Goal: Task Accomplishment & Management: Complete application form

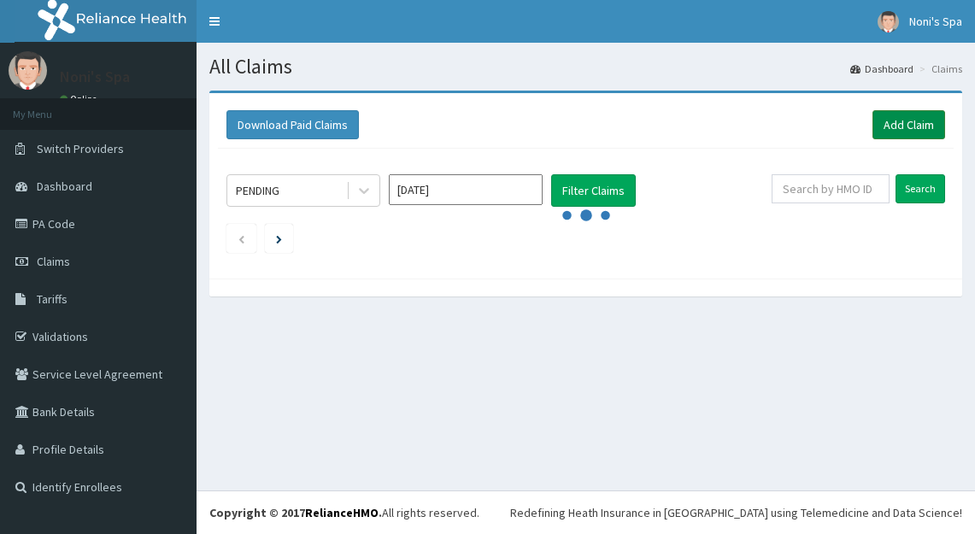
click at [915, 119] on link "Add Claim" at bounding box center [909, 124] width 73 height 29
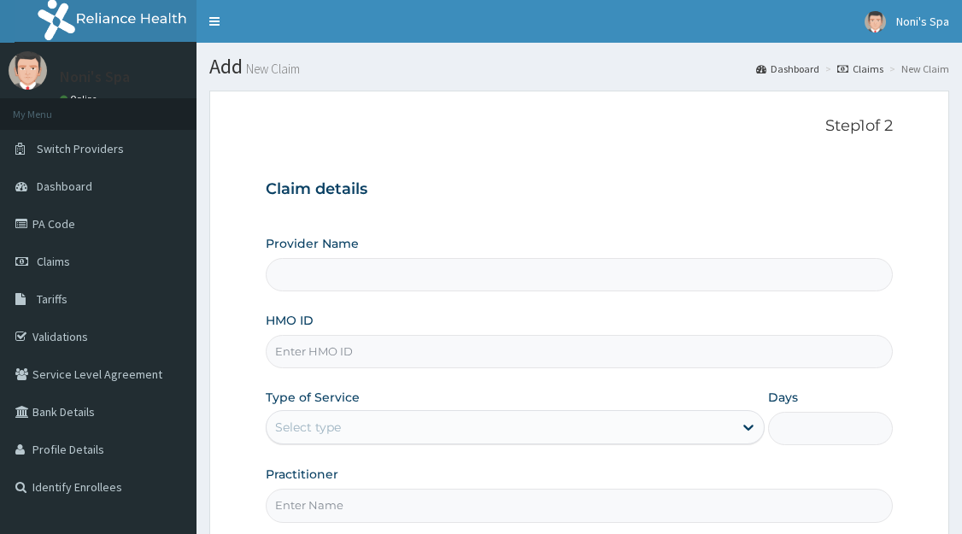
click at [313, 357] on input "HMO ID" at bounding box center [579, 351] width 627 height 33
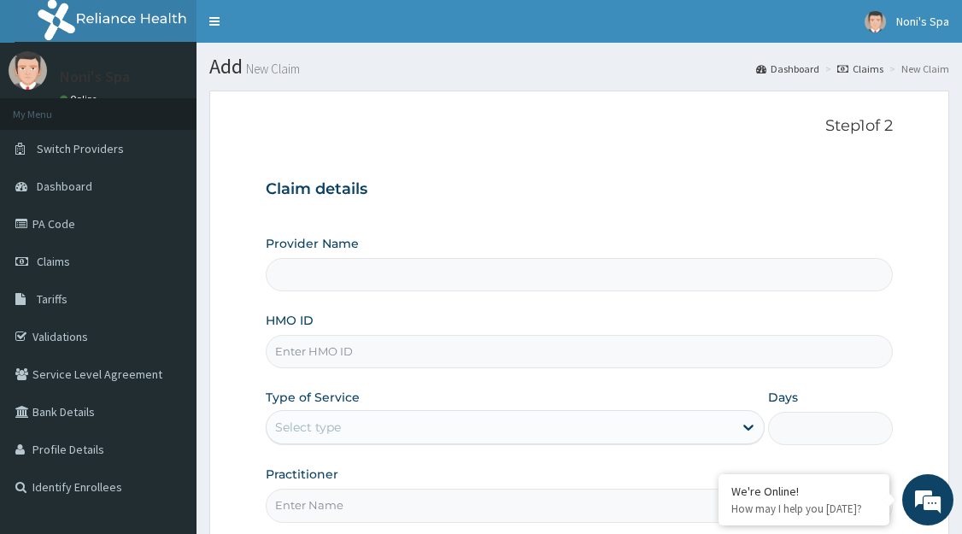
type input "Noni's Spa - [GEOGRAPHIC_DATA]"
type input "1"
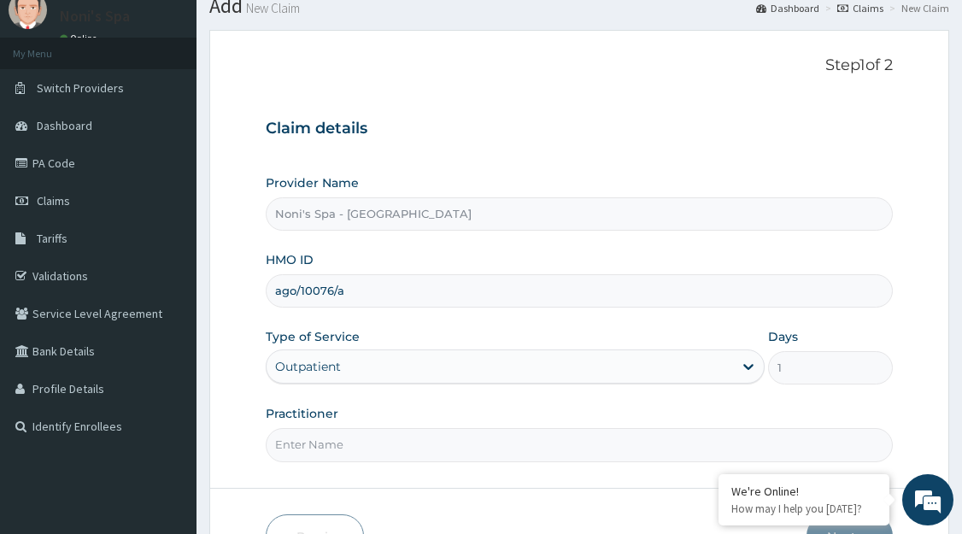
scroll to position [168, 0]
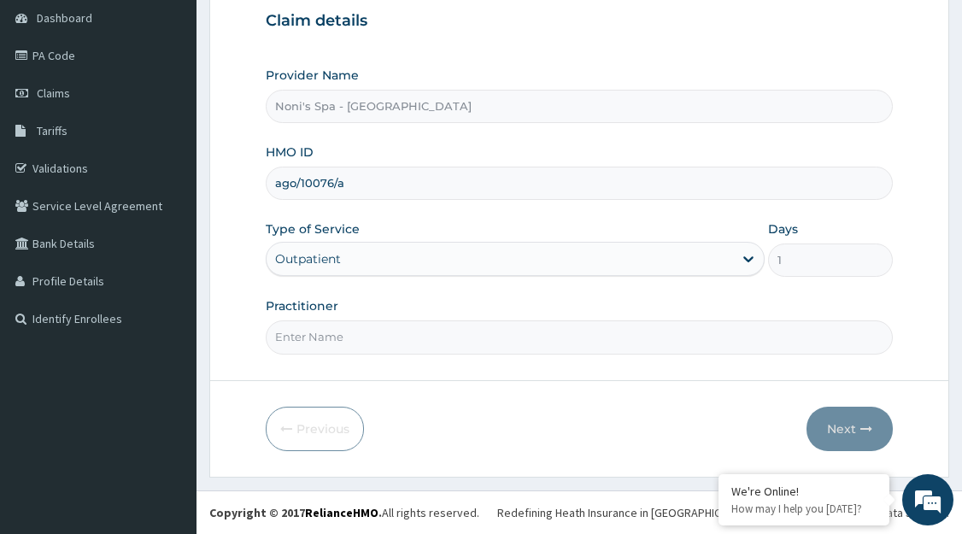
type input "ago/10076/a"
click at [377, 264] on div "Outpatient" at bounding box center [515, 259] width 499 height 34
click at [350, 344] on input "Practitioner" at bounding box center [579, 337] width 627 height 33
type input "BLESSING"
click at [857, 434] on button "Next" at bounding box center [850, 429] width 86 height 44
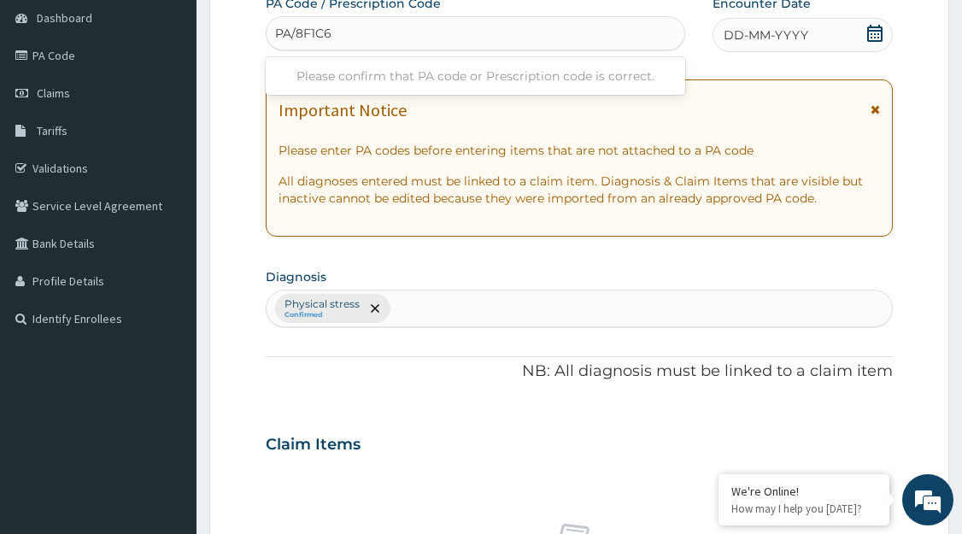
type input "PA/8F1C66"
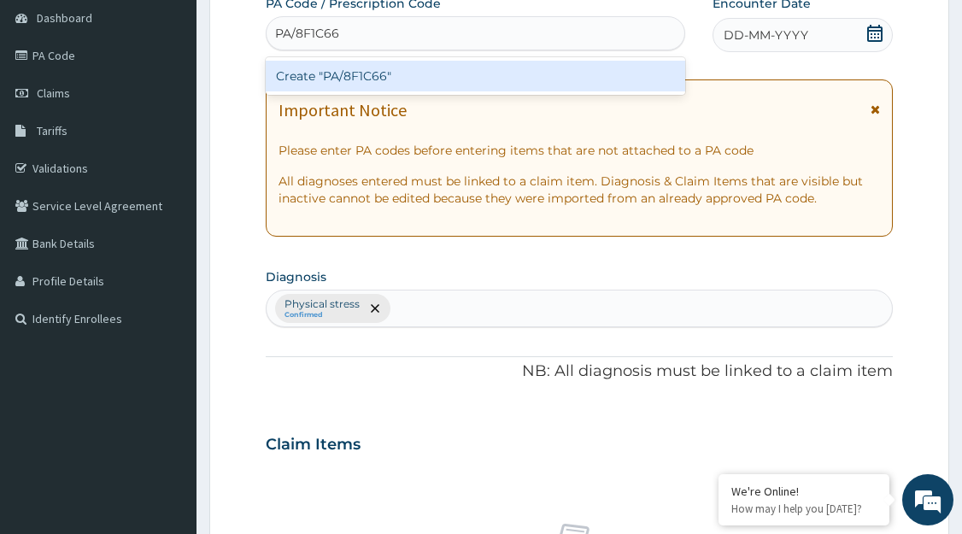
click at [385, 83] on div "Create "PA/8F1C66"" at bounding box center [476, 76] width 421 height 31
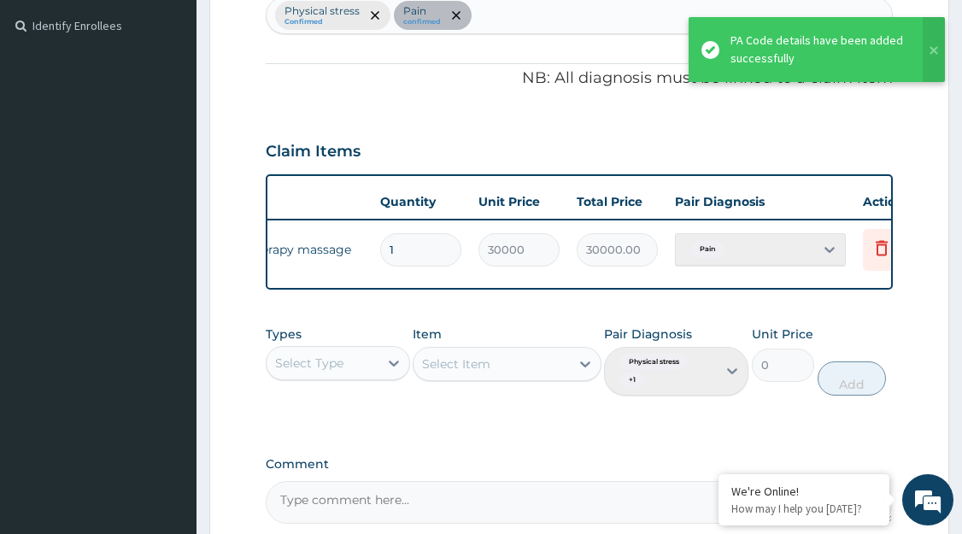
scroll to position [0, 175]
click at [871, 251] on icon at bounding box center [880, 248] width 21 height 21
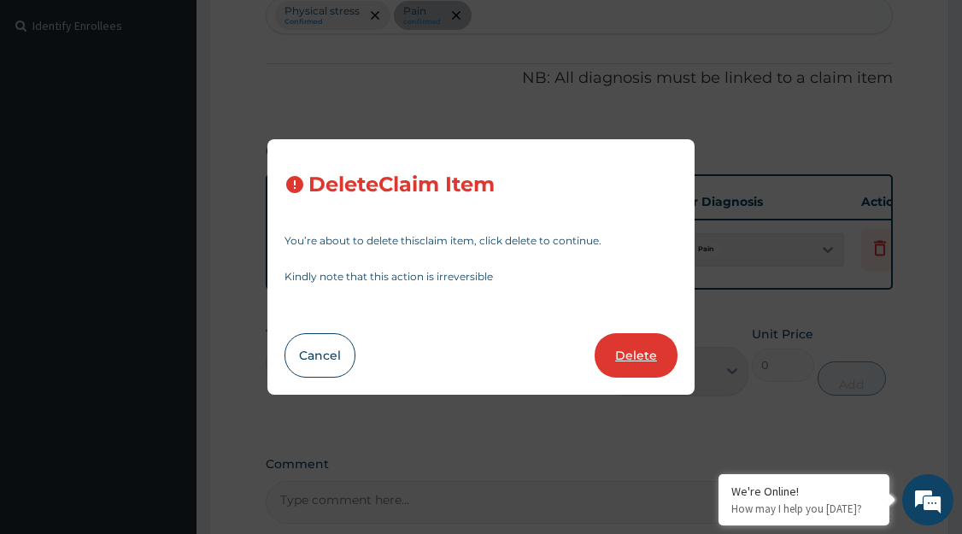
click at [644, 359] on button "Delete" at bounding box center [636, 355] width 83 height 44
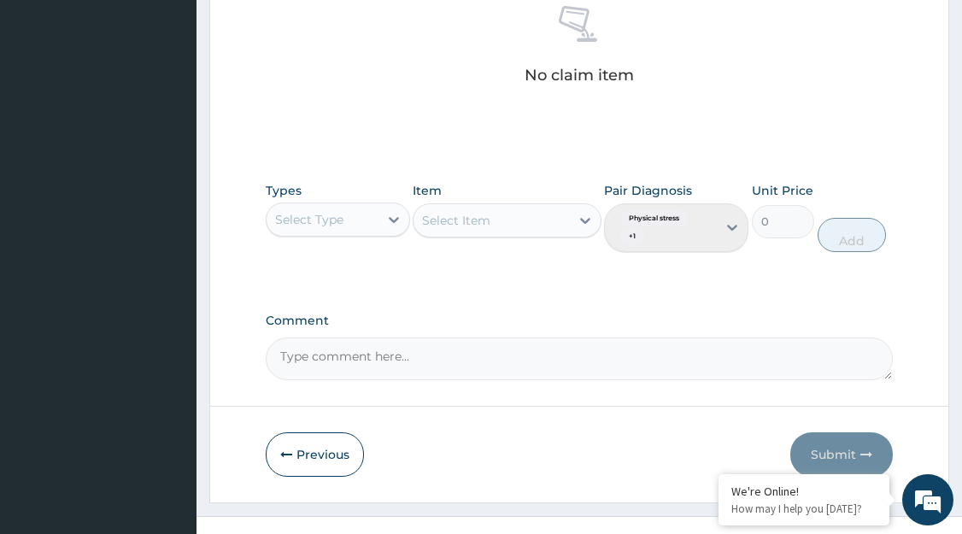
scroll to position [712, 0]
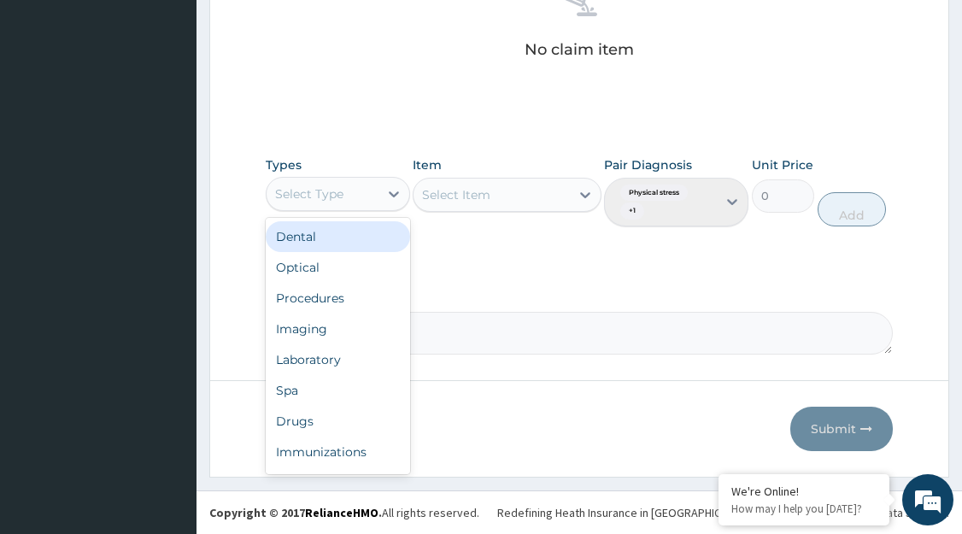
click at [342, 393] on div "Spa" at bounding box center [338, 390] width 144 height 31
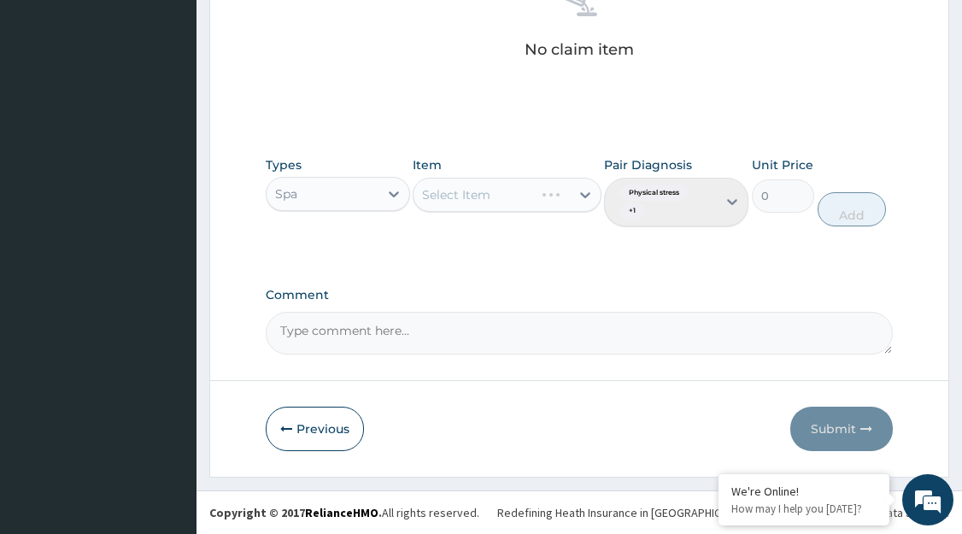
click at [565, 195] on div "Select Item" at bounding box center [507, 195] width 188 height 34
click at [591, 200] on div "Select Item" at bounding box center [507, 195] width 188 height 34
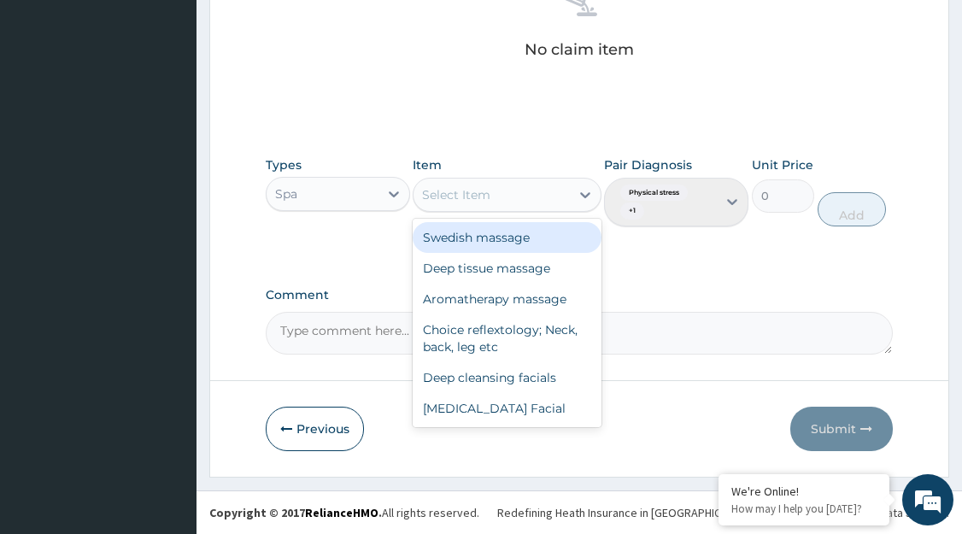
click at [512, 301] on div "Aromatherapy massage" at bounding box center [507, 299] width 188 height 31
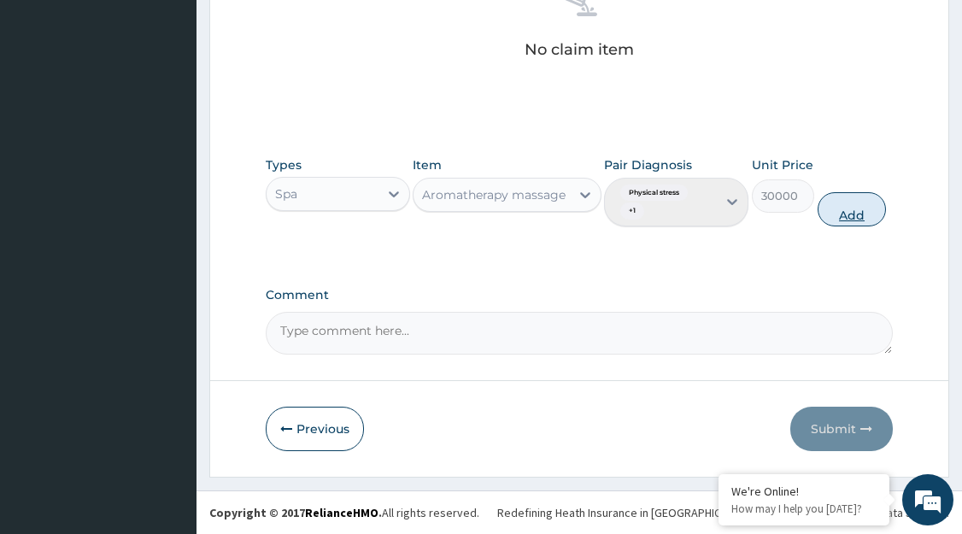
click at [843, 217] on button "Add" at bounding box center [852, 209] width 68 height 34
type input "0"
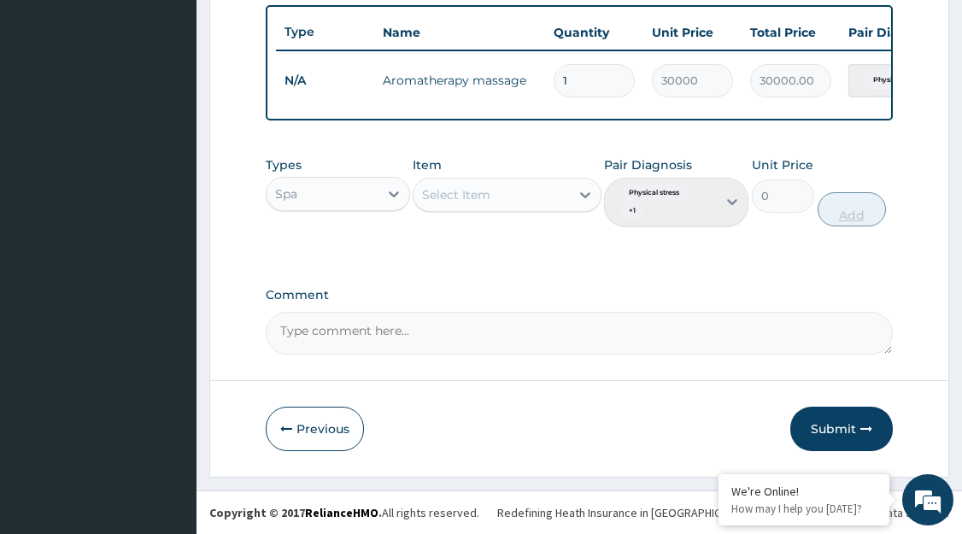
scroll to position [644, 0]
click at [835, 432] on button "Submit" at bounding box center [842, 429] width 103 height 44
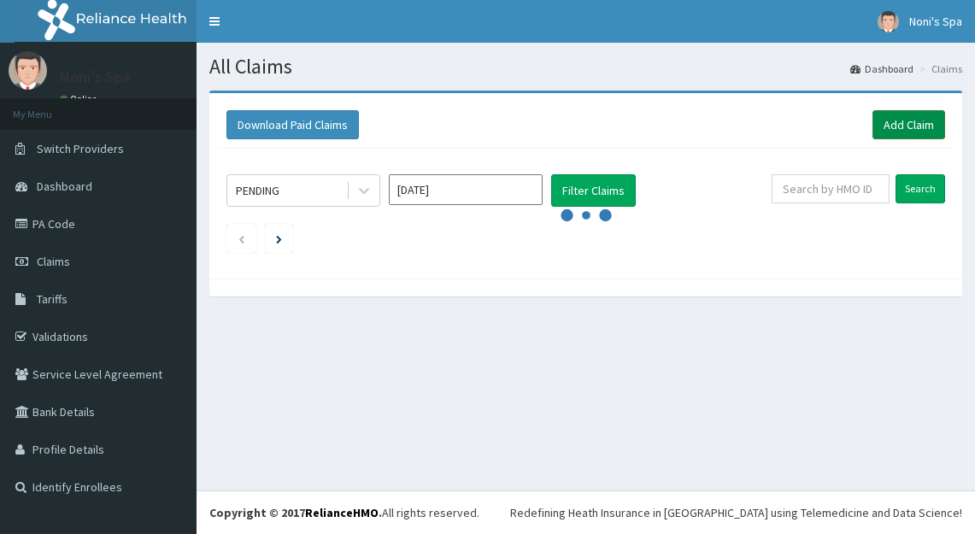
click at [902, 121] on link "Add Claim" at bounding box center [909, 124] width 73 height 29
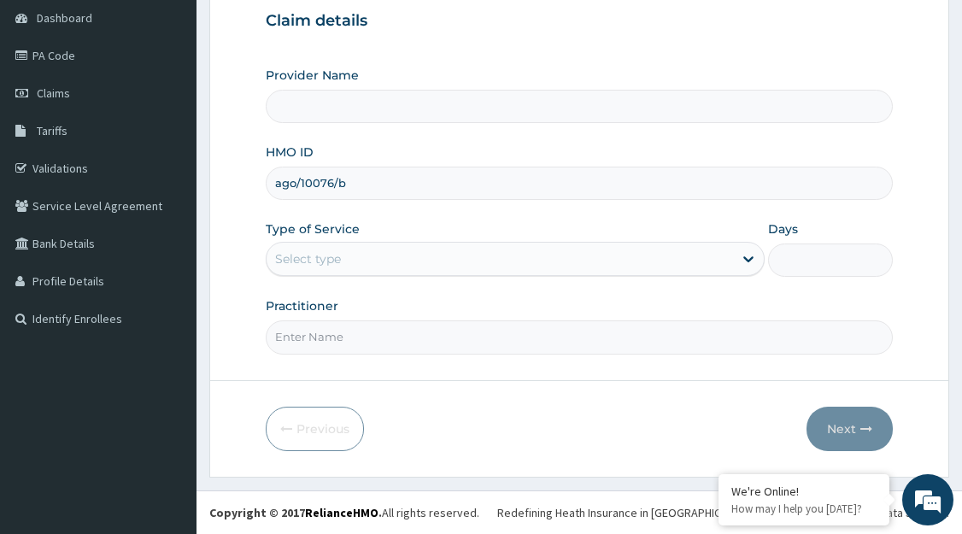
type input "ago/10076/b"
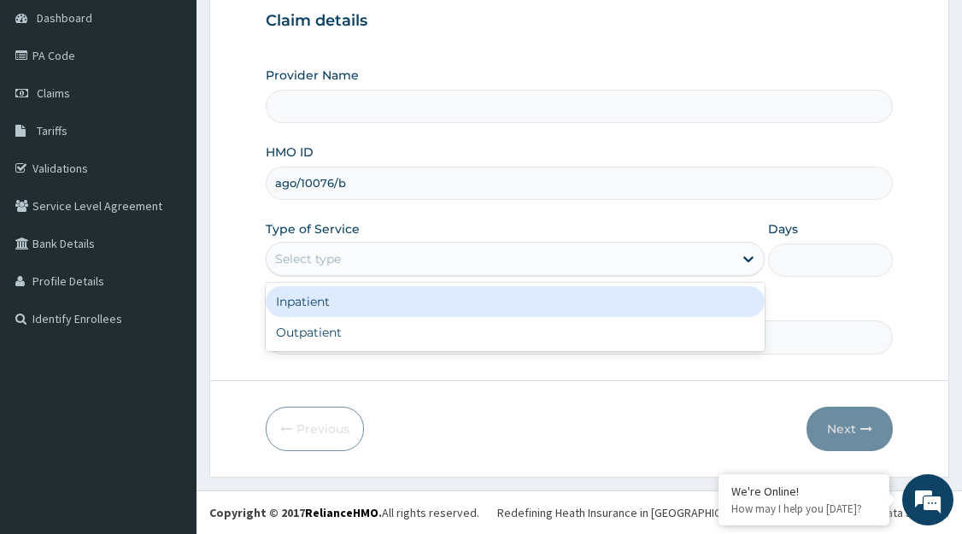
click at [354, 336] on div "Outpatient" at bounding box center [515, 332] width 499 height 31
type input "1"
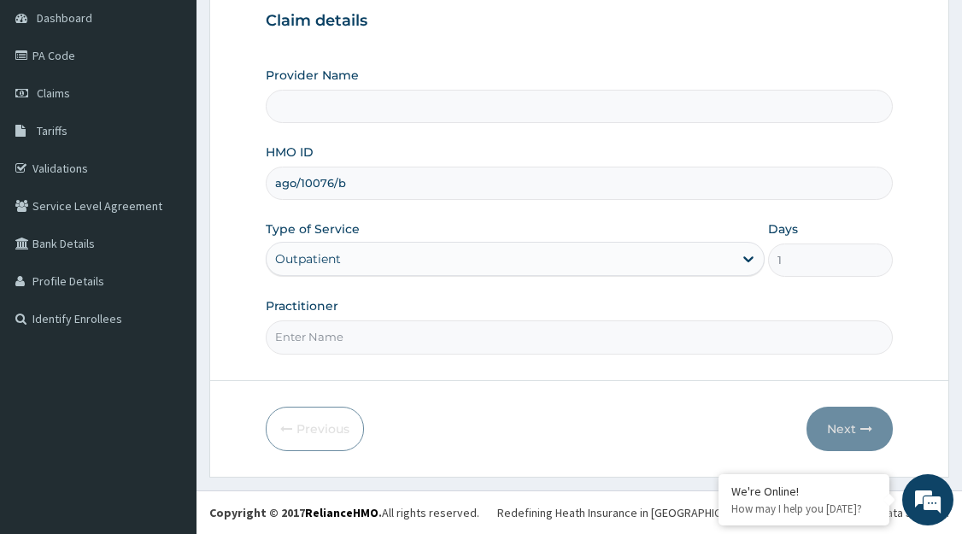
click at [443, 344] on input "Practitioner" at bounding box center [579, 337] width 627 height 33
type input "CHIOMA"
click at [847, 439] on button "Next" at bounding box center [850, 429] width 86 height 44
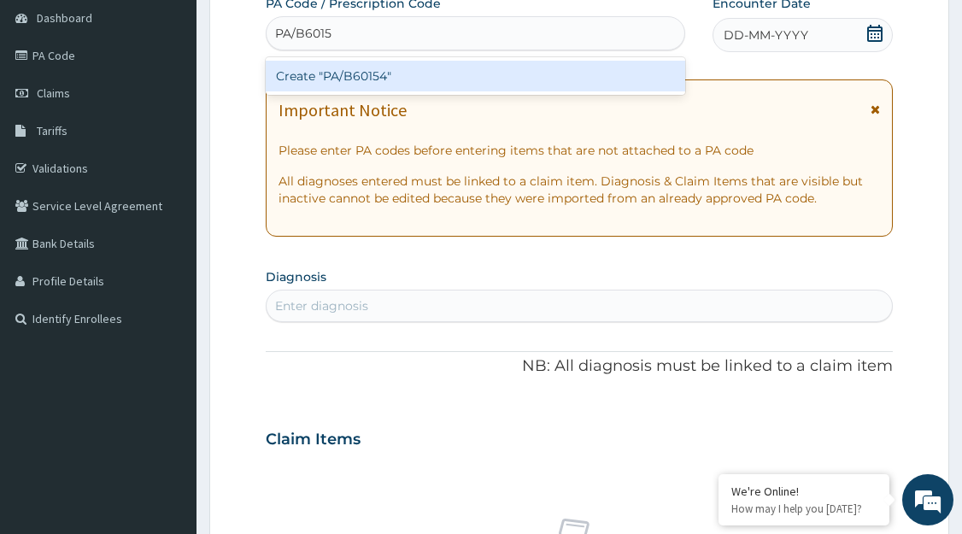
type input "PA/B60154"
click at [365, 77] on div "Create "PA/B60154"" at bounding box center [476, 76] width 421 height 31
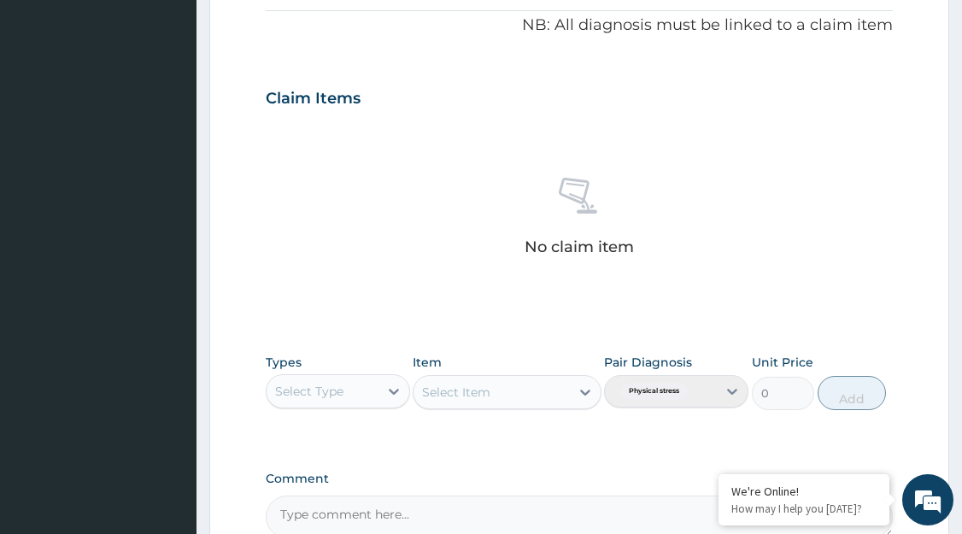
scroll to position [714, 0]
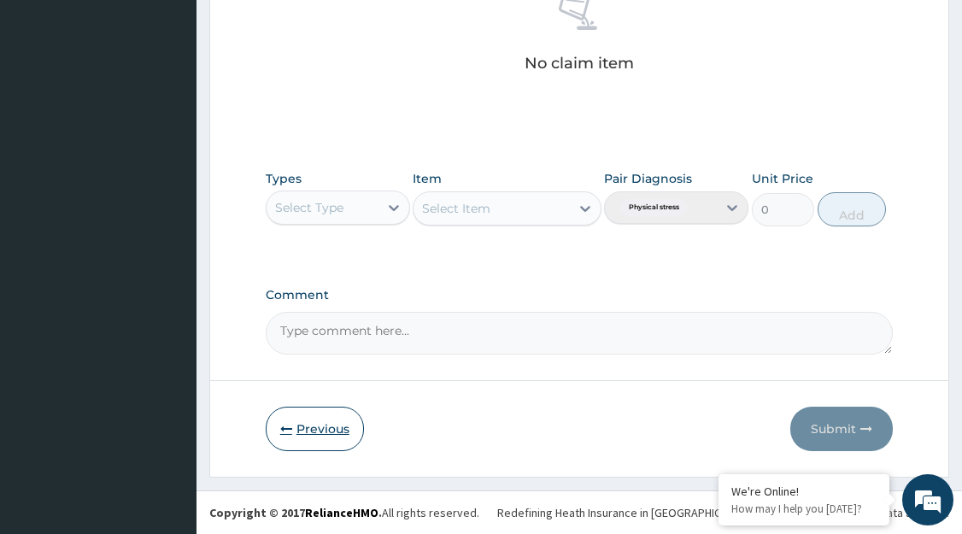
click at [326, 430] on button "Previous" at bounding box center [315, 429] width 98 height 44
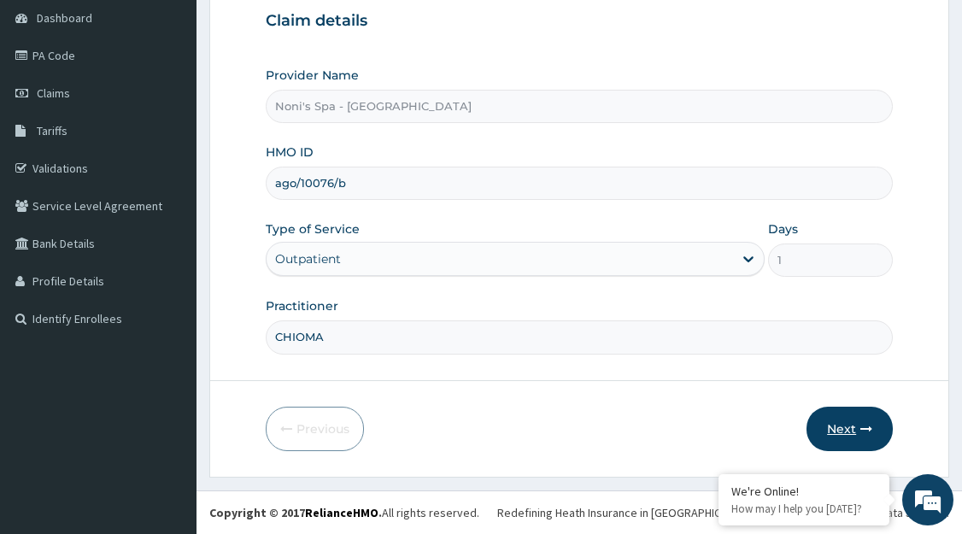
click at [875, 426] on button "Next" at bounding box center [850, 429] width 86 height 44
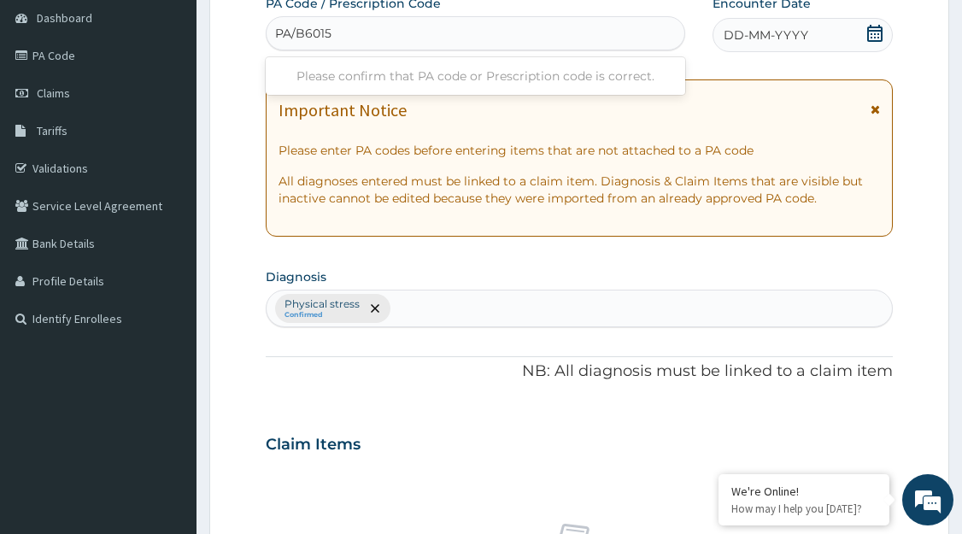
type input "PA/B60154"
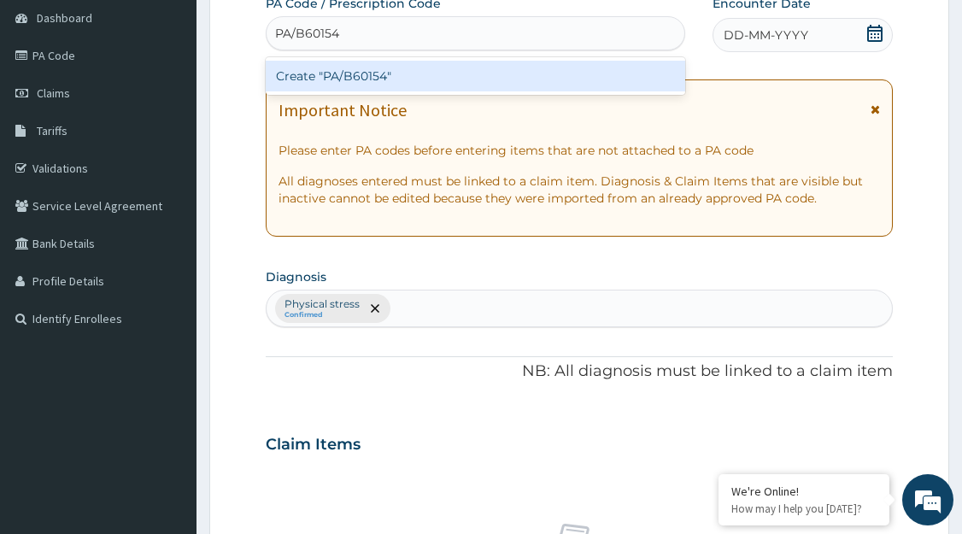
click at [367, 73] on div "Create "PA/B60154"" at bounding box center [476, 76] width 421 height 31
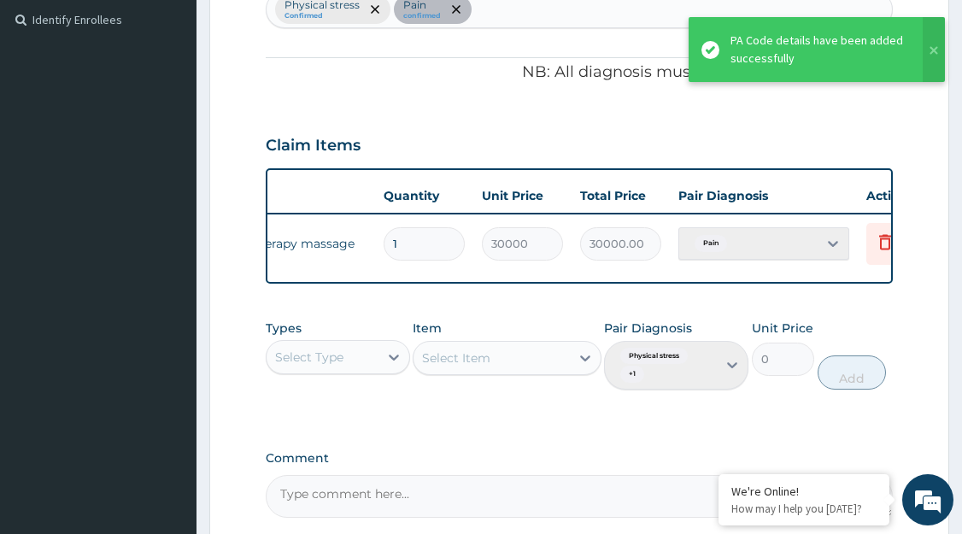
scroll to position [0, 231]
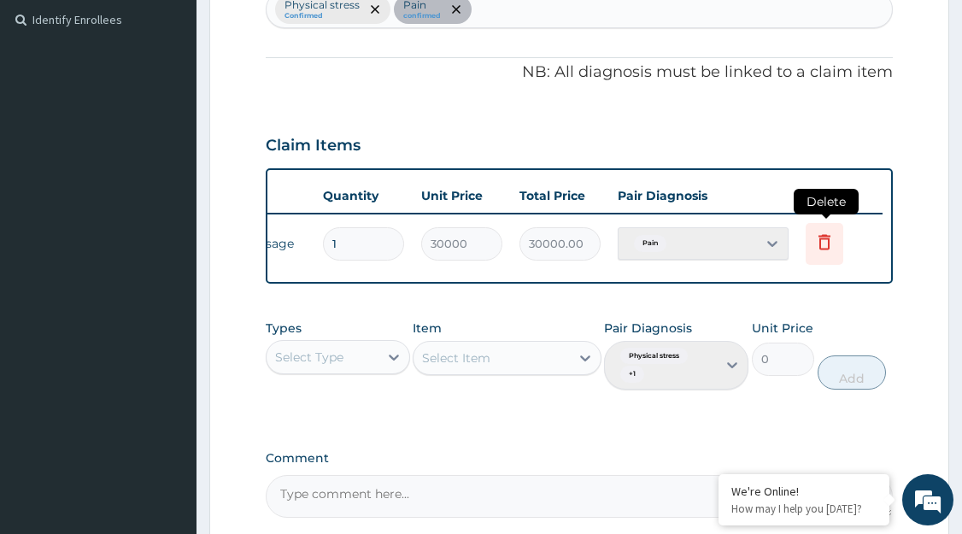
click at [825, 235] on icon at bounding box center [825, 241] width 12 height 15
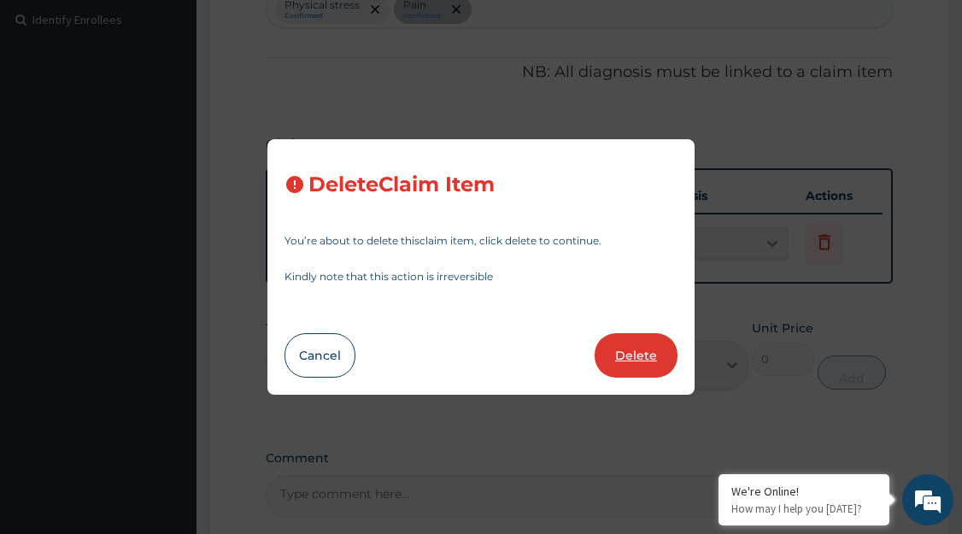
click at [636, 355] on button "Delete" at bounding box center [636, 355] width 83 height 44
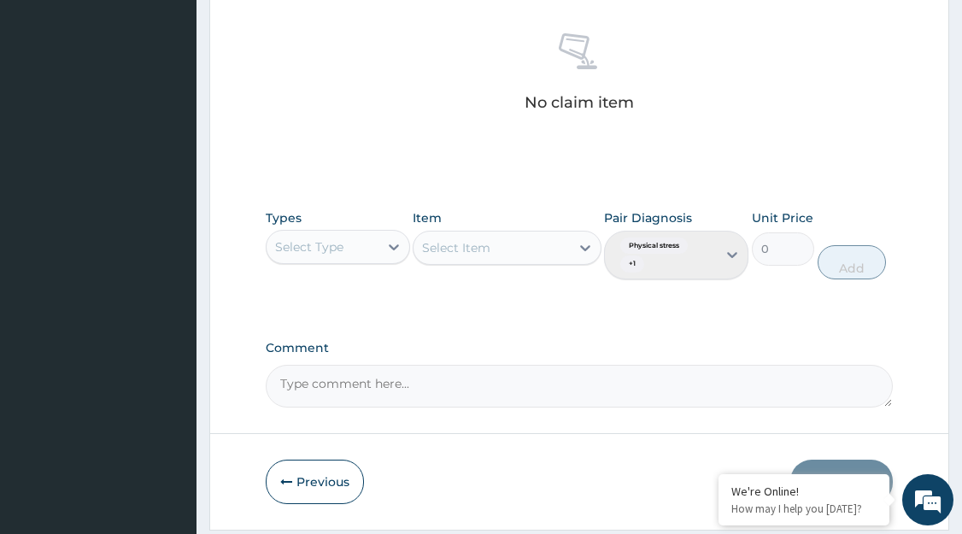
scroll to position [712, 0]
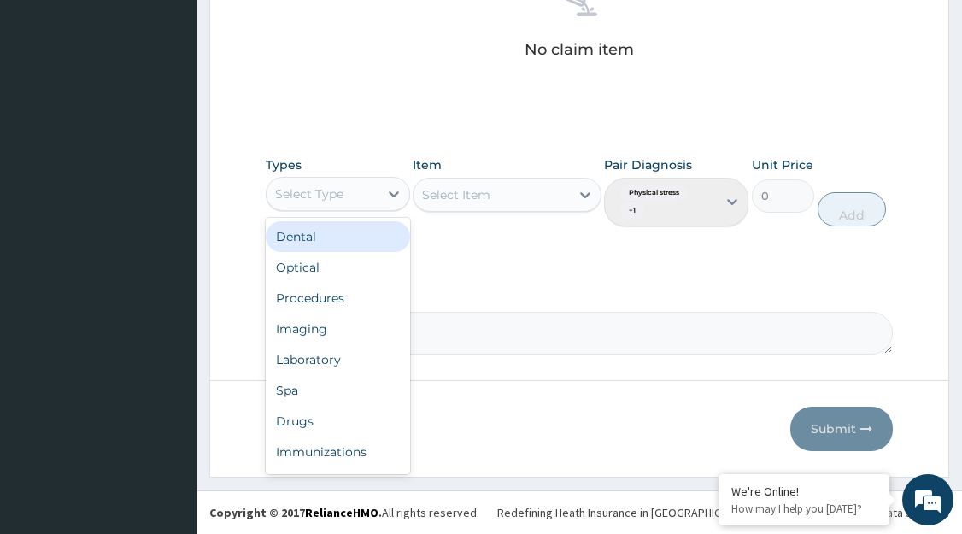
click at [326, 391] on div "Spa" at bounding box center [338, 390] width 144 height 31
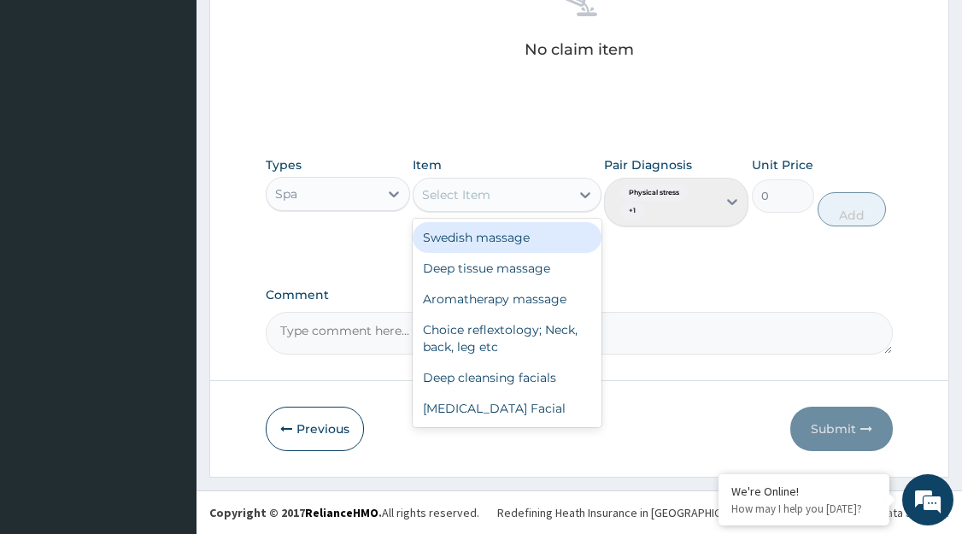
click at [503, 306] on div "Aromatherapy massage" at bounding box center [507, 299] width 188 height 31
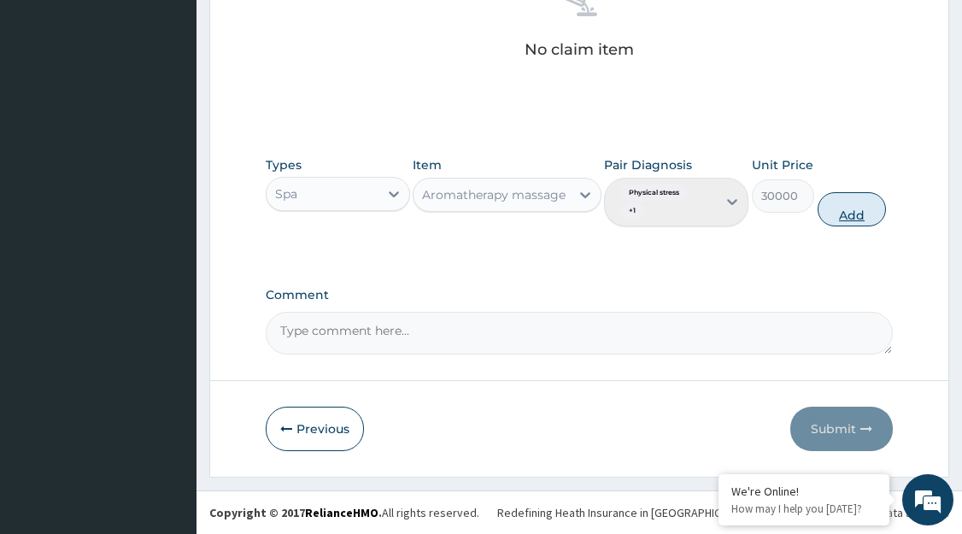
click at [856, 209] on button "Add" at bounding box center [852, 209] width 68 height 34
type input "0"
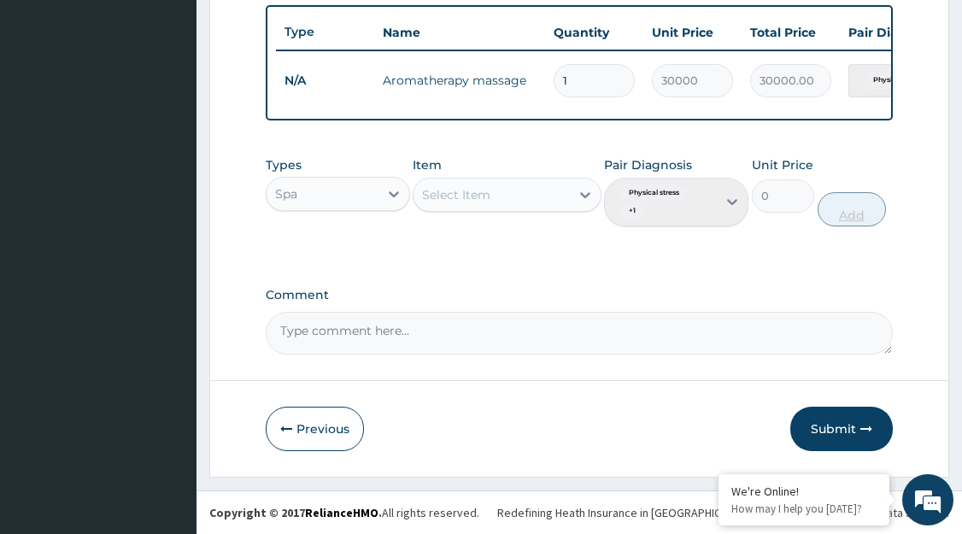
scroll to position [644, 0]
click at [844, 437] on button "Submit" at bounding box center [842, 429] width 103 height 44
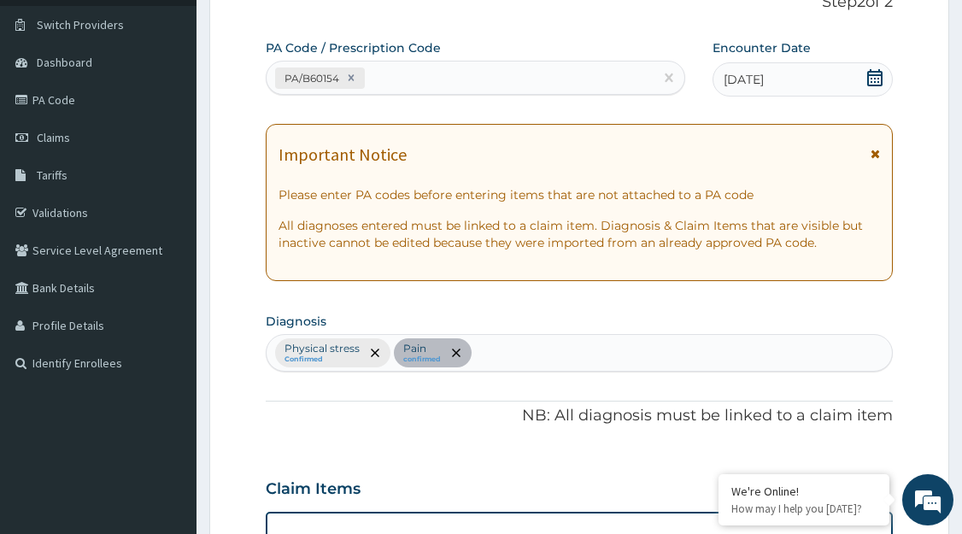
scroll to position [0, 0]
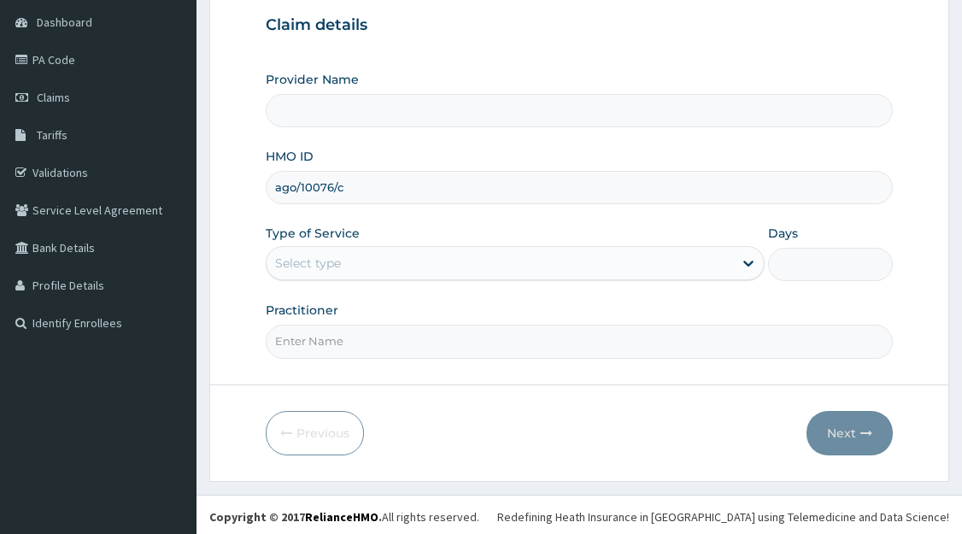
scroll to position [168, 0]
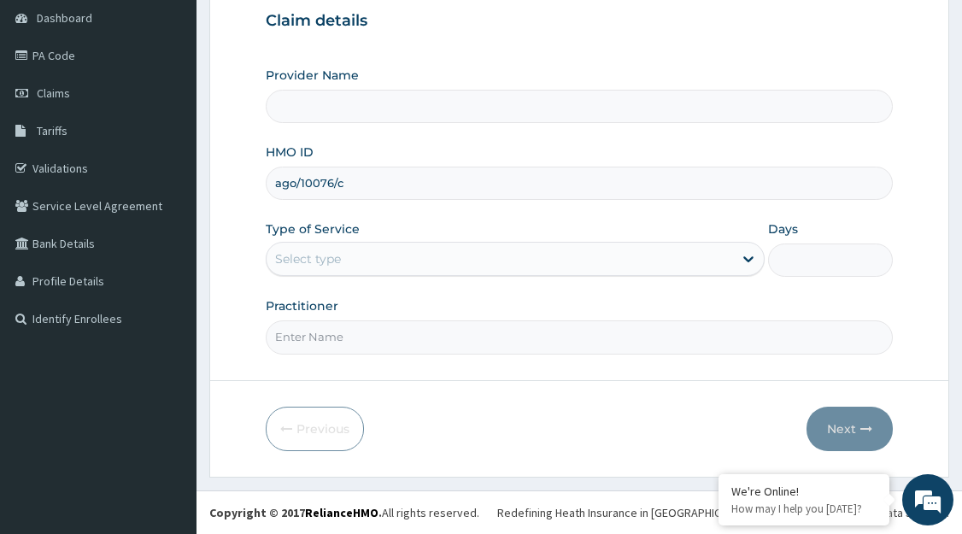
type input "ago/10076/c"
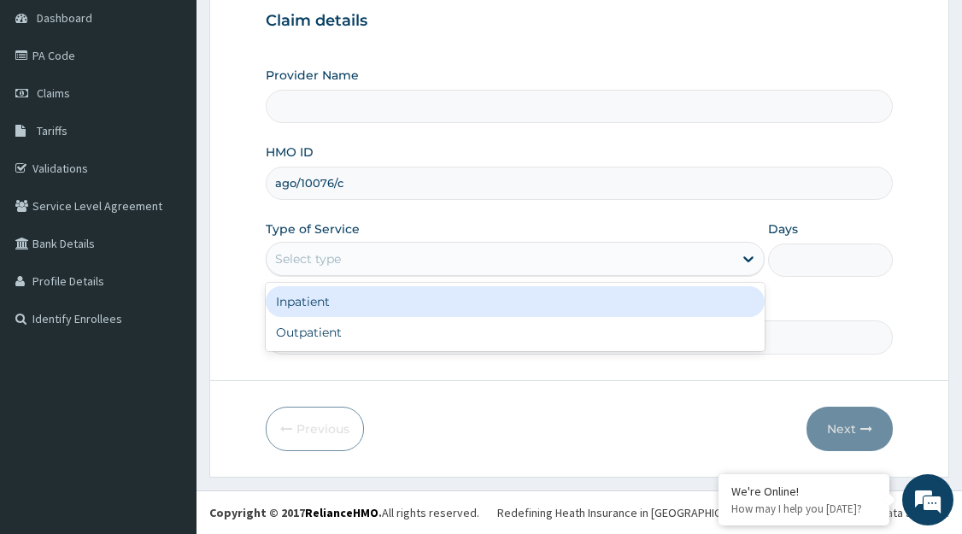
click at [327, 336] on div "Outpatient" at bounding box center [515, 332] width 499 height 31
type input "1"
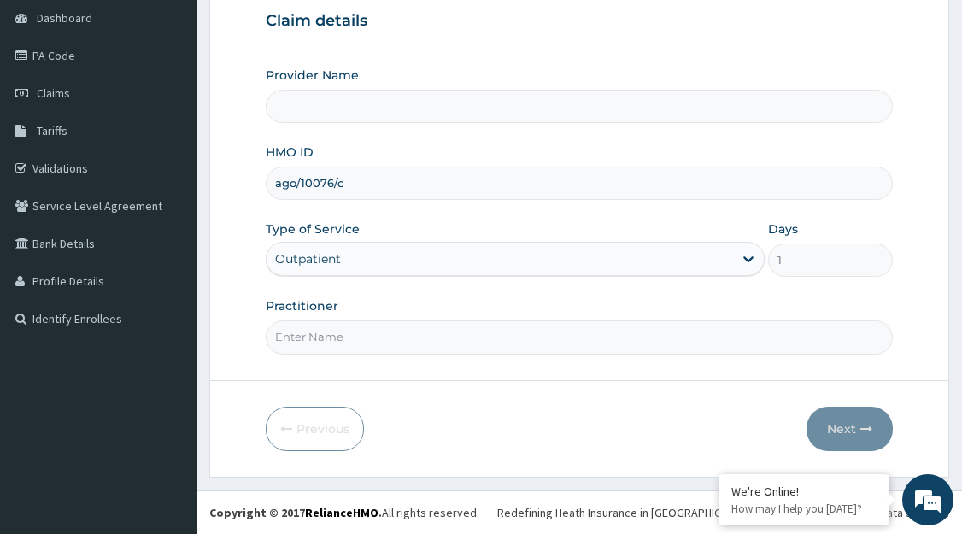
click at [368, 339] on input "Practitioner" at bounding box center [579, 337] width 627 height 33
type input "ANGELA"
type input "Noni's Spa - Lagos"
click at [835, 437] on button "Next" at bounding box center [850, 429] width 86 height 44
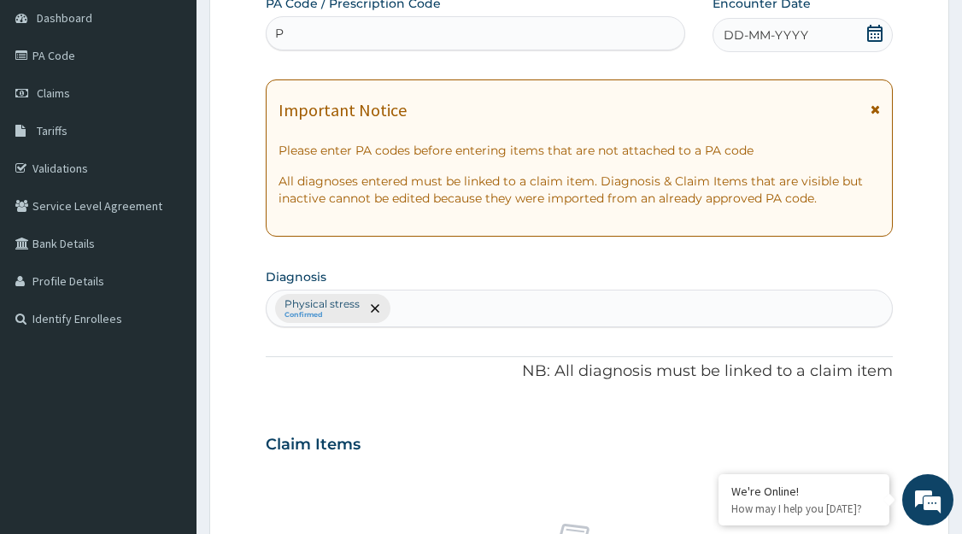
scroll to position [0, 0]
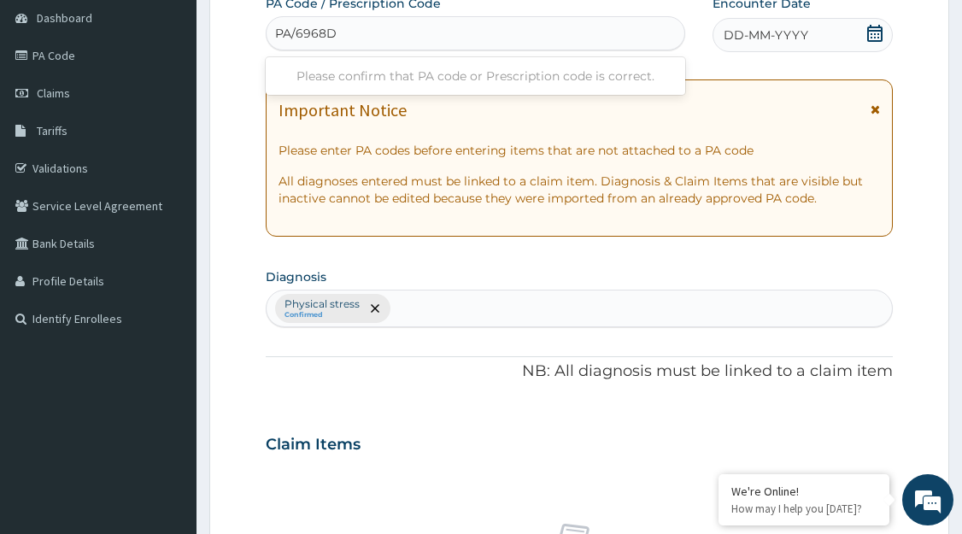
type input "PA/6968DE"
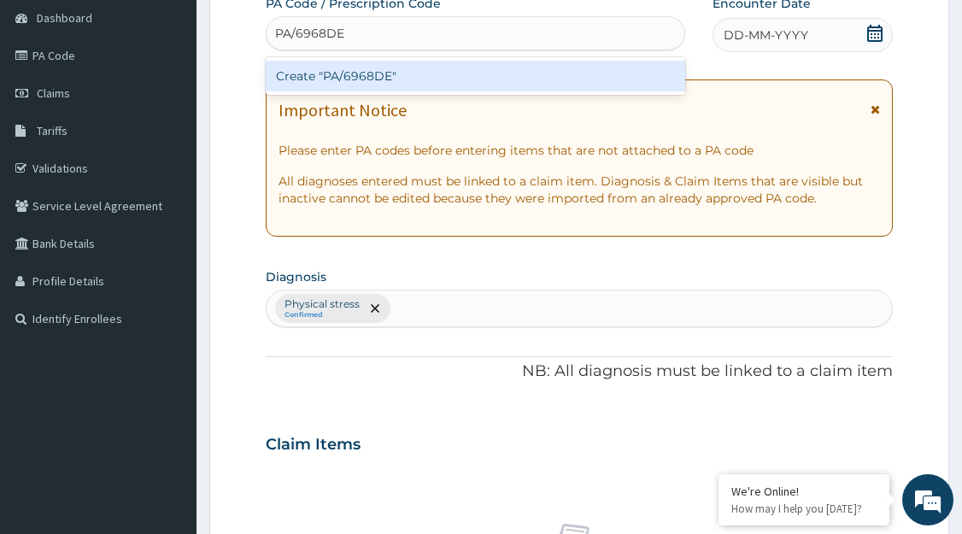
click at [361, 83] on div "Create "PA/6968DE"" at bounding box center [476, 76] width 421 height 31
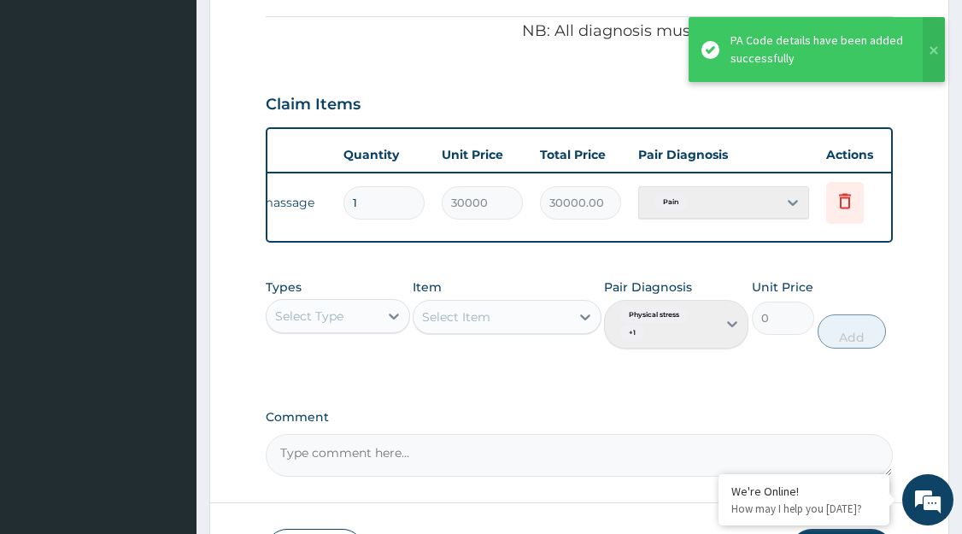
scroll to position [0, 231]
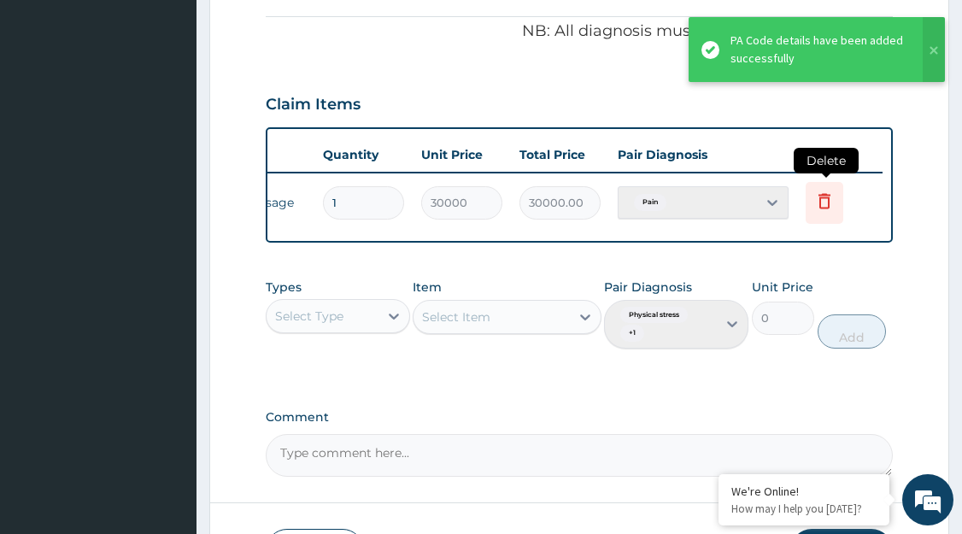
click at [815, 203] on icon at bounding box center [825, 201] width 21 height 21
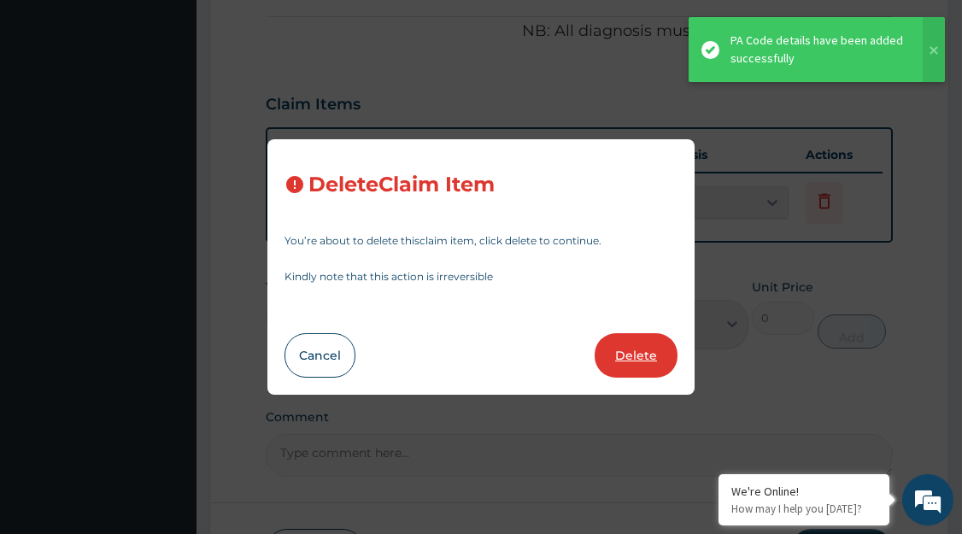
click at [630, 365] on button "Delete" at bounding box center [636, 355] width 83 height 44
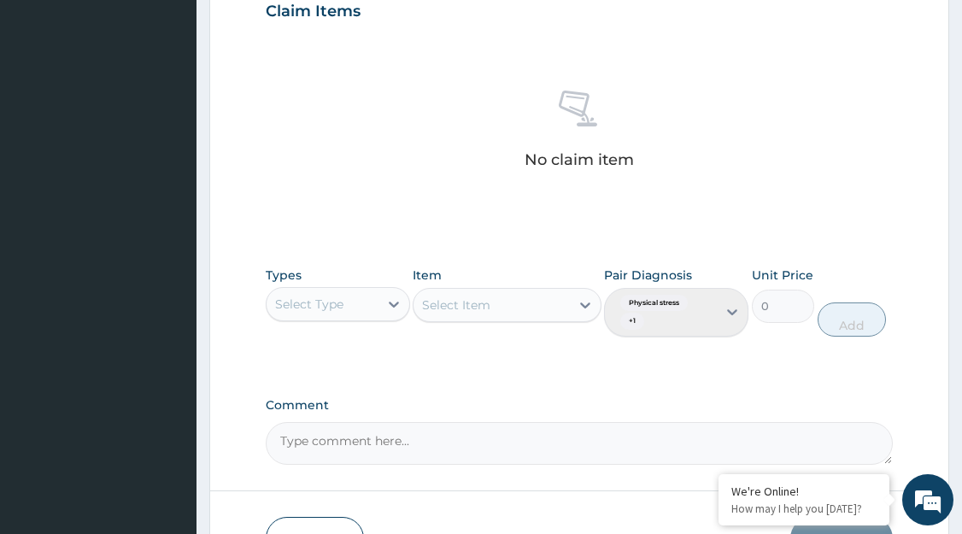
scroll to position [712, 0]
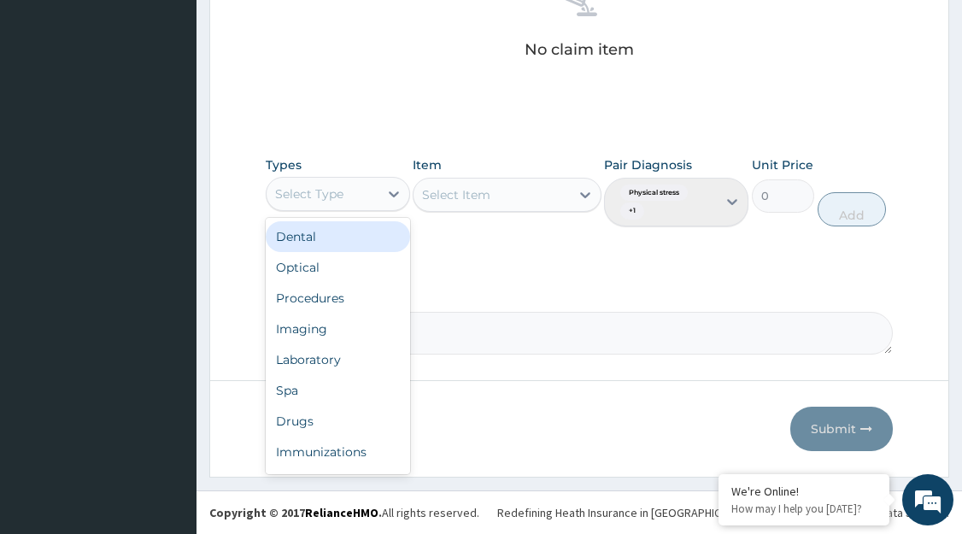
click at [349, 395] on div "Spa" at bounding box center [338, 390] width 144 height 31
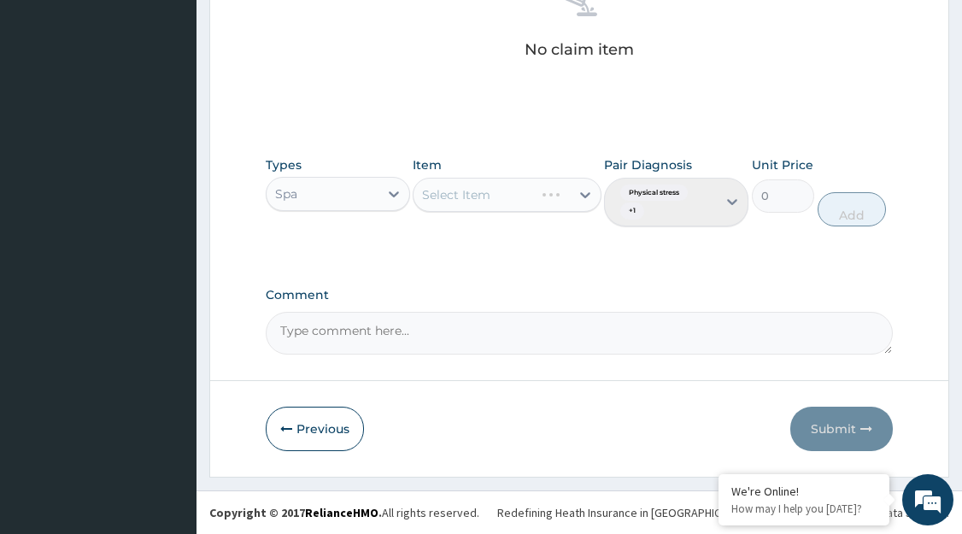
click at [562, 199] on div "Select Item" at bounding box center [507, 195] width 188 height 34
click at [588, 204] on div "Select Item" at bounding box center [507, 195] width 188 height 34
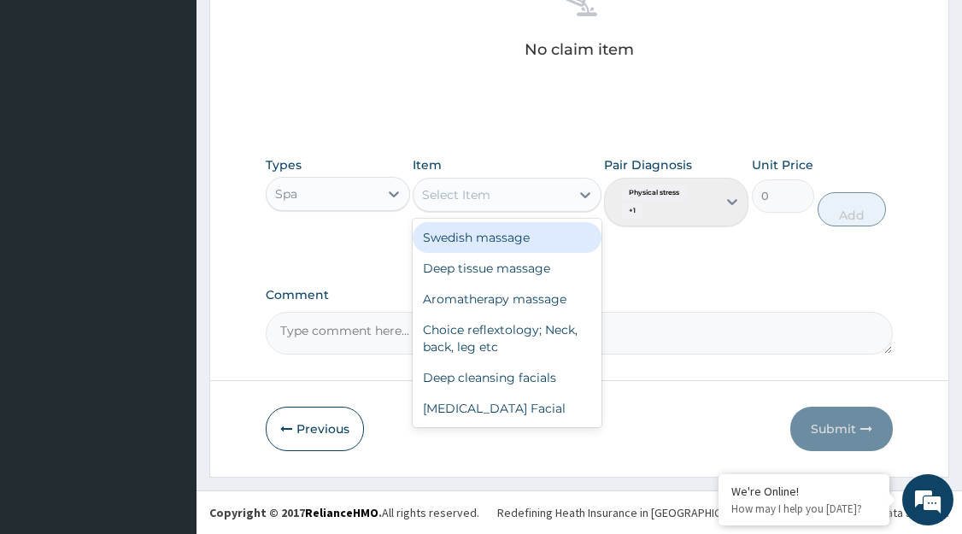
click at [487, 303] on div "Aromatherapy massage" at bounding box center [507, 299] width 188 height 31
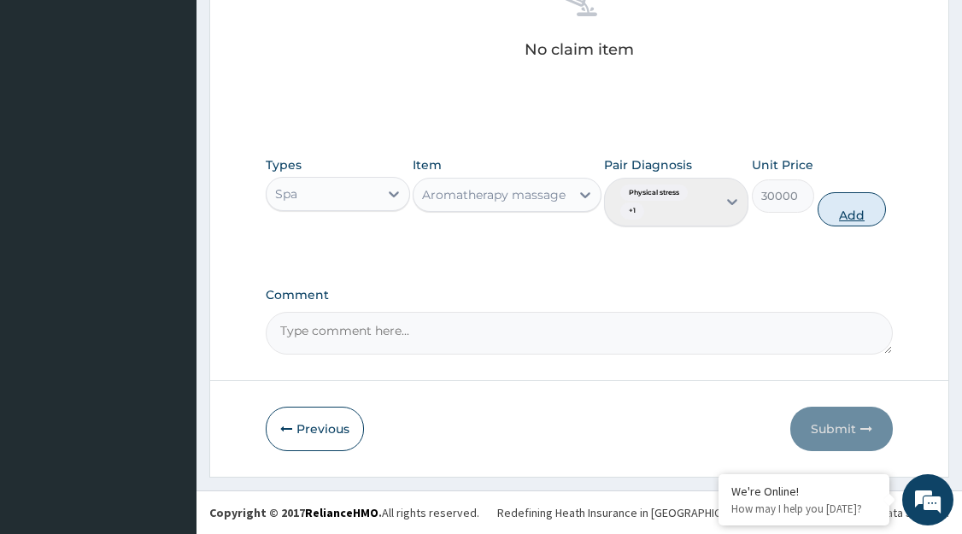
click at [853, 221] on button "Add" at bounding box center [852, 209] width 68 height 34
type input "0"
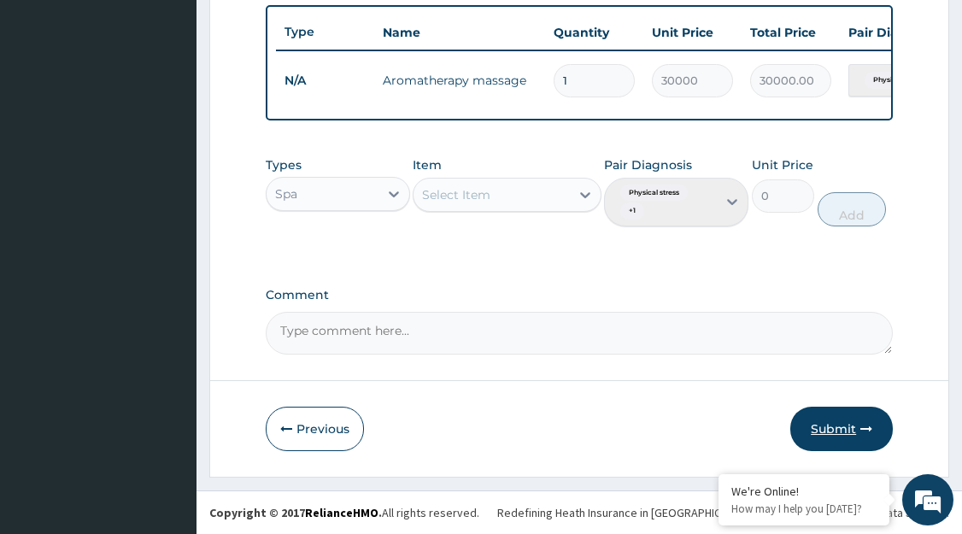
click at [834, 438] on button "Submit" at bounding box center [842, 429] width 103 height 44
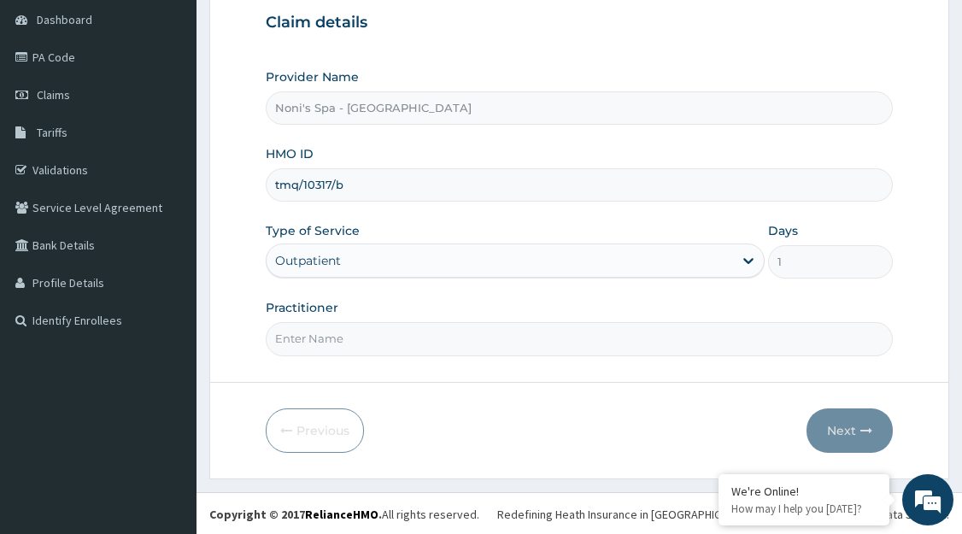
scroll to position [168, 0]
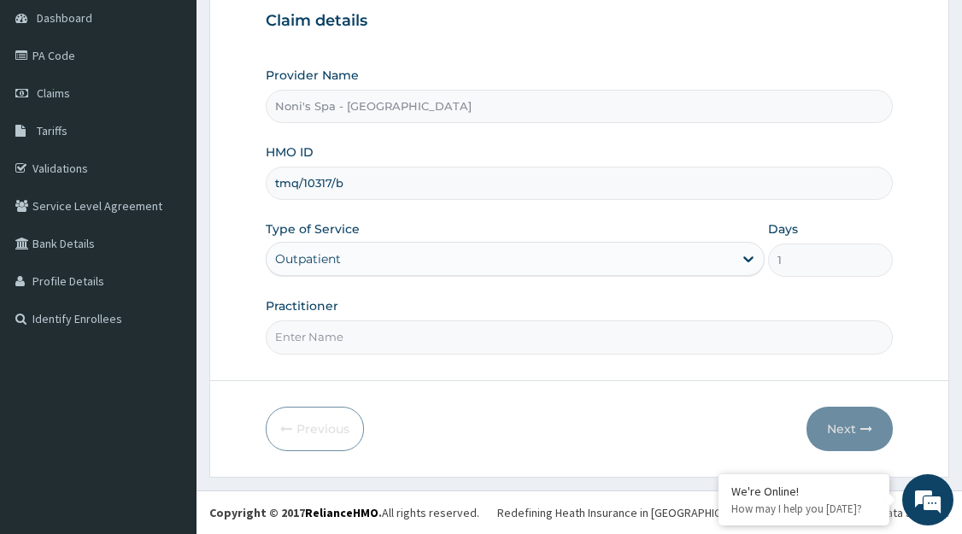
type input "tmq/10317/b"
click at [376, 344] on input "Practitioner" at bounding box center [579, 337] width 627 height 33
type input "CHIOMA"
click at [840, 433] on button "Next" at bounding box center [850, 429] width 86 height 44
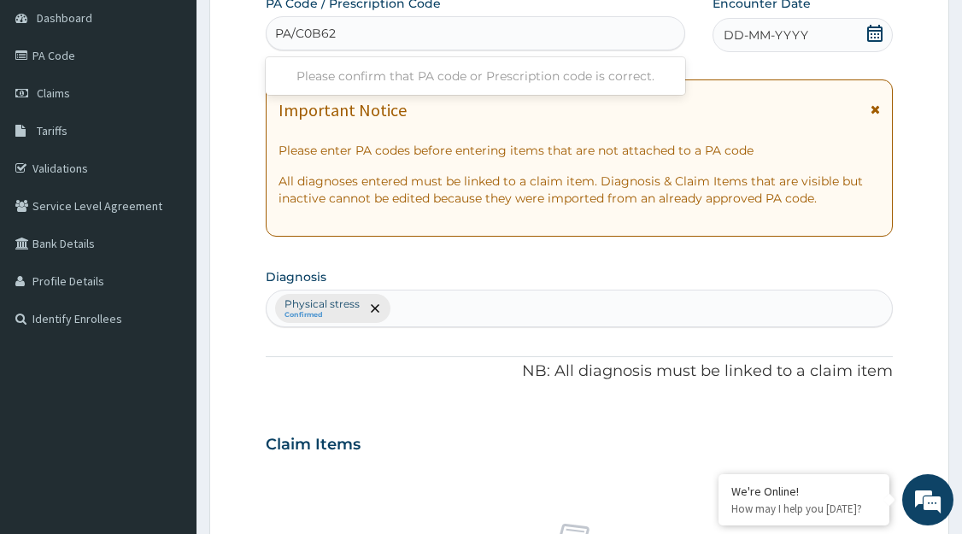
type input "PA/C0B623"
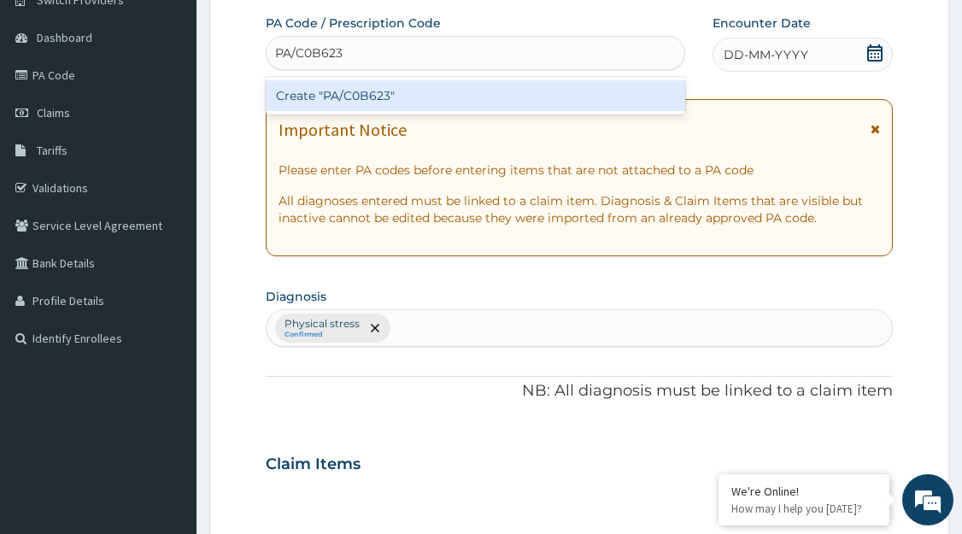
scroll to position [148, 0]
click at [362, 91] on div "Create "PA/C0B623"" at bounding box center [476, 96] width 421 height 31
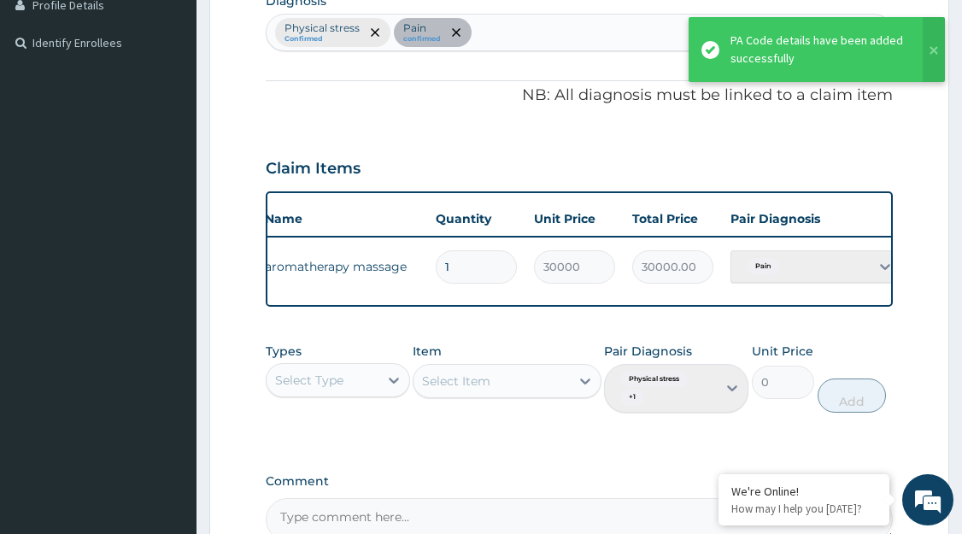
scroll to position [0, 231]
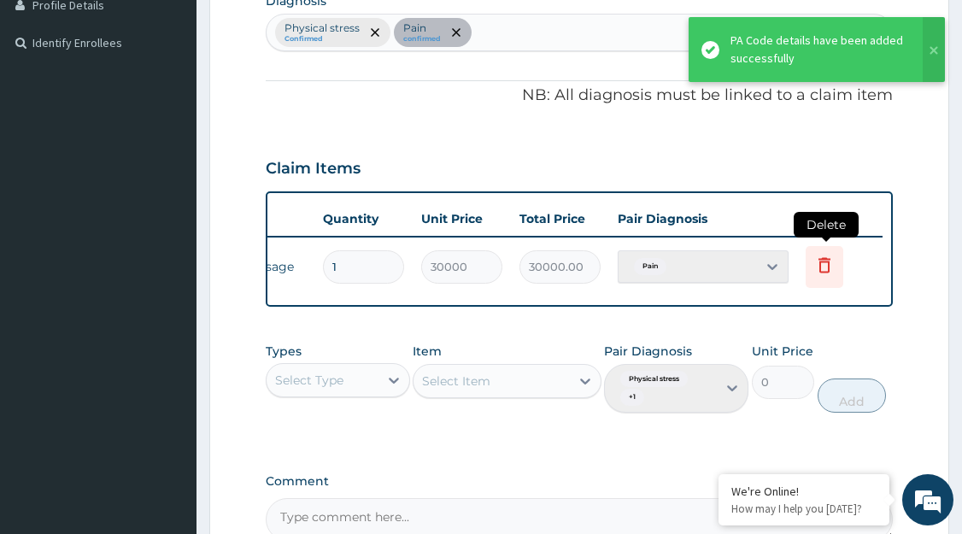
click at [839, 262] on icon at bounding box center [825, 267] width 38 height 42
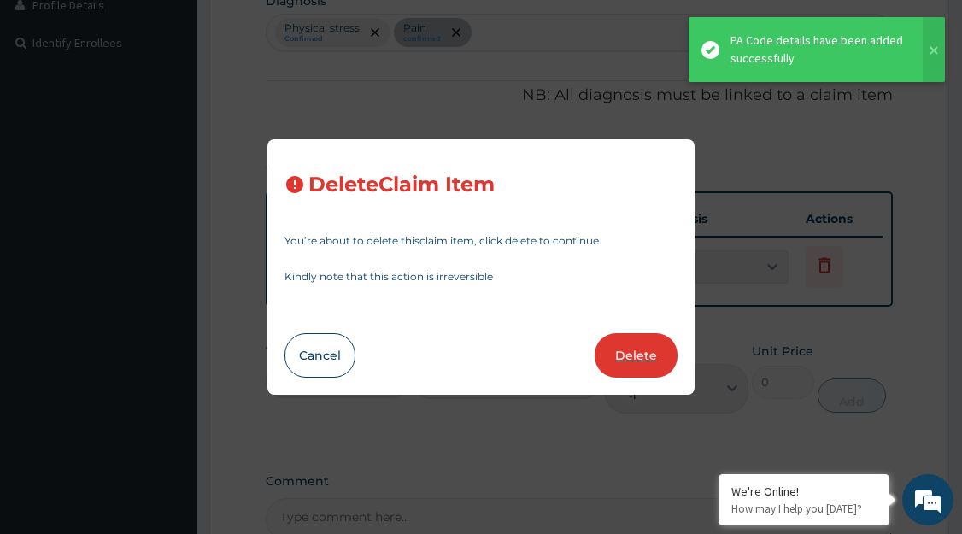
click at [645, 360] on button "Delete" at bounding box center [636, 355] width 83 height 44
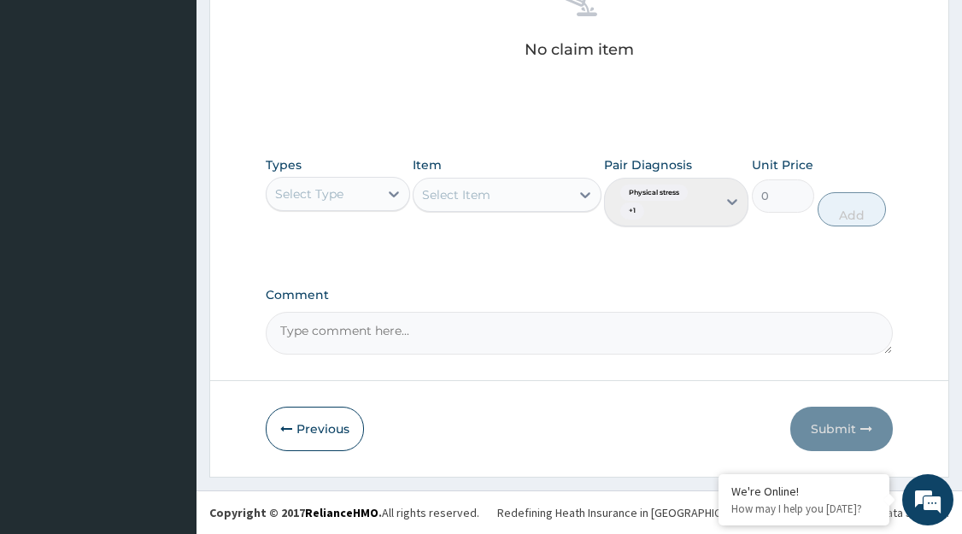
scroll to position [695, 0]
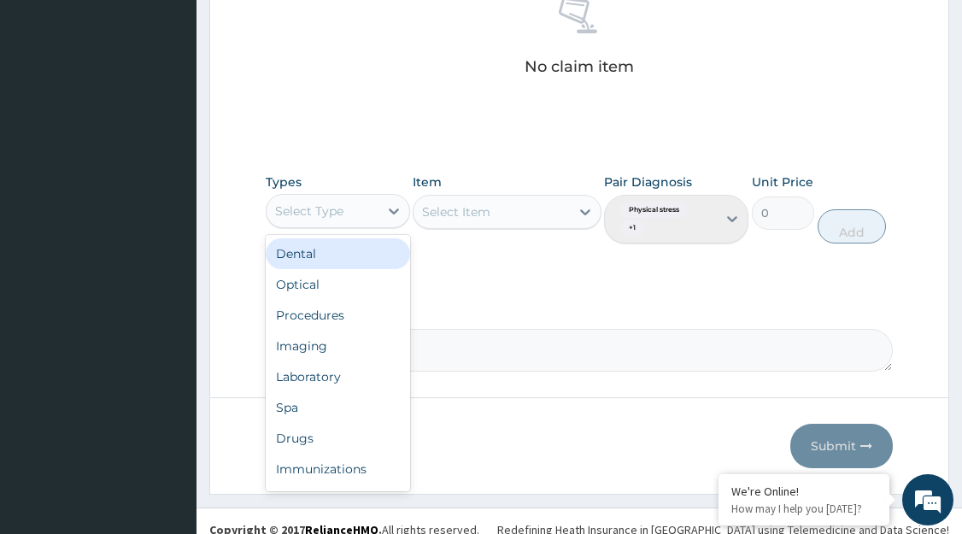
click at [334, 414] on div "Spa" at bounding box center [338, 407] width 144 height 31
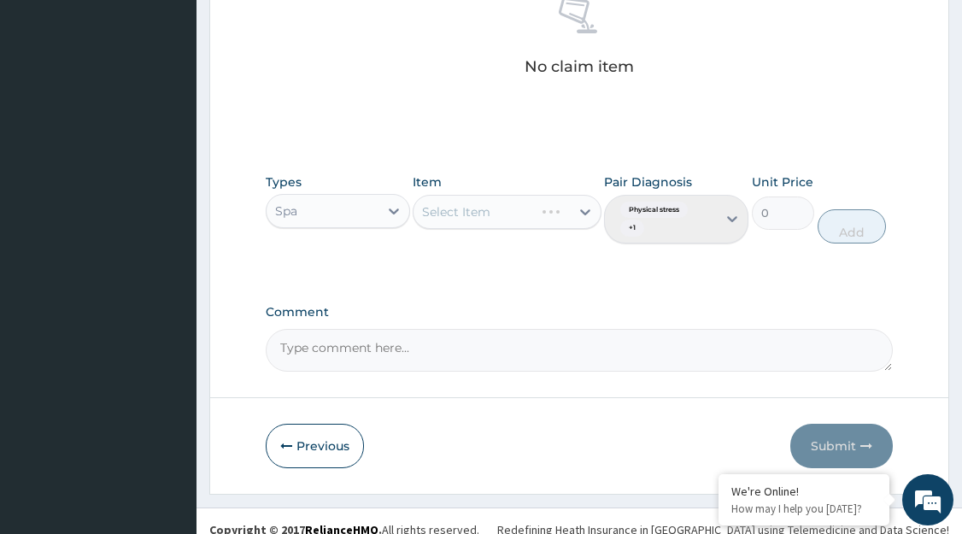
click at [581, 219] on div "Select Item" at bounding box center [507, 212] width 188 height 34
click at [580, 226] on div "Select Item" at bounding box center [507, 212] width 188 height 34
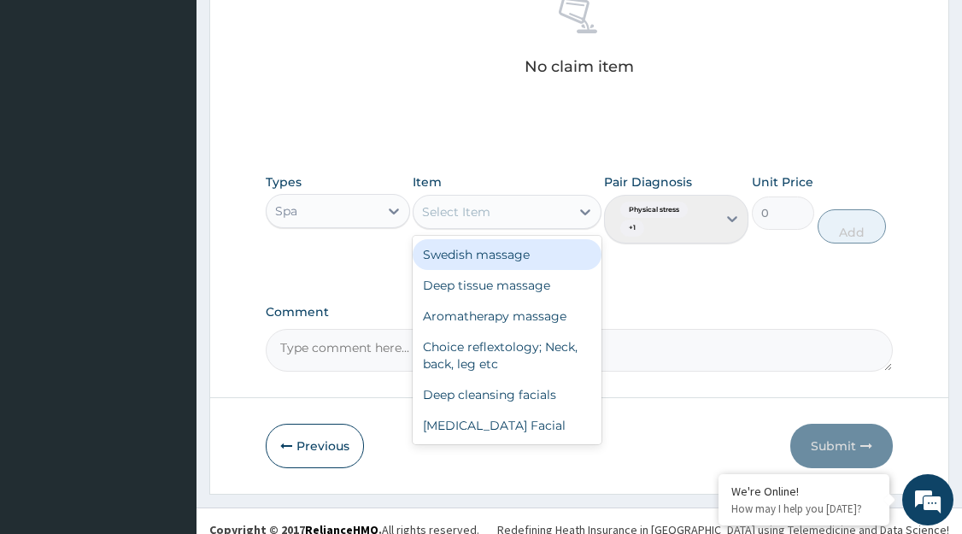
click at [507, 323] on div "Aromatherapy massage" at bounding box center [507, 316] width 188 height 31
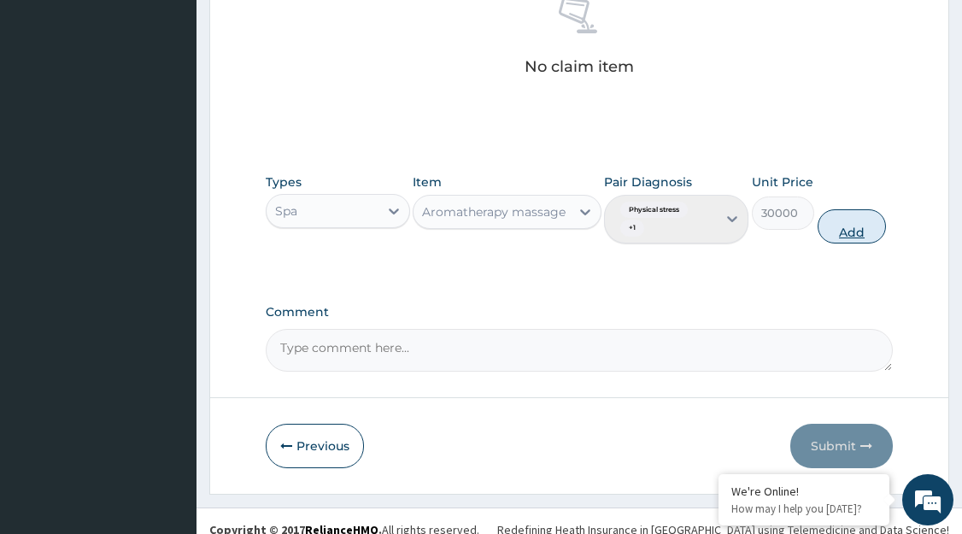
click at [853, 236] on button "Add" at bounding box center [852, 226] width 68 height 34
type input "0"
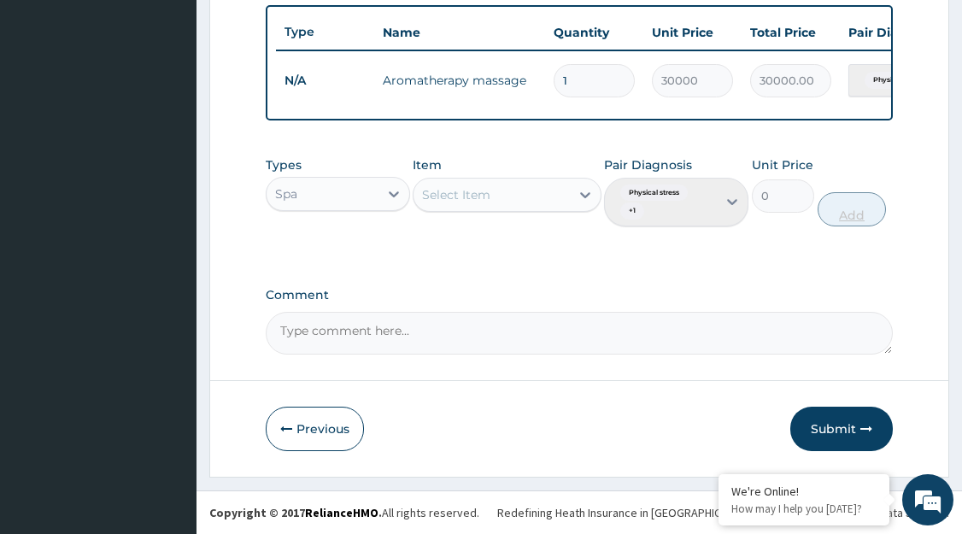
scroll to position [644, 0]
click at [848, 430] on button "Submit" at bounding box center [842, 429] width 103 height 44
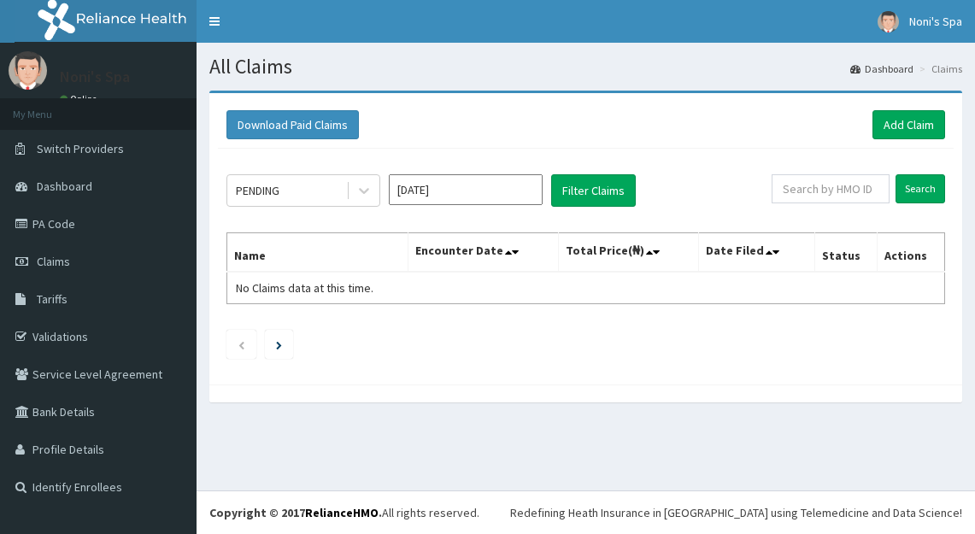
click at [313, 361] on div "PENDING [DATE] Filter Claims Search Name Encounter Date Total Price(₦) Date Fil…" at bounding box center [586, 262] width 736 height 227
click at [366, 181] on div at bounding box center [364, 190] width 31 height 31
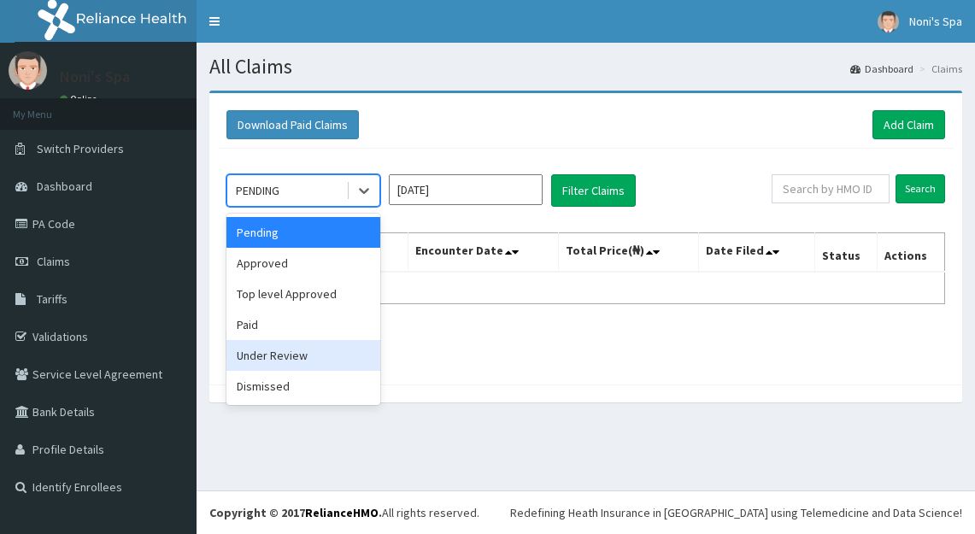
click at [317, 355] on div "Under Review" at bounding box center [303, 355] width 154 height 31
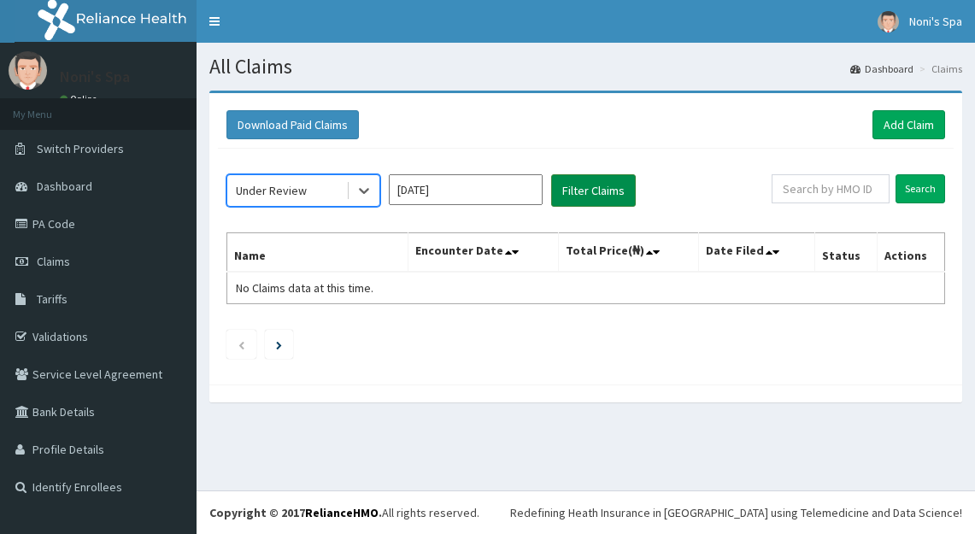
click at [585, 187] on button "Filter Claims" at bounding box center [593, 190] width 85 height 32
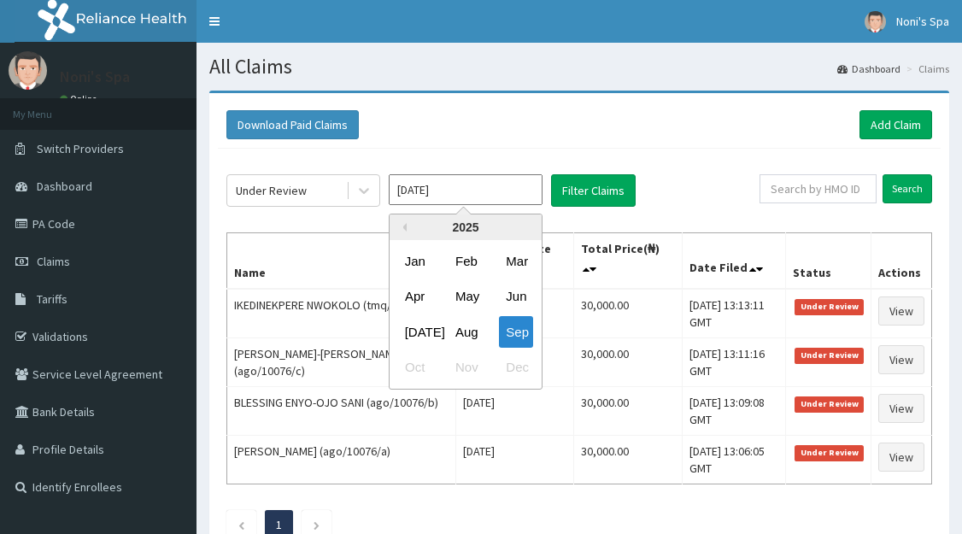
click at [501, 195] on input "[DATE]" at bounding box center [466, 189] width 154 height 31
click at [470, 334] on div "Aug" at bounding box center [466, 332] width 34 height 32
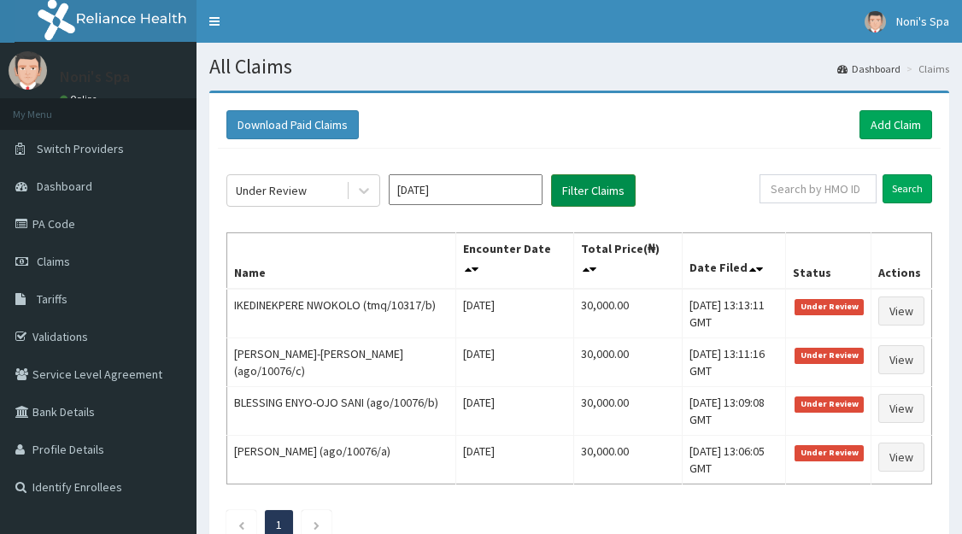
click at [597, 197] on button "Filter Claims" at bounding box center [593, 190] width 85 height 32
click at [585, 176] on button "Filter Claims" at bounding box center [593, 190] width 85 height 32
click at [585, 187] on button "Filter Claims" at bounding box center [593, 190] width 85 height 32
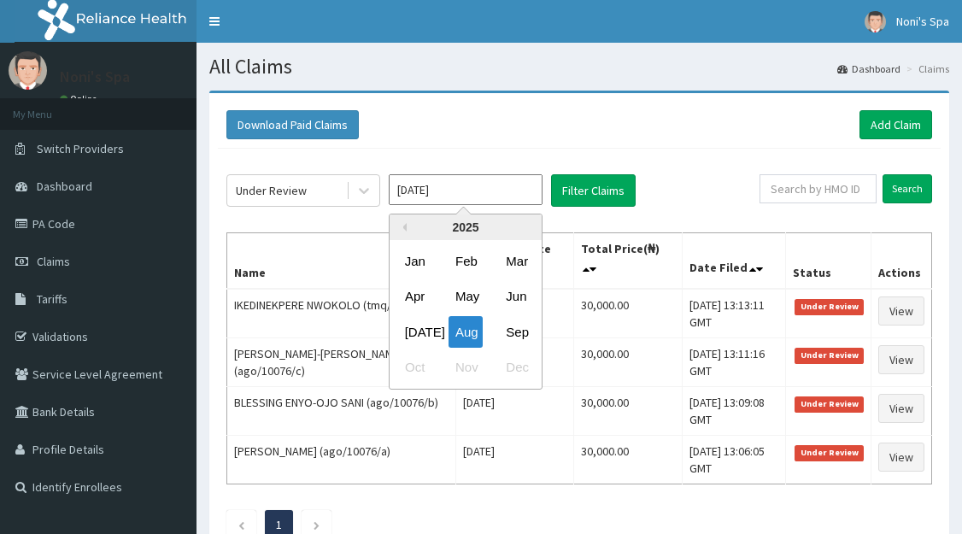
click at [471, 192] on input "[DATE]" at bounding box center [466, 189] width 154 height 31
click at [511, 332] on div "Sep" at bounding box center [516, 332] width 34 height 32
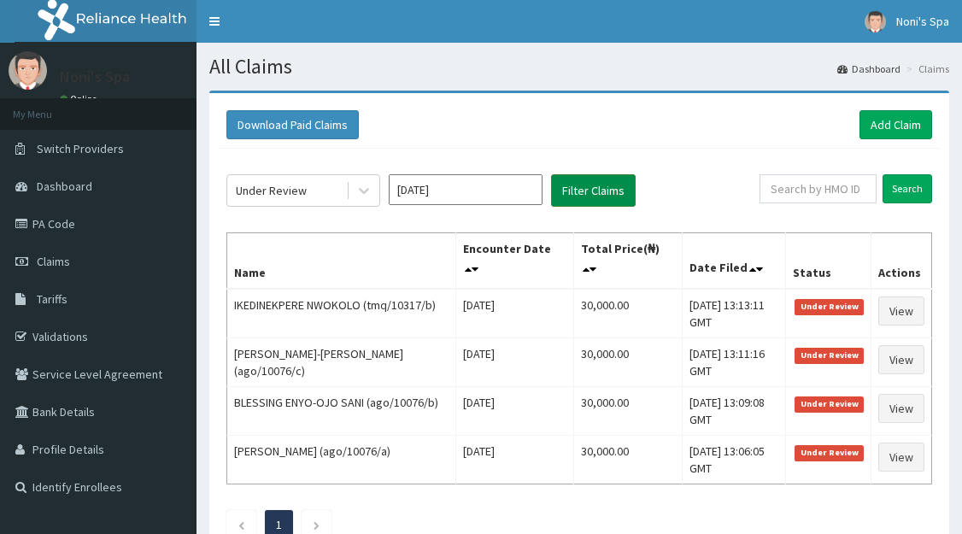
click at [600, 188] on button "Filter Claims" at bounding box center [593, 190] width 85 height 32
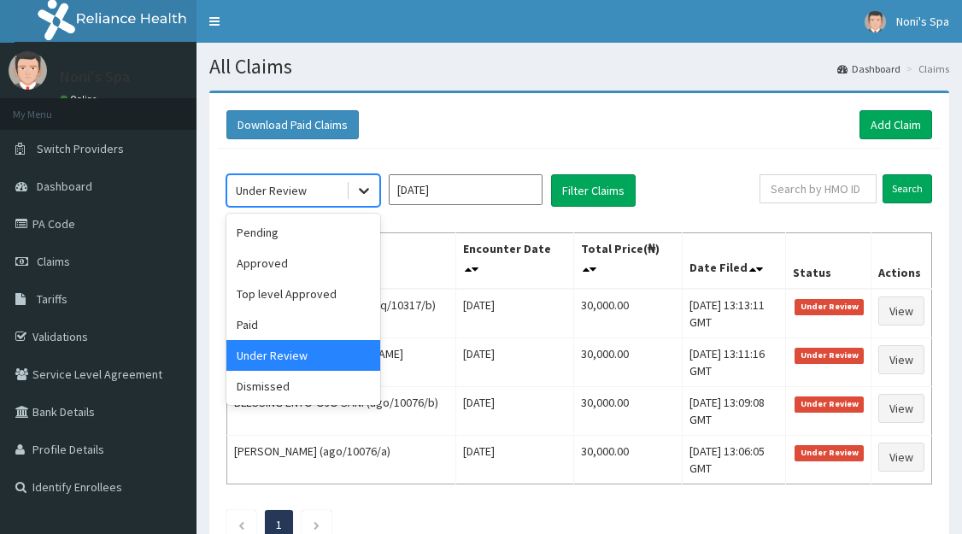
click at [358, 190] on icon at bounding box center [364, 190] width 17 height 17
click at [310, 271] on div "Approved" at bounding box center [303, 263] width 154 height 31
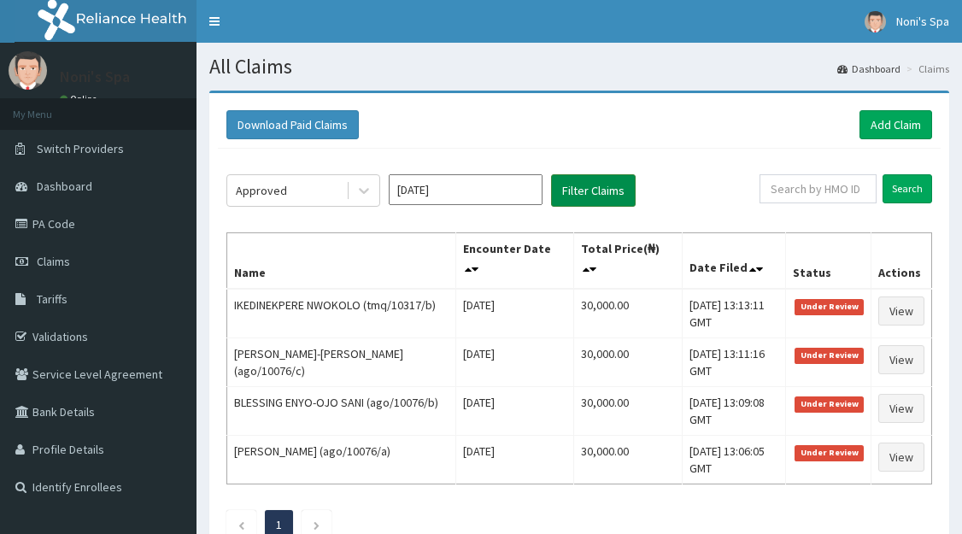
click at [586, 196] on button "Filter Claims" at bounding box center [593, 190] width 85 height 32
click at [609, 183] on button "Filter Claims" at bounding box center [593, 190] width 85 height 32
click at [603, 196] on button "Filter Claims" at bounding box center [593, 190] width 85 height 32
click at [599, 188] on button "Filter Claims" at bounding box center [593, 190] width 85 height 32
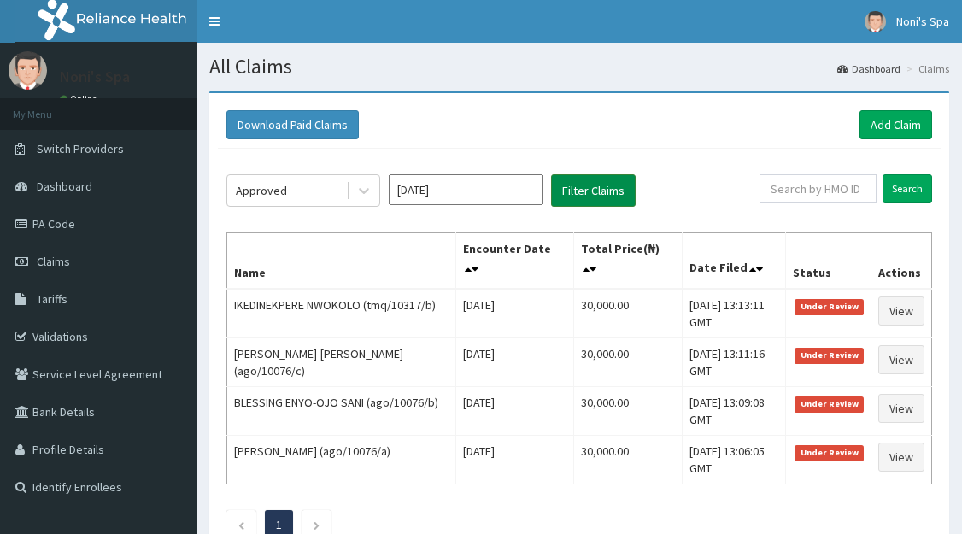
drag, startPoint x: 599, startPoint y: 188, endPoint x: 615, endPoint y: 188, distance: 16.2
click at [615, 188] on button "Filter Claims" at bounding box center [593, 190] width 85 height 32
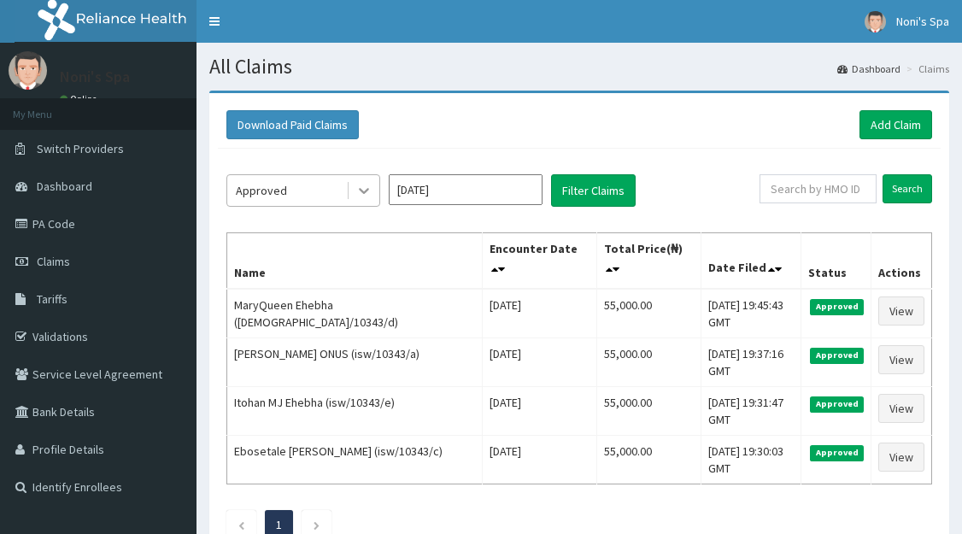
click at [359, 197] on icon at bounding box center [364, 190] width 17 height 17
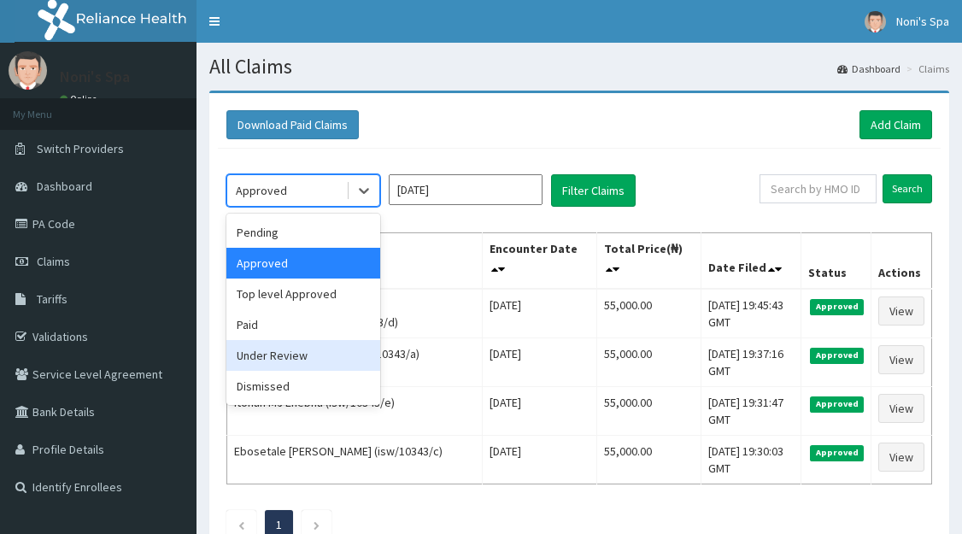
click at [305, 356] on div "Under Review" at bounding box center [303, 355] width 154 height 31
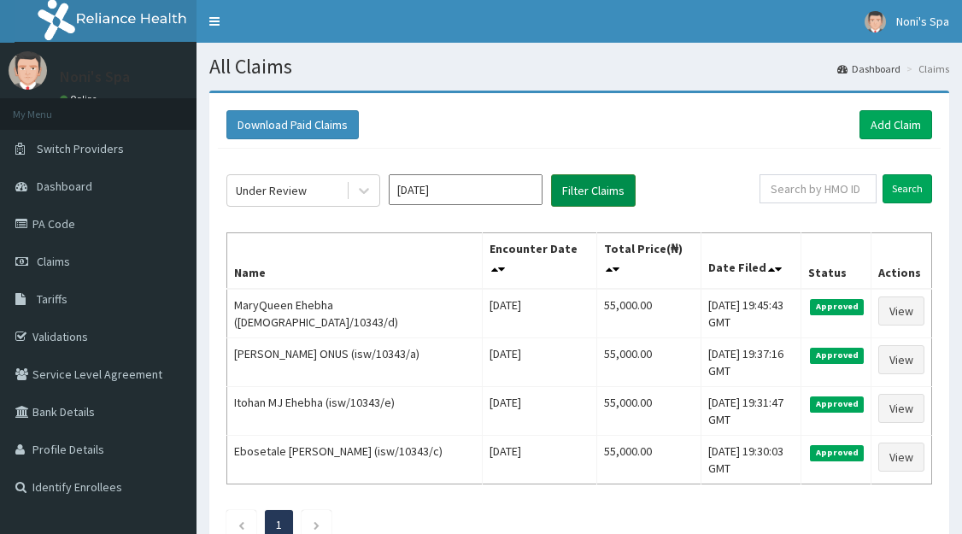
click at [566, 190] on button "Filter Claims" at bounding box center [593, 190] width 85 height 32
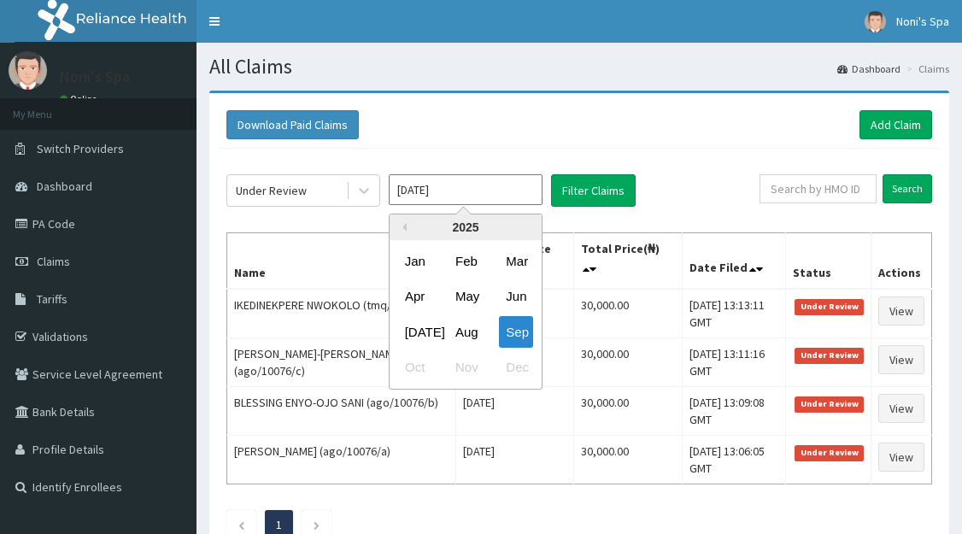
click at [472, 191] on input "[DATE]" at bounding box center [466, 189] width 154 height 31
click at [459, 330] on div "Aug" at bounding box center [466, 332] width 34 height 32
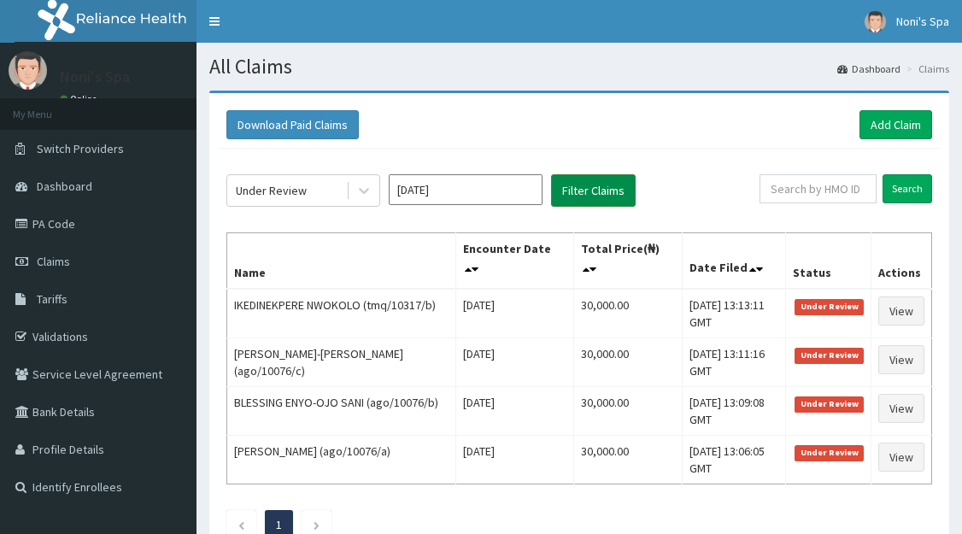
click at [587, 185] on button "Filter Claims" at bounding box center [593, 190] width 85 height 32
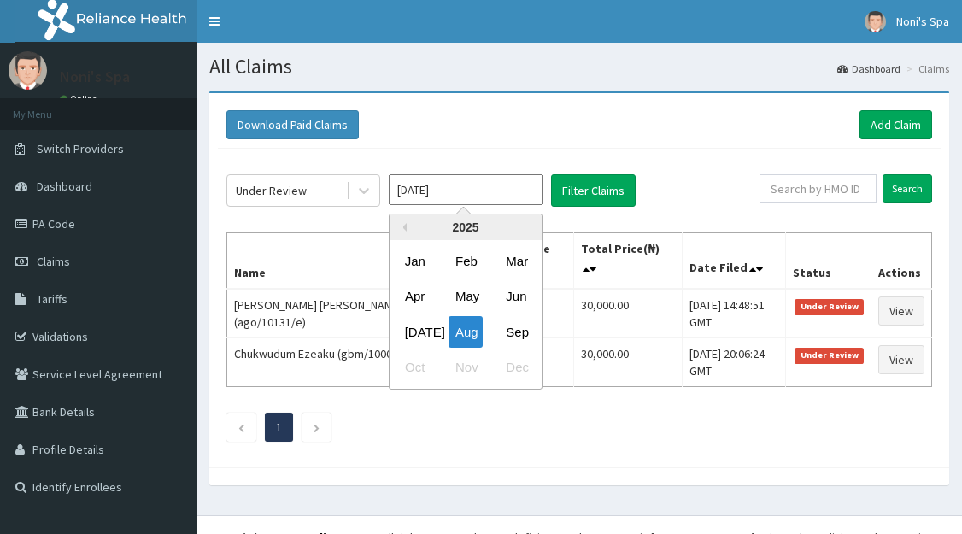
click at [452, 189] on input "[DATE]" at bounding box center [466, 189] width 154 height 31
click at [511, 331] on div "Sep" at bounding box center [516, 332] width 34 height 32
type input "[DATE]"
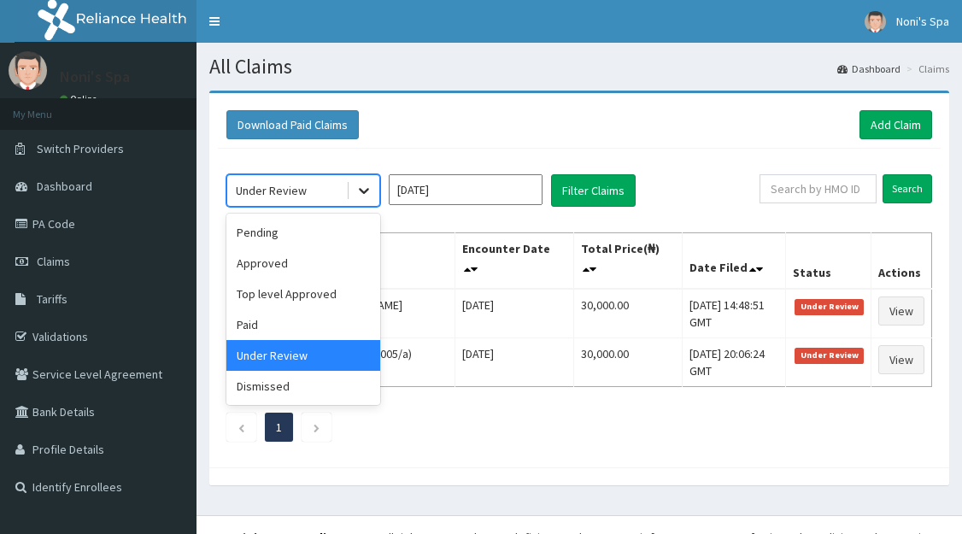
click at [368, 191] on icon at bounding box center [364, 192] width 10 height 6
click at [302, 265] on div "Approved" at bounding box center [303, 263] width 154 height 31
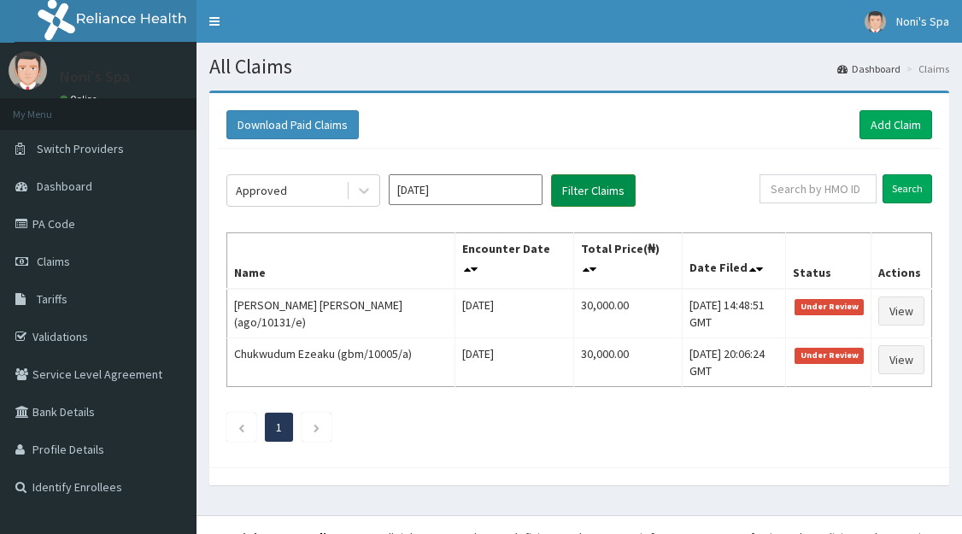
click at [576, 188] on button "Filter Claims" at bounding box center [593, 190] width 85 height 32
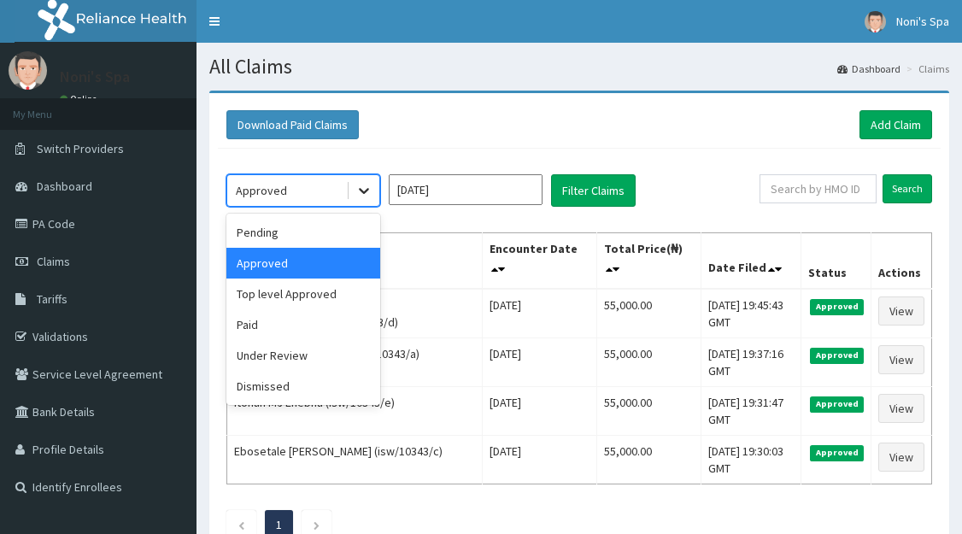
click at [365, 191] on icon at bounding box center [364, 192] width 10 height 6
click at [255, 320] on div "Paid" at bounding box center [303, 324] width 154 height 31
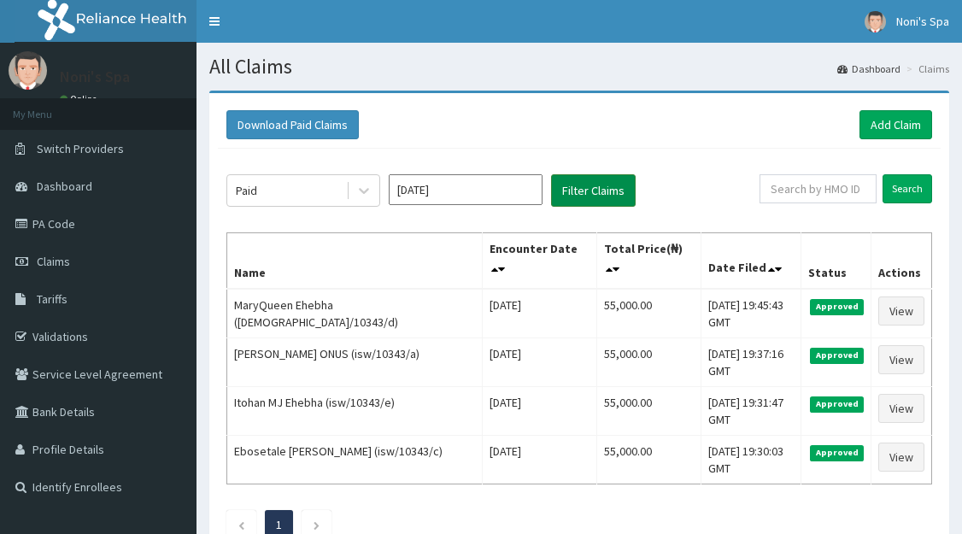
click at [601, 181] on button "Filter Claims" at bounding box center [593, 190] width 85 height 32
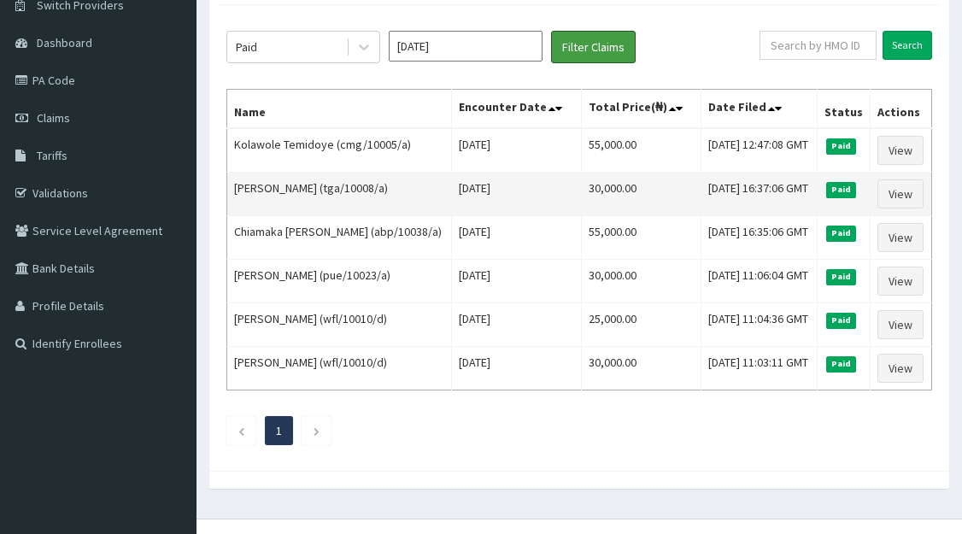
scroll to position [146, 0]
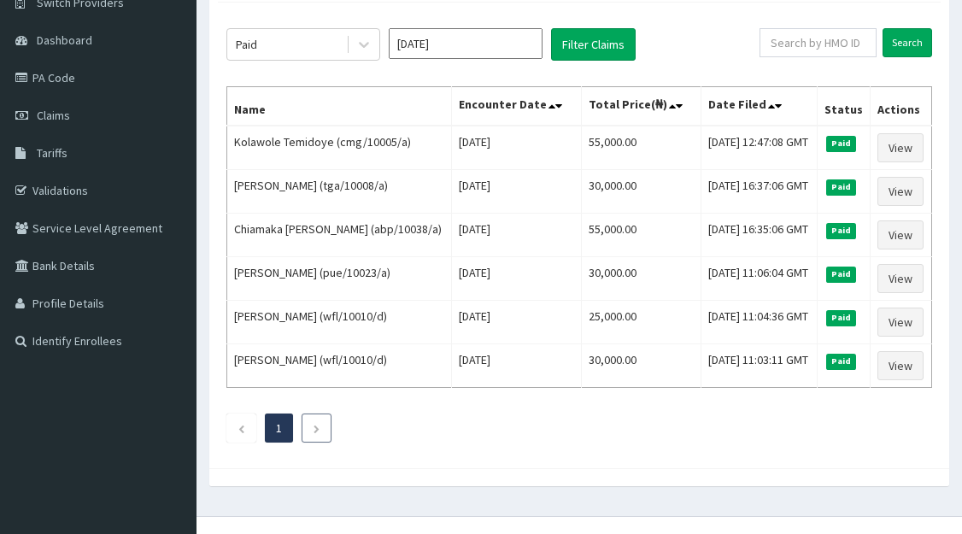
click at [316, 434] on icon "Next page" at bounding box center [317, 429] width 8 height 10
click at [315, 434] on icon "Next page" at bounding box center [317, 429] width 8 height 10
click at [317, 434] on icon "Next page" at bounding box center [317, 429] width 8 height 10
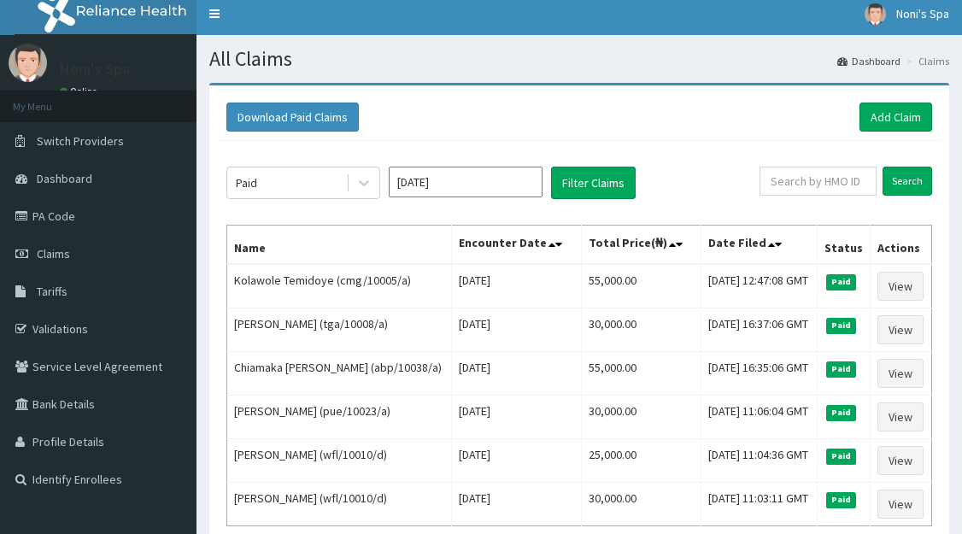
scroll to position [0, 0]
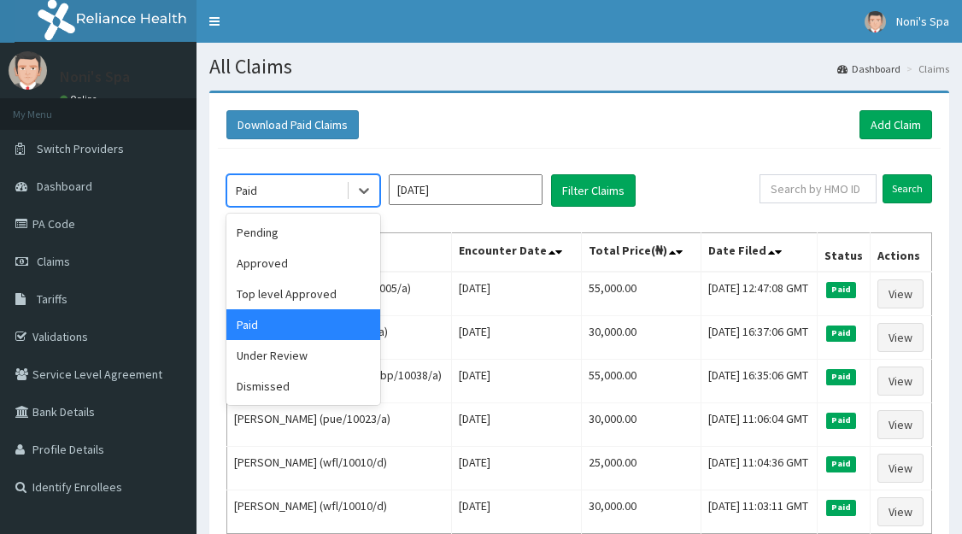
click at [303, 356] on div "Under Review" at bounding box center [303, 355] width 154 height 31
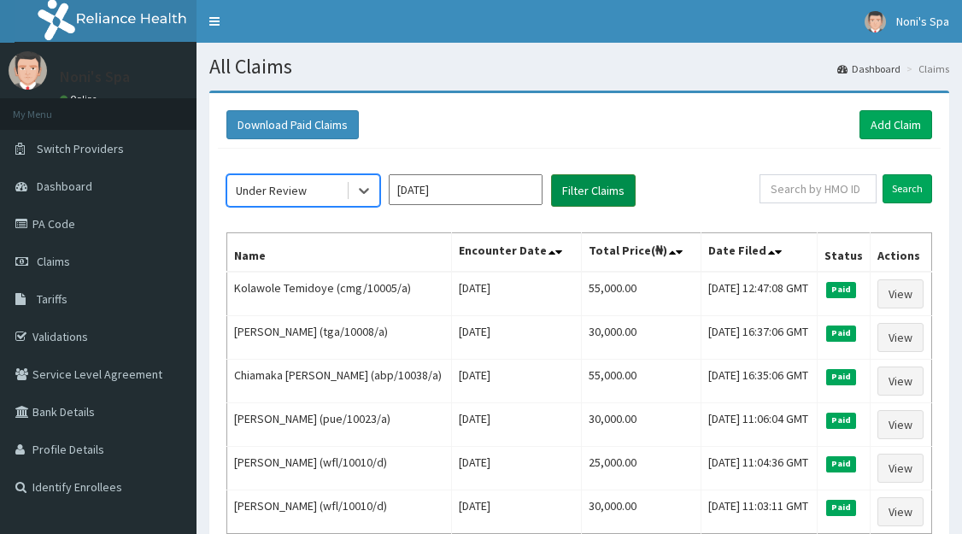
click at [600, 192] on button "Filter Claims" at bounding box center [593, 190] width 85 height 32
click at [579, 187] on button "Filter Claims" at bounding box center [593, 190] width 85 height 32
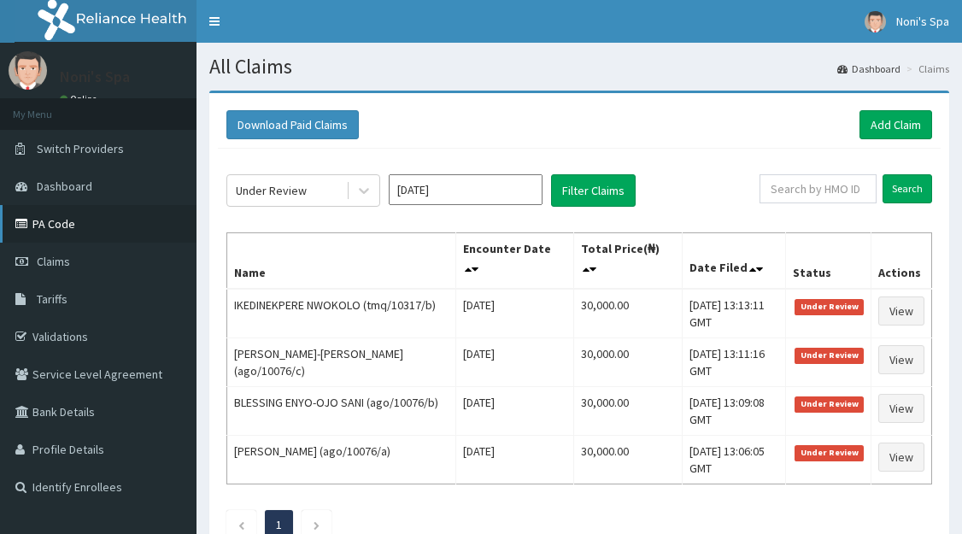
click at [98, 221] on link "PA Code" at bounding box center [98, 224] width 197 height 38
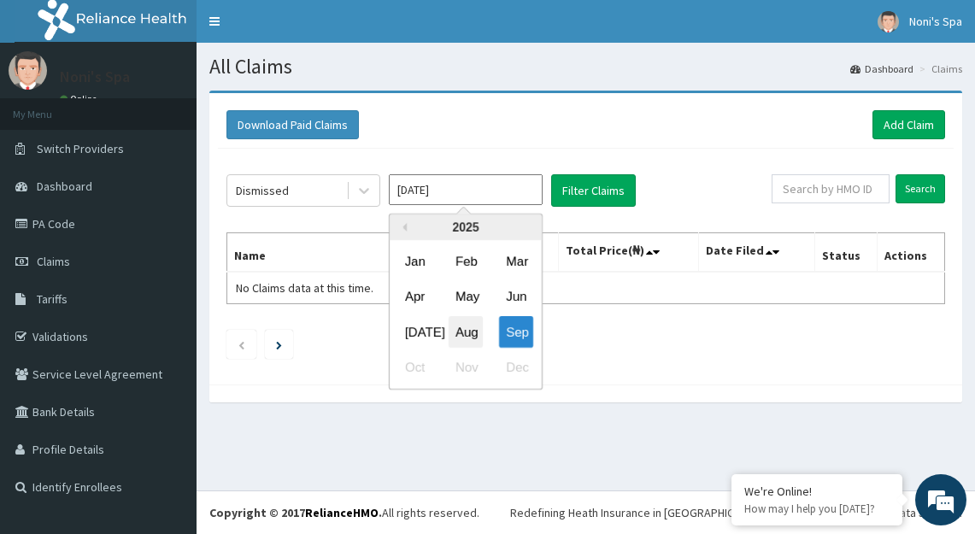
click at [473, 338] on div "Aug" at bounding box center [466, 332] width 34 height 32
type input "[DATE]"
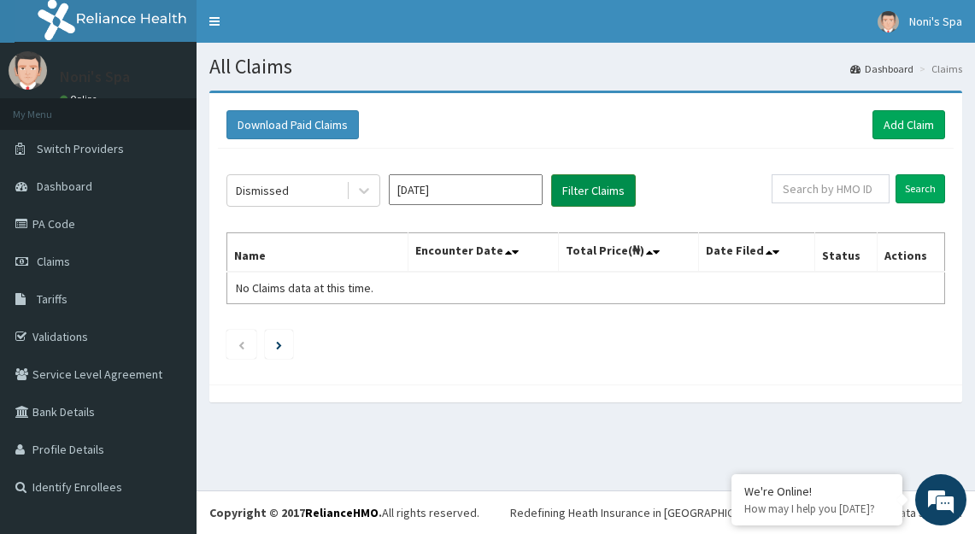
click at [602, 186] on button "Filter Claims" at bounding box center [593, 190] width 85 height 32
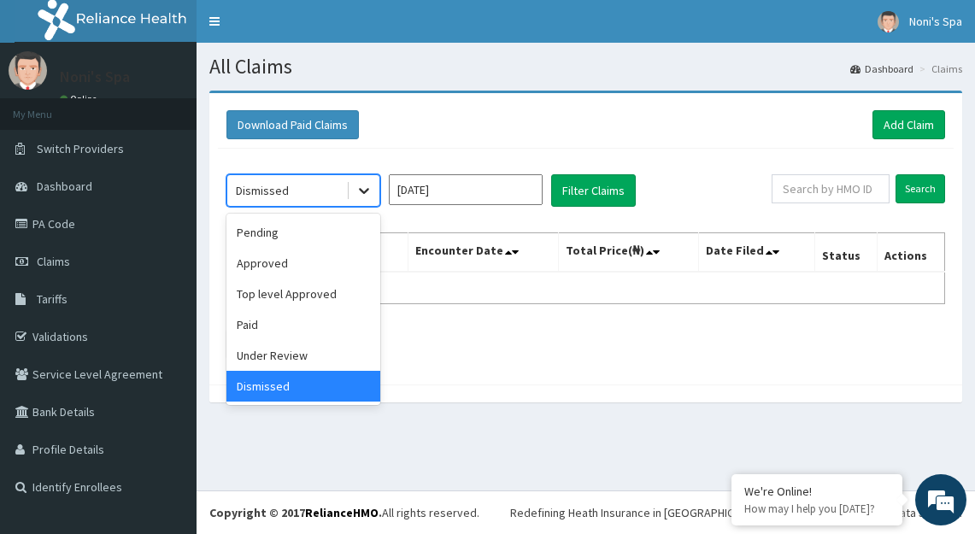
click at [358, 195] on icon at bounding box center [364, 190] width 17 height 17
click at [297, 295] on div "Top level Approved" at bounding box center [303, 294] width 154 height 31
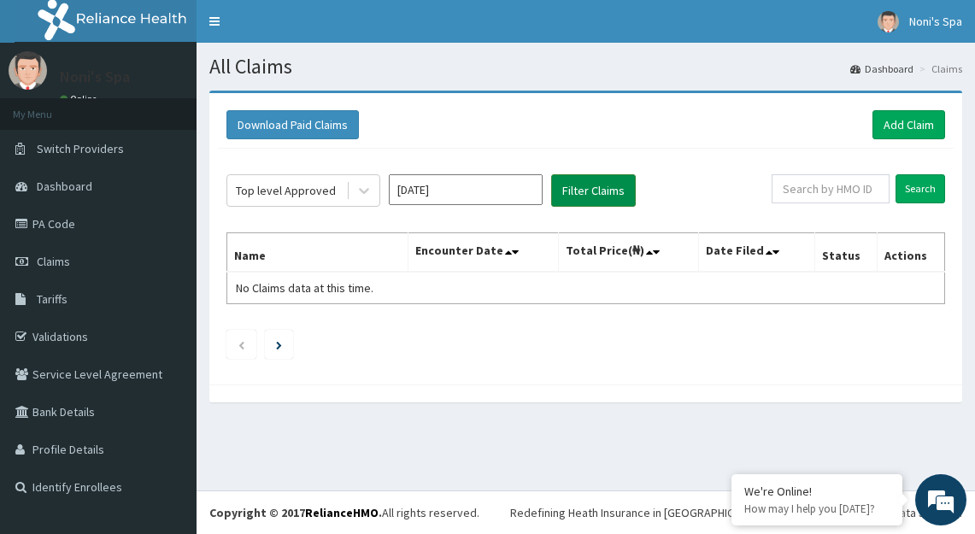
click at [591, 184] on button "Filter Claims" at bounding box center [593, 190] width 85 height 32
click at [591, 187] on button "Filter Claims" at bounding box center [593, 190] width 85 height 32
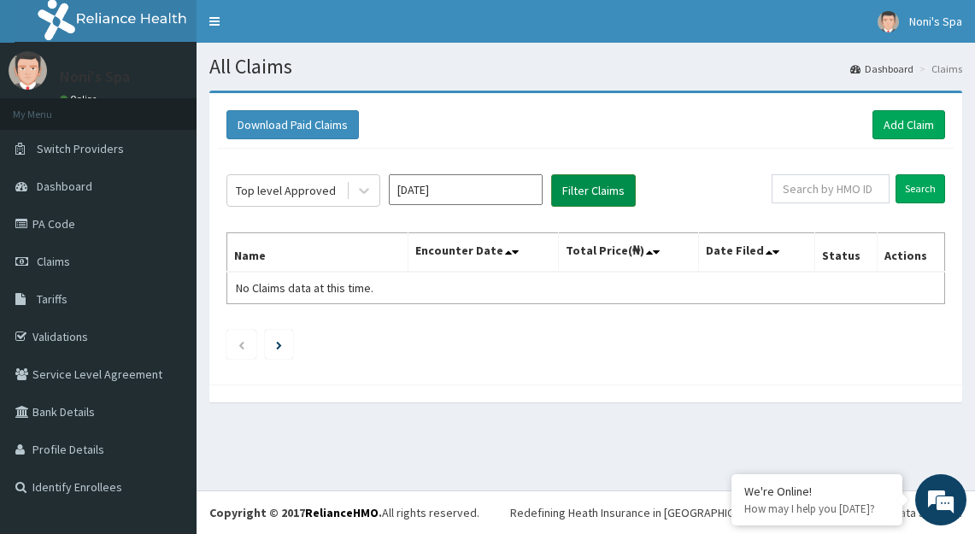
click at [591, 187] on button "Filter Claims" at bounding box center [593, 190] width 85 height 32
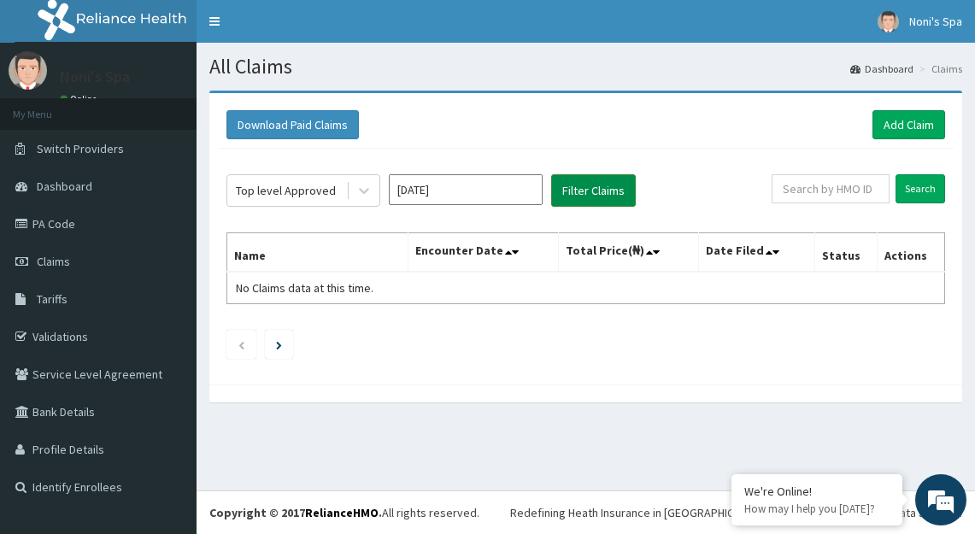
click at [591, 187] on button "Filter Claims" at bounding box center [593, 190] width 85 height 32
click at [587, 192] on button "Filter Claims" at bounding box center [593, 190] width 85 height 32
click at [595, 184] on button "Filter Claims" at bounding box center [593, 190] width 85 height 32
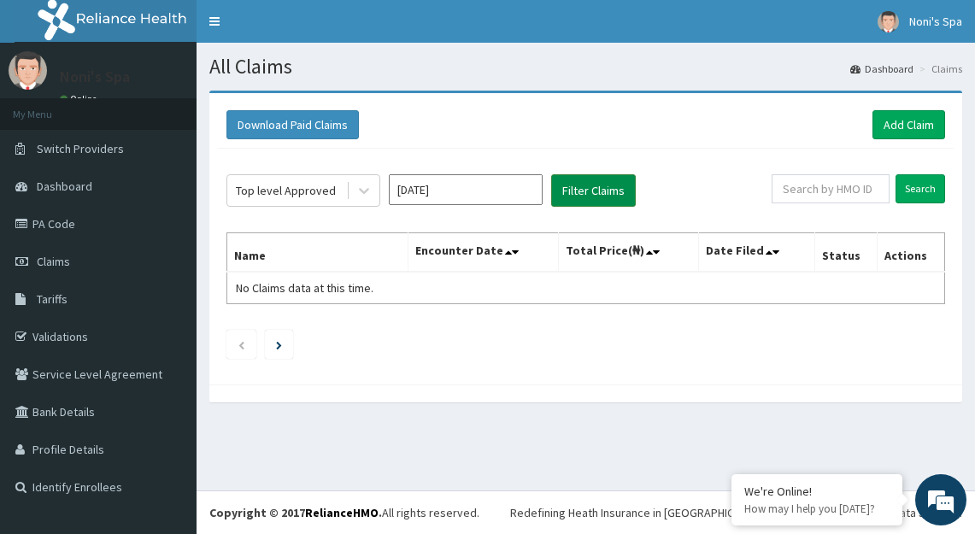
click at [595, 184] on button "Filter Claims" at bounding box center [593, 190] width 85 height 32
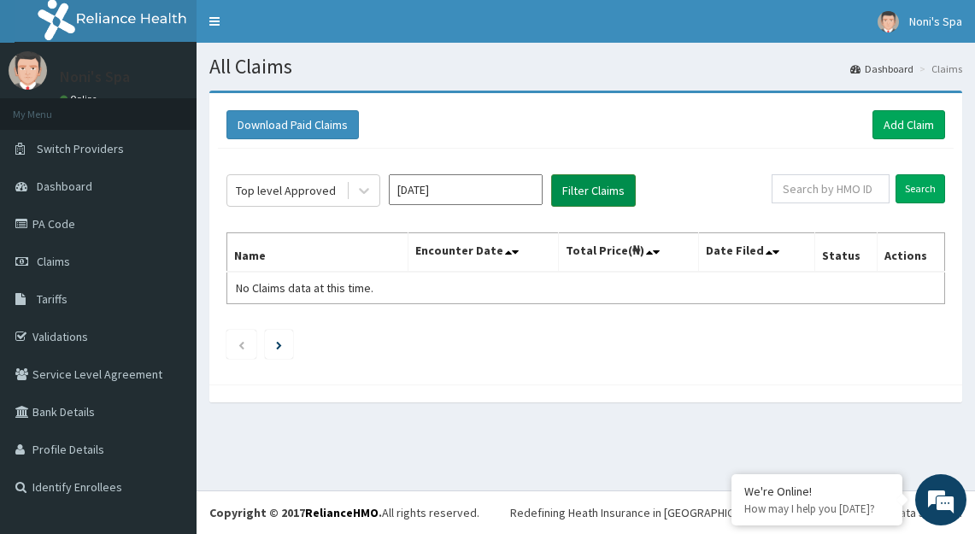
click at [595, 184] on button "Filter Claims" at bounding box center [593, 190] width 85 height 32
click at [596, 183] on button "Filter Claims" at bounding box center [593, 190] width 85 height 32
click at [551, 174] on button "Filter Claims" at bounding box center [593, 190] width 85 height 32
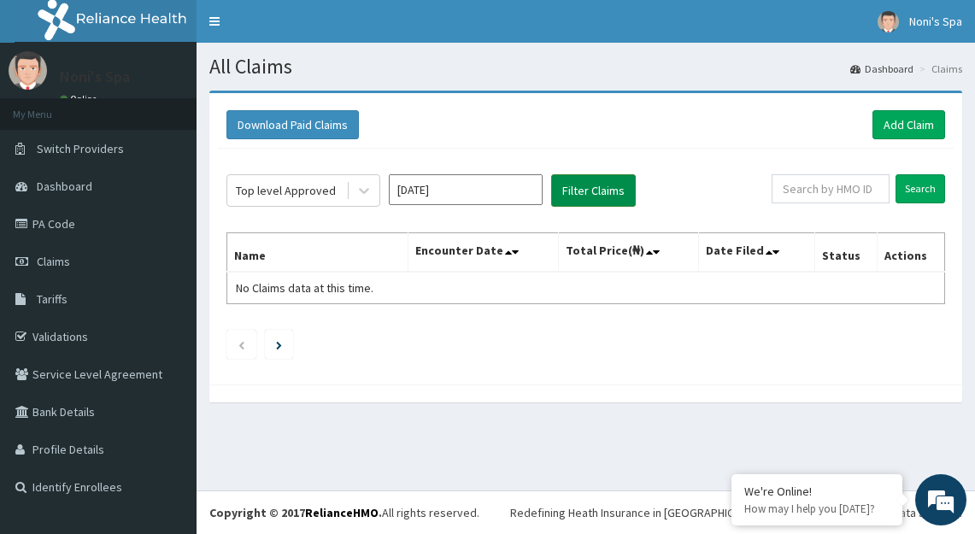
click at [582, 184] on button "Filter Claims" at bounding box center [593, 190] width 85 height 32
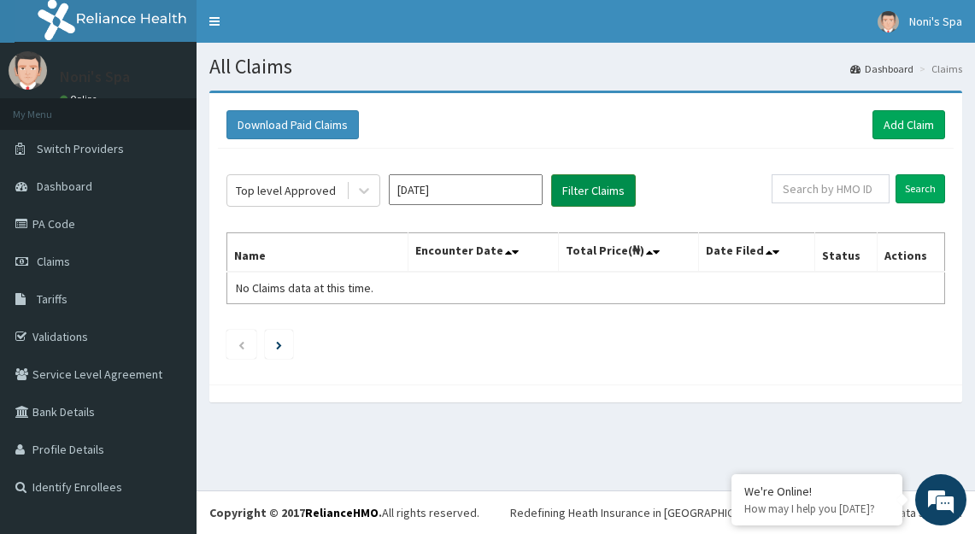
click at [582, 184] on button "Filter Claims" at bounding box center [593, 190] width 85 height 32
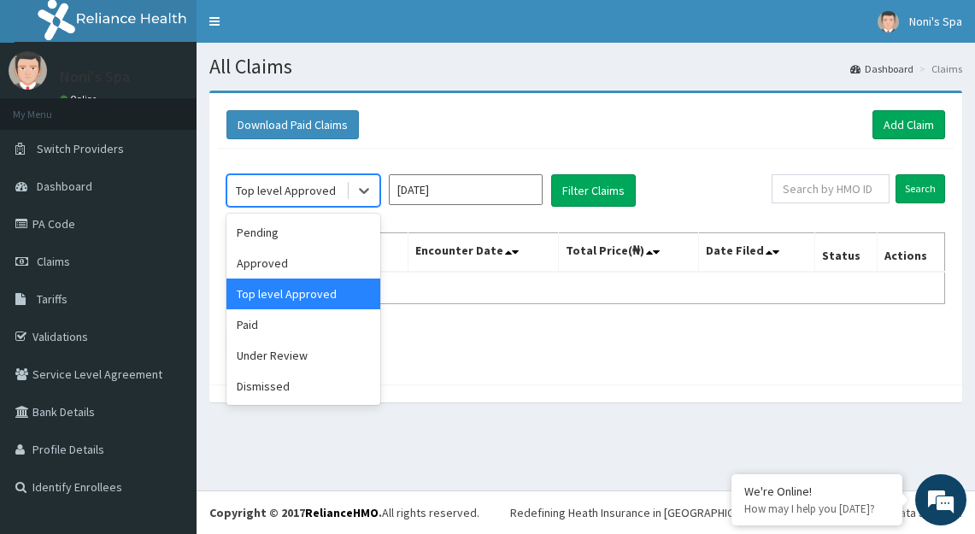
click at [302, 232] on div "Pending" at bounding box center [303, 232] width 154 height 31
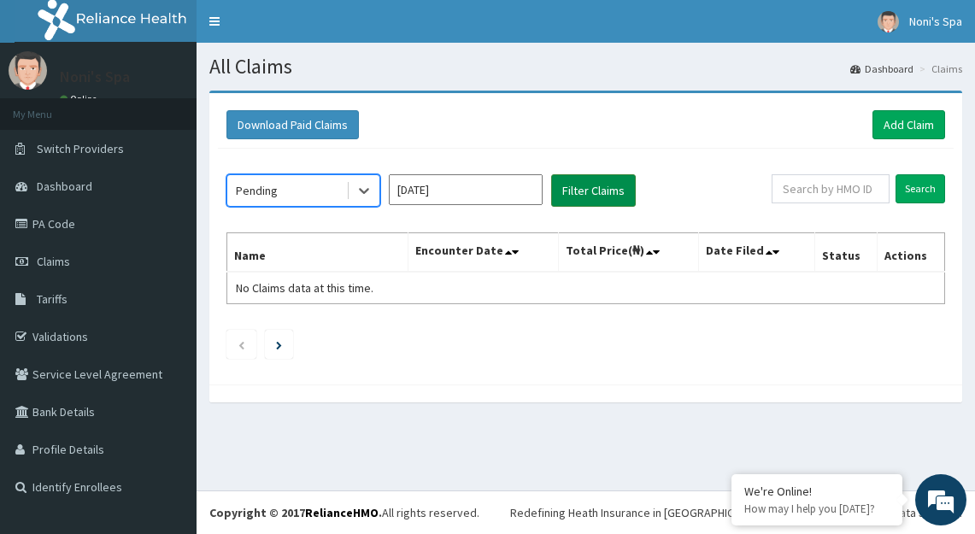
click at [593, 183] on button "Filter Claims" at bounding box center [593, 190] width 85 height 32
click at [603, 197] on button "Filter Claims" at bounding box center [593, 190] width 85 height 32
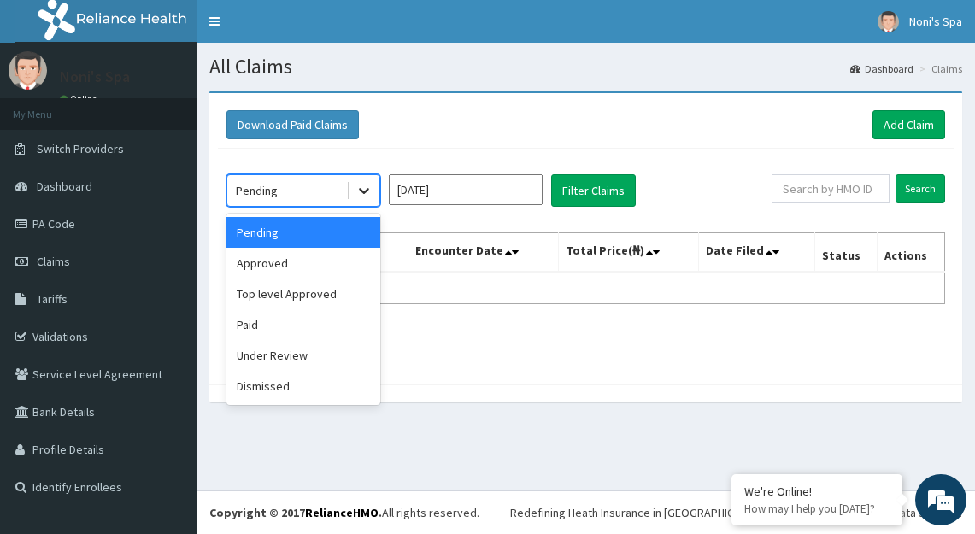
click at [364, 189] on icon at bounding box center [364, 190] width 17 height 17
click at [292, 354] on div "Under Review" at bounding box center [303, 355] width 154 height 31
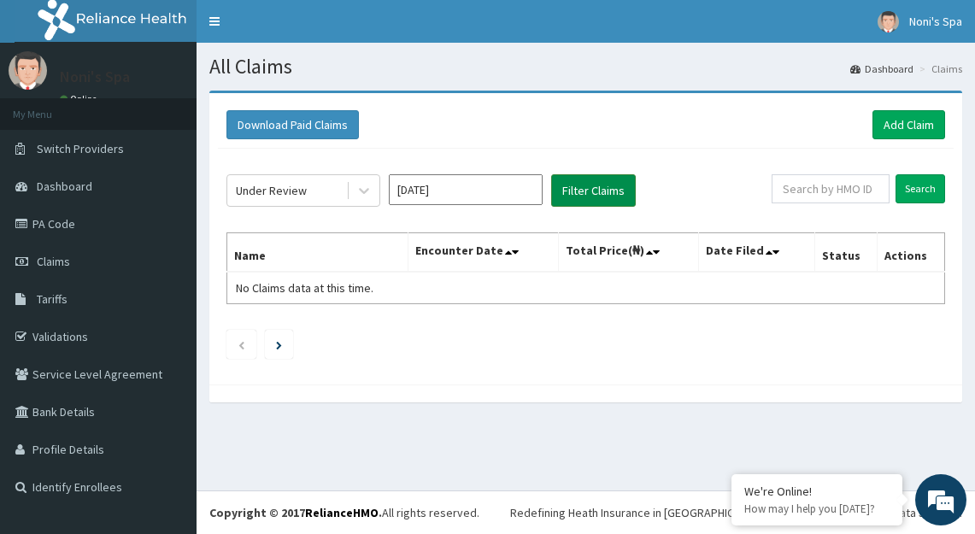
click at [602, 189] on button "Filter Claims" at bounding box center [593, 190] width 85 height 32
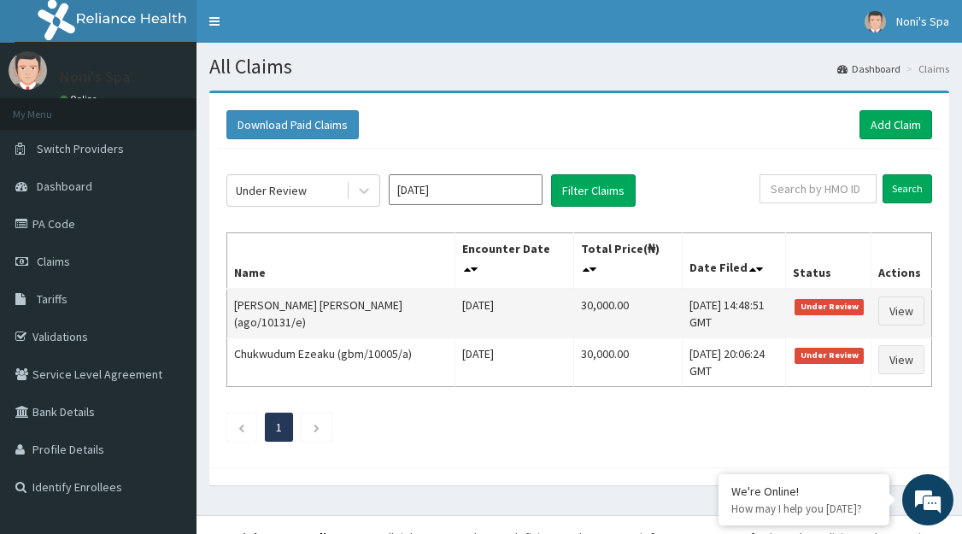
click at [233, 308] on td "[PERSON_NAME] [PERSON_NAME] (ago/10131/e)" at bounding box center [341, 314] width 228 height 50
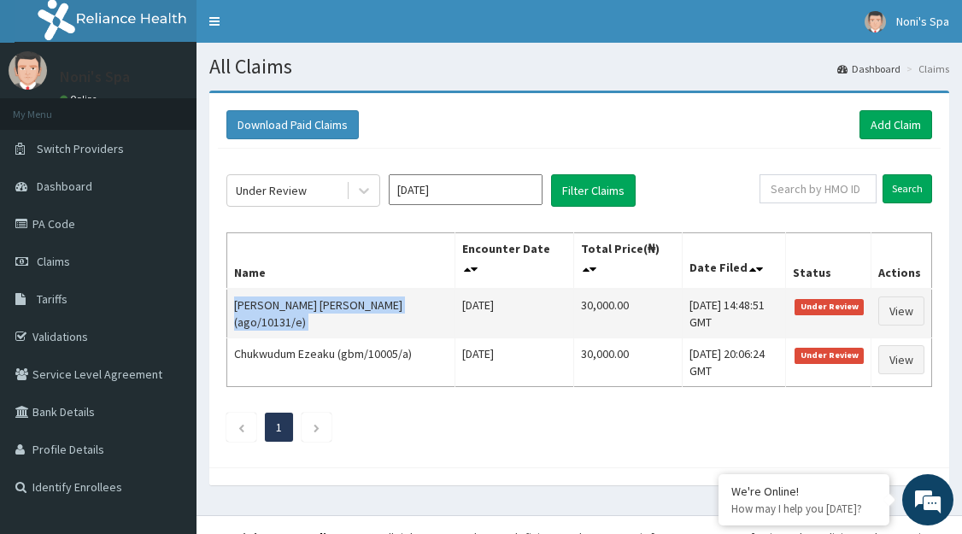
copy td "[PERSON_NAME] [PERSON_NAME] (ago/10131/e)"
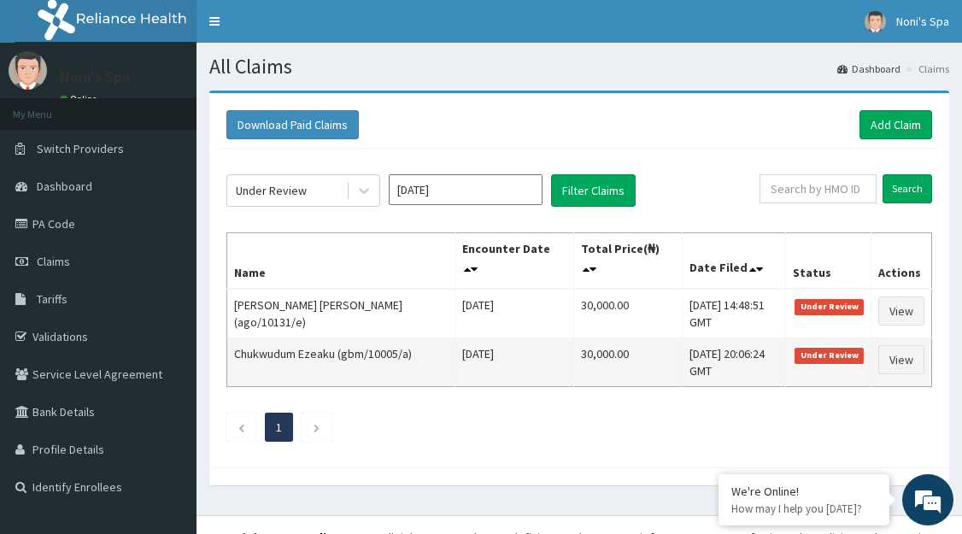
click at [286, 361] on td "Chukwudum Ezeaku (gbm/10005/a)" at bounding box center [341, 362] width 228 height 49
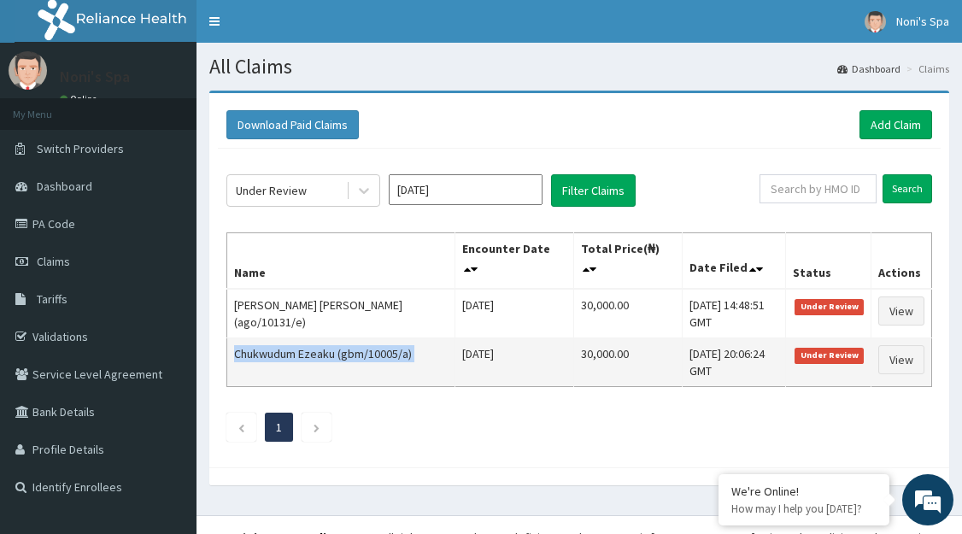
click at [286, 361] on td "Chukwudum Ezeaku (gbm/10005/a)" at bounding box center [341, 362] width 228 height 49
copy td "Chukwudum Ezeaku (gbm/10005/a)"
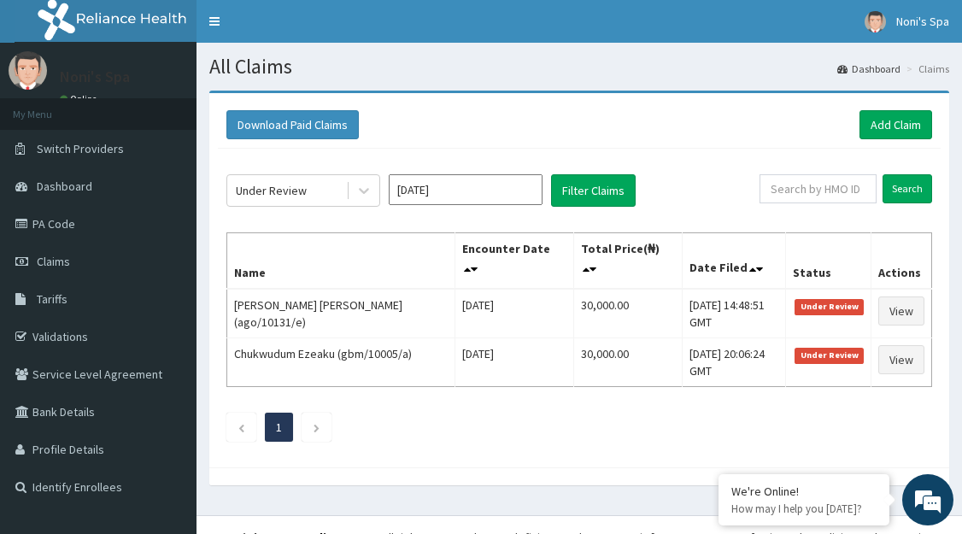
click at [356, 400] on div "Under Review [DATE] Filter Claims Search Name Encounter Date Total Price(₦) Dat…" at bounding box center [579, 304] width 723 height 310
click at [444, 193] on input "[DATE]" at bounding box center [466, 189] width 154 height 31
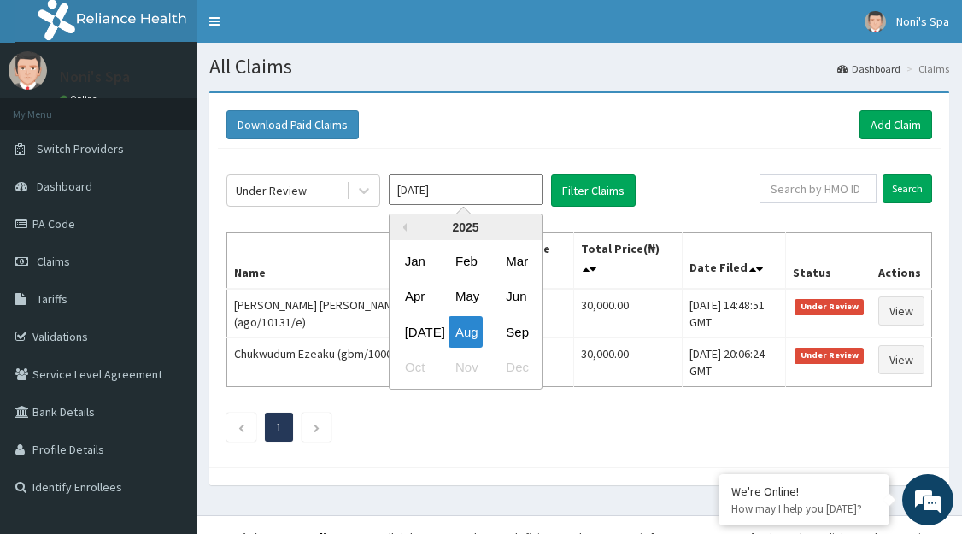
click at [444, 193] on input "[DATE]" at bounding box center [466, 189] width 154 height 31
click at [518, 338] on div "Sep" at bounding box center [516, 332] width 34 height 32
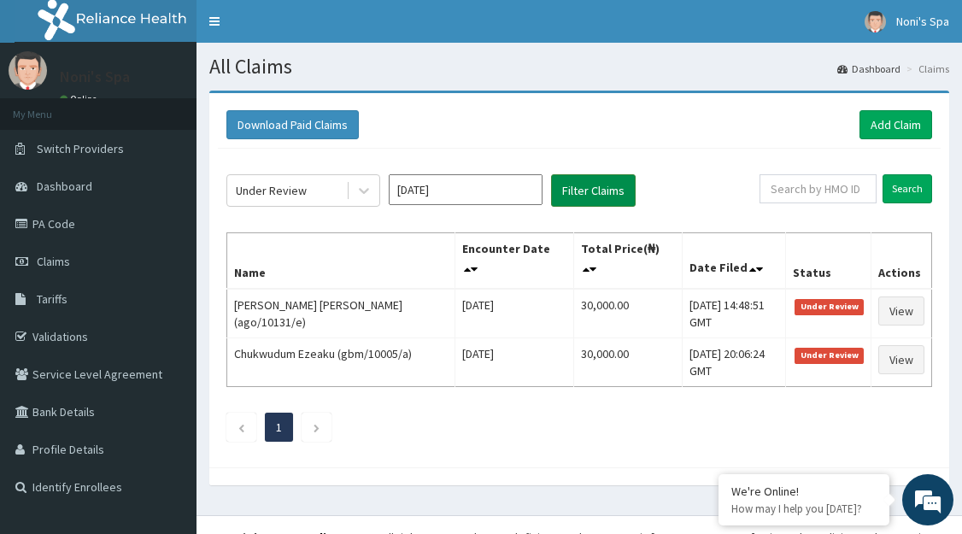
click at [600, 191] on button "Filter Claims" at bounding box center [593, 190] width 85 height 32
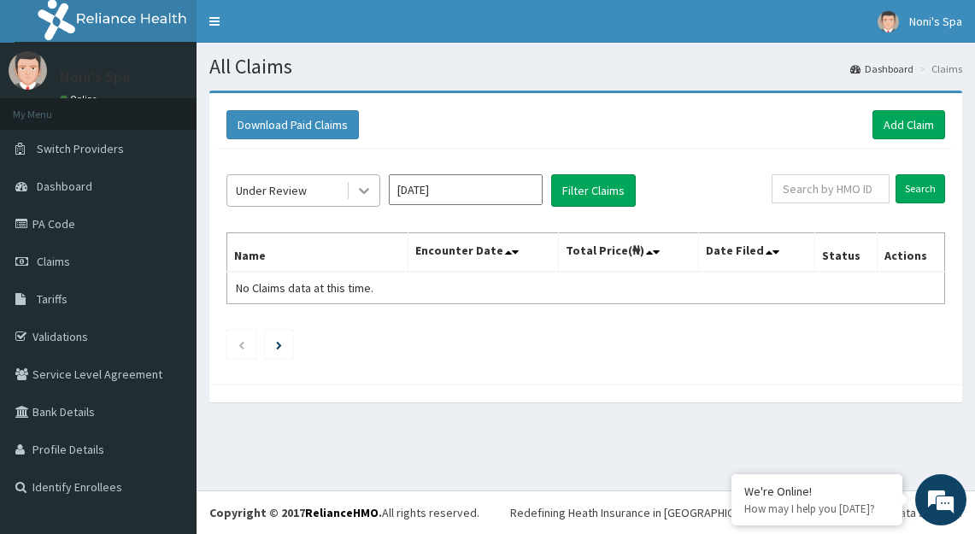
click at [365, 194] on icon at bounding box center [364, 190] width 17 height 17
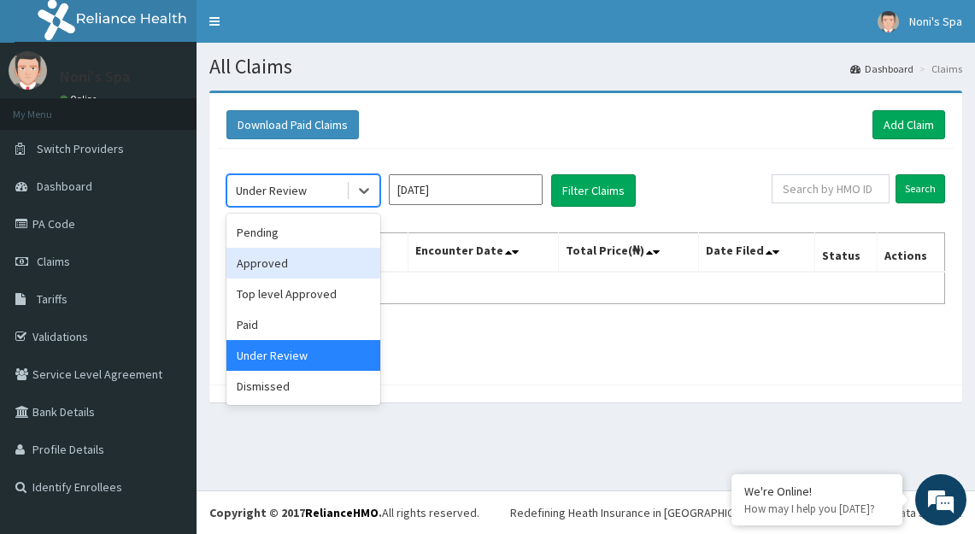
click at [305, 261] on div "Approved" at bounding box center [303, 263] width 154 height 31
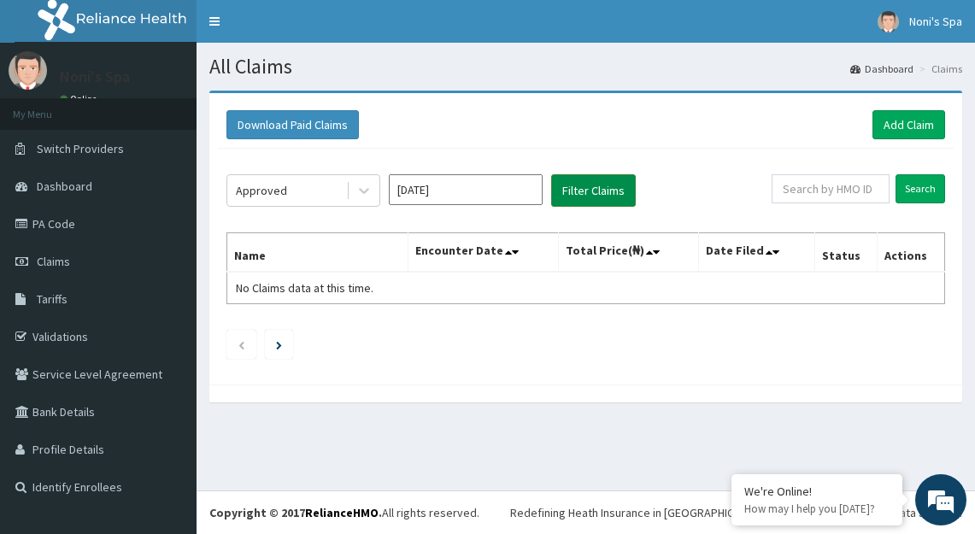
click at [580, 192] on button "Filter Claims" at bounding box center [593, 190] width 85 height 32
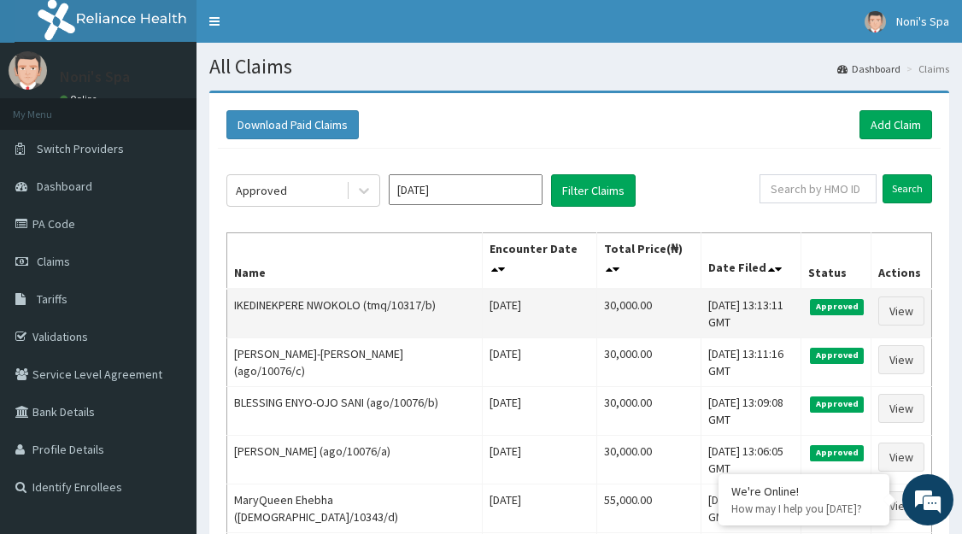
click at [234, 326] on td "IKEDINEKPERE NWOKOLO (tmq/10317/b)" at bounding box center [355, 314] width 256 height 50
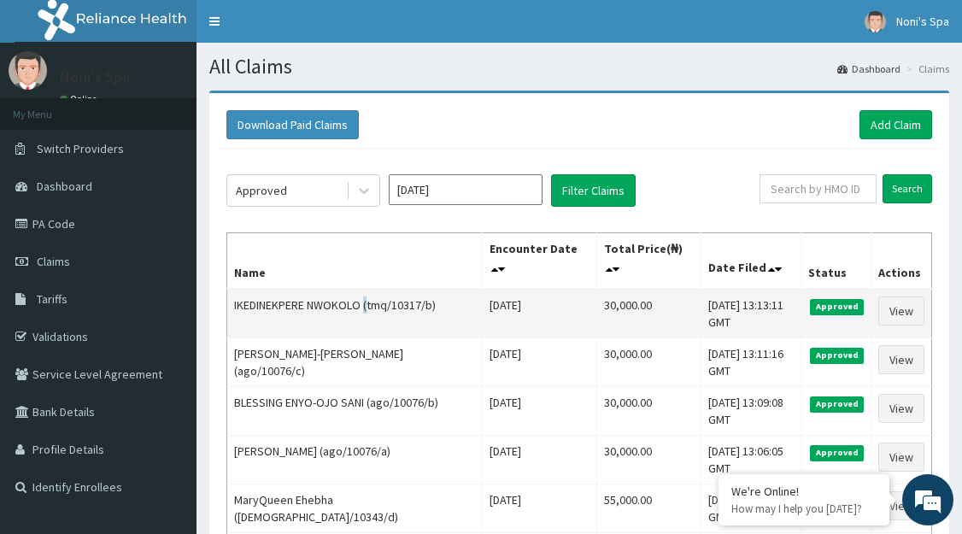
click at [234, 326] on td "IKEDINEKPERE NWOKOLO (tmq/10317/b)" at bounding box center [355, 314] width 256 height 50
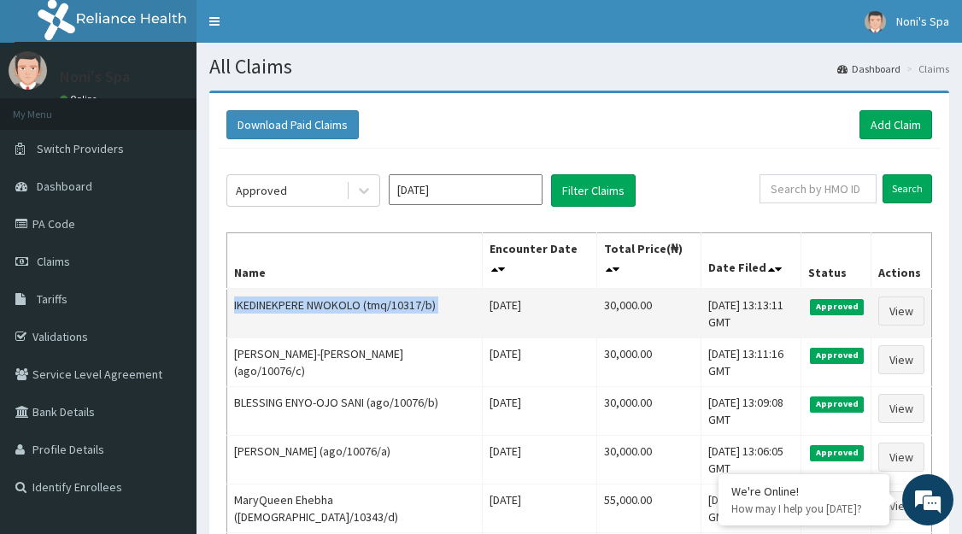
click at [234, 326] on td "IKEDINEKPERE NWOKOLO (tmq/10317/b)" at bounding box center [355, 314] width 256 height 50
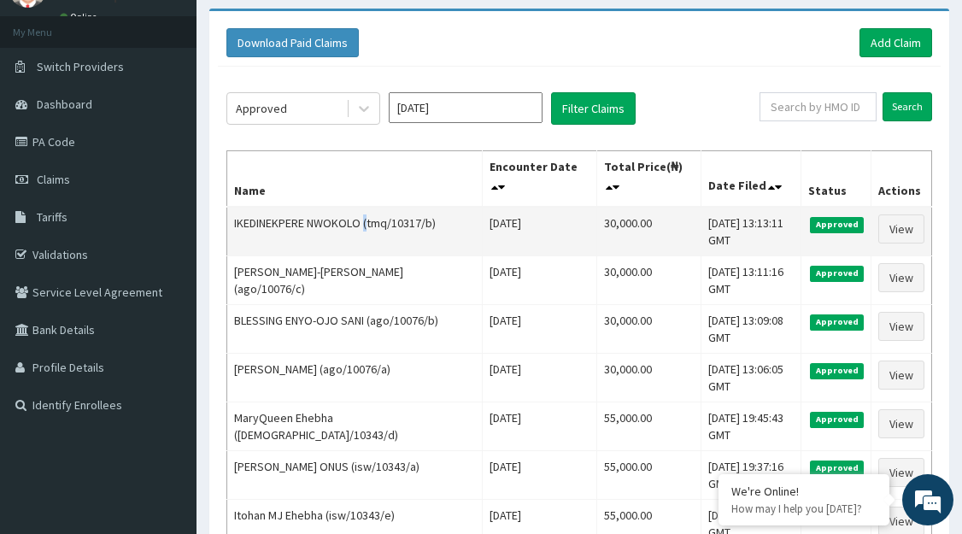
scroll to position [84, 0]
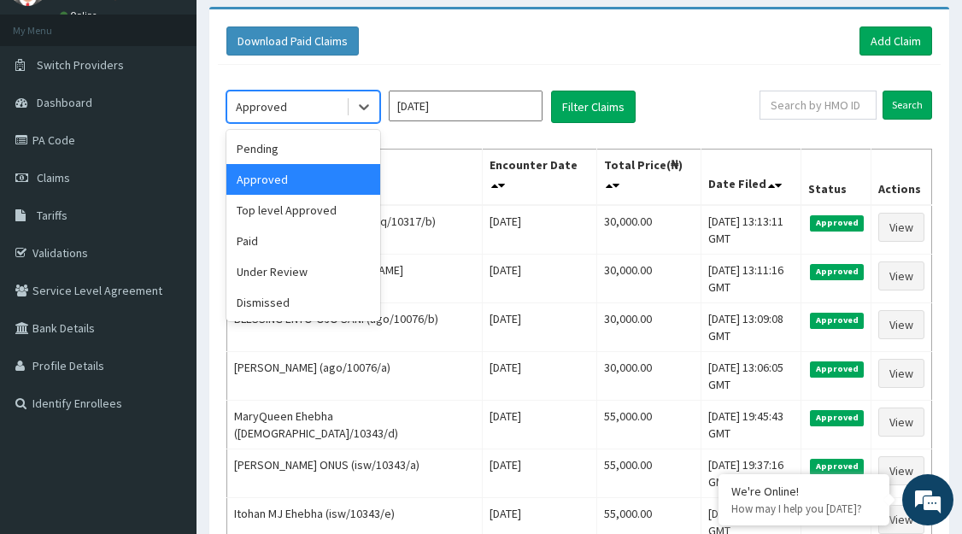
click at [315, 148] on div "Pending" at bounding box center [303, 148] width 154 height 31
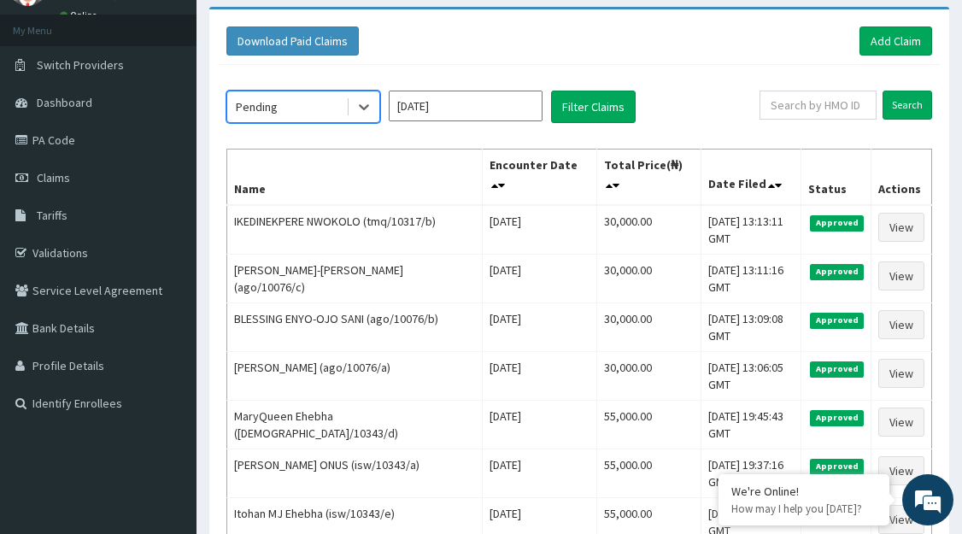
click at [507, 108] on input "[DATE]" at bounding box center [466, 106] width 154 height 31
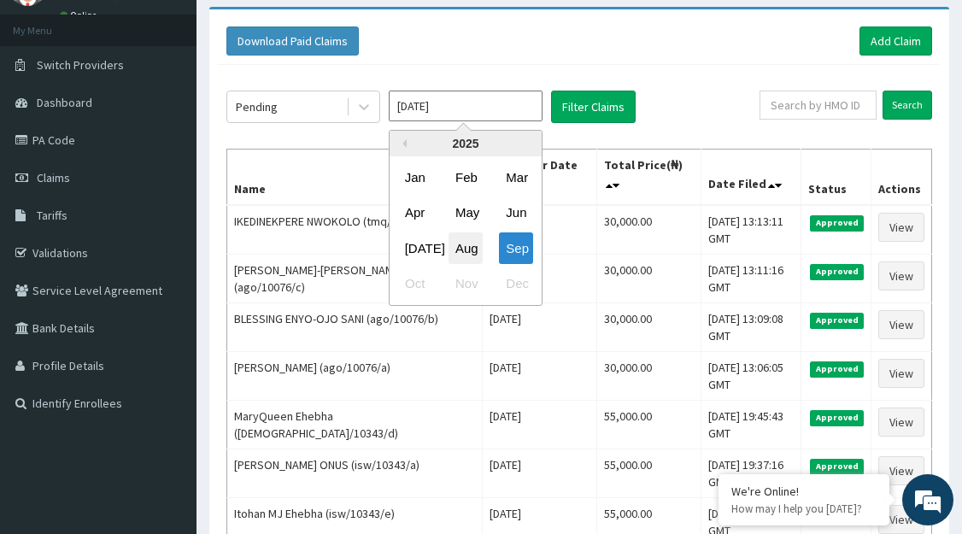
click at [476, 248] on div "Aug" at bounding box center [466, 248] width 34 height 32
type input "[DATE]"
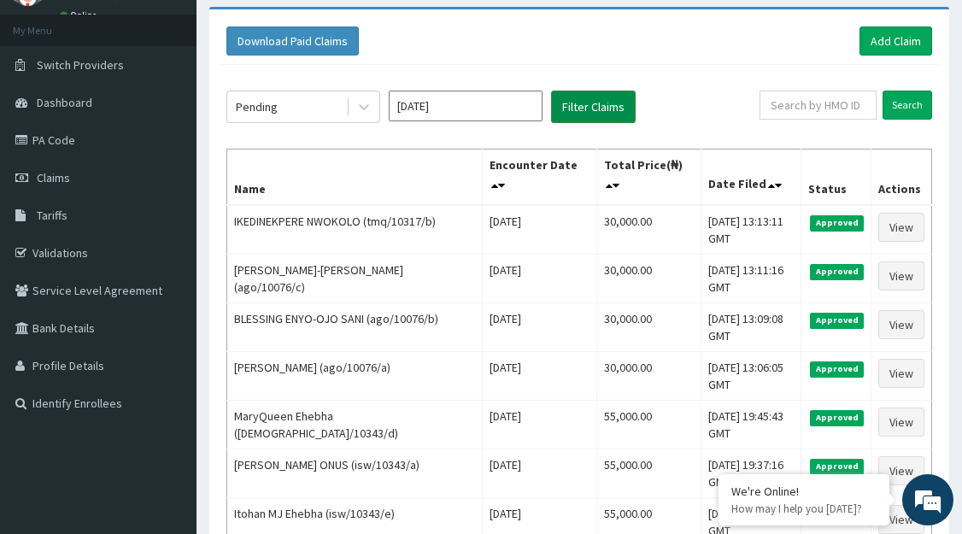
click at [597, 109] on button "Filter Claims" at bounding box center [593, 107] width 85 height 32
click at [600, 112] on button "Filter Claims" at bounding box center [593, 107] width 85 height 32
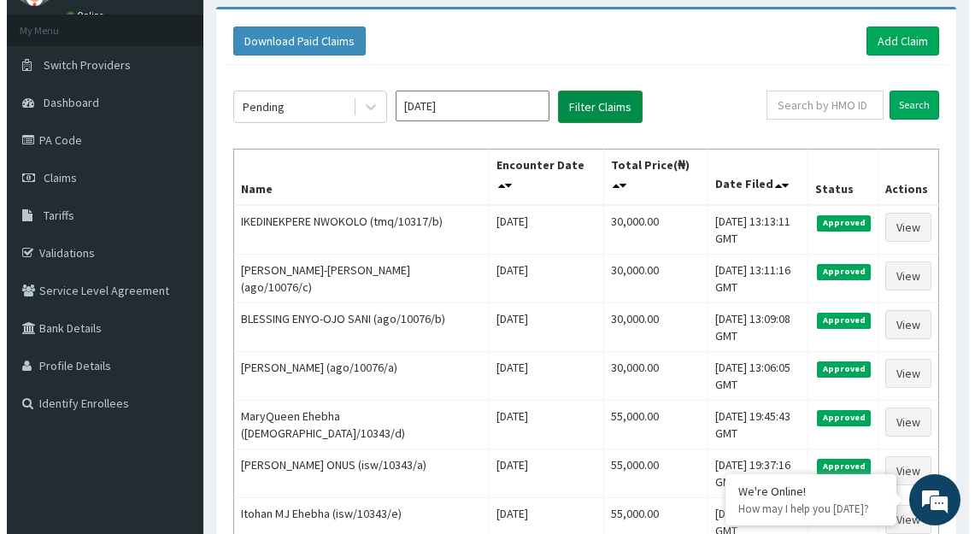
scroll to position [0, 0]
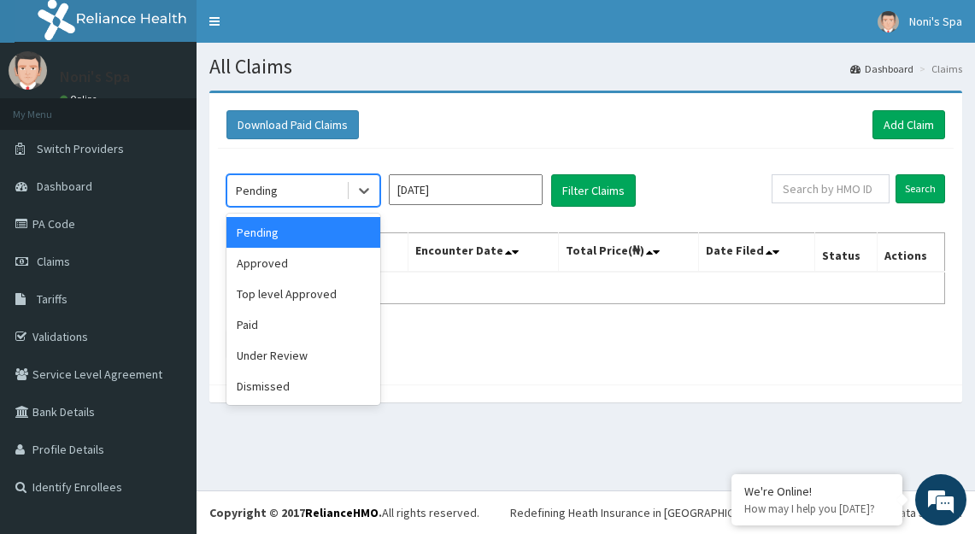
click at [286, 383] on div "Dismissed" at bounding box center [303, 386] width 154 height 31
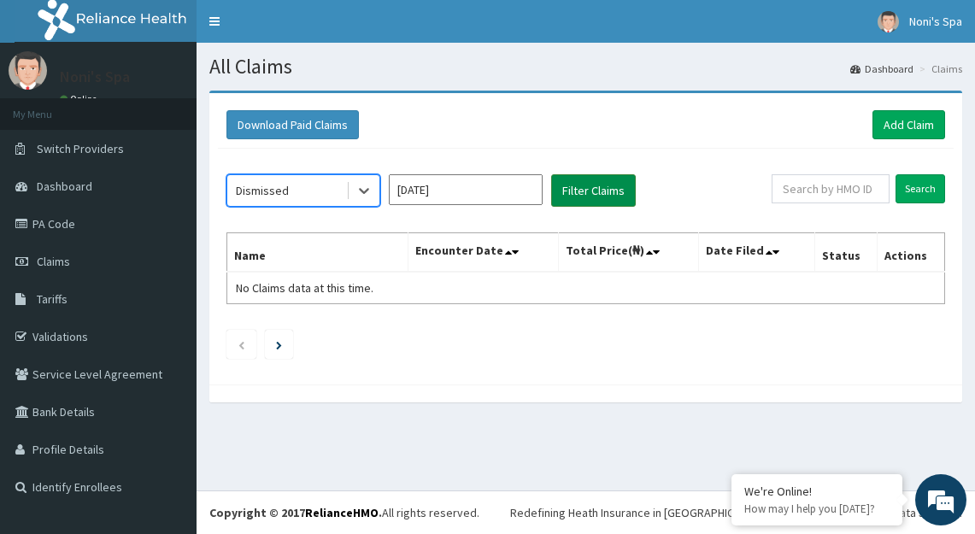
click at [600, 192] on button "Filter Claims" at bounding box center [593, 190] width 85 height 32
click at [598, 198] on button "Filter Claims" at bounding box center [593, 190] width 85 height 32
click at [604, 187] on button "Filter Claims" at bounding box center [593, 190] width 85 height 32
click at [603, 198] on button "Filter Claims" at bounding box center [593, 190] width 85 height 32
click at [600, 191] on button "Filter Claims" at bounding box center [593, 190] width 85 height 32
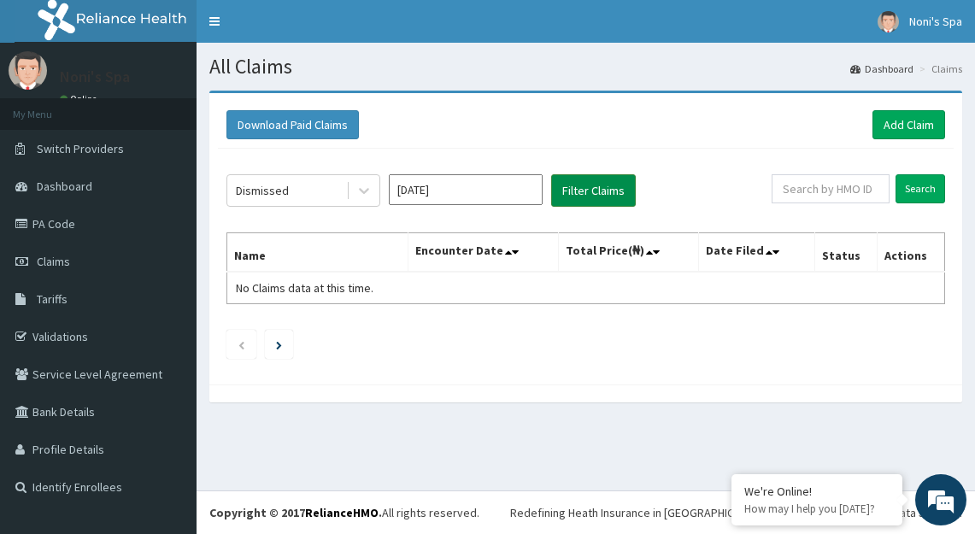
click at [602, 190] on button "Filter Claims" at bounding box center [593, 190] width 85 height 32
click at [604, 203] on button "Filter Claims" at bounding box center [593, 190] width 85 height 32
click at [904, 130] on link "Add Claim" at bounding box center [909, 124] width 73 height 29
